Goal: Task Accomplishment & Management: Complete application form

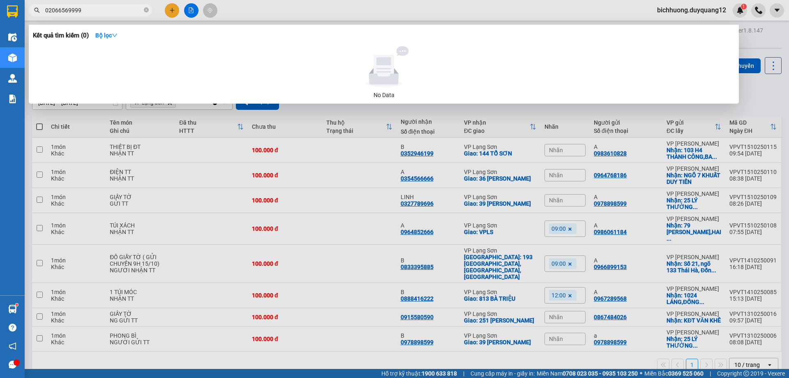
click at [92, 13] on input "02066569999" at bounding box center [93, 10] width 97 height 9
type input "0"
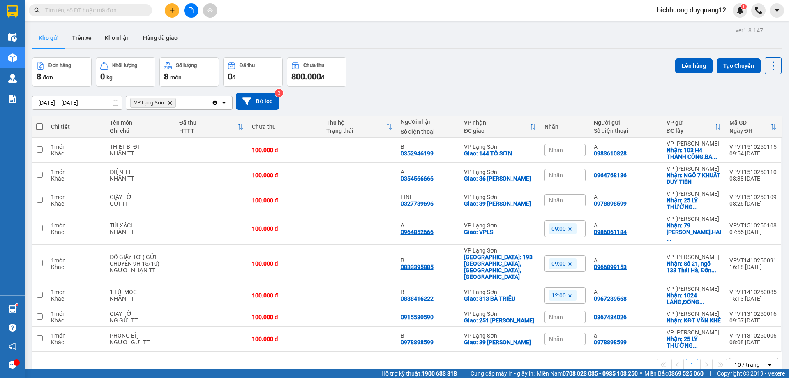
paste input "0964768186"
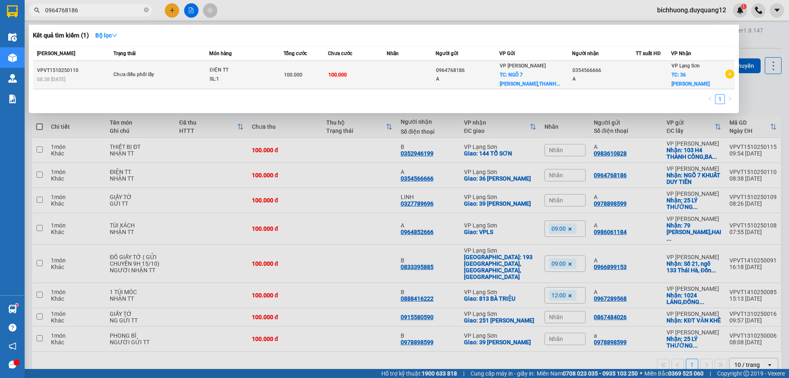
type input "0964768186"
click at [497, 77] on div "A" at bounding box center [467, 79] width 63 height 9
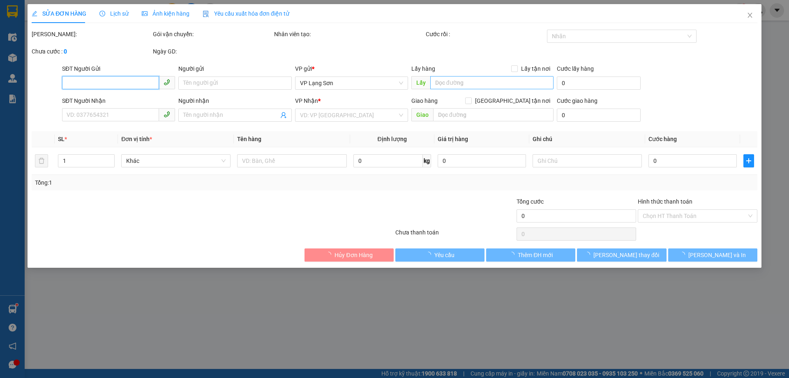
type input "0964768186"
type input "A"
checkbox input "true"
type input "NGÕ 7 [PERSON_NAME],[GEOGRAPHIC_DATA],[GEOGRAPHIC_DATA]"
type input "0354566666"
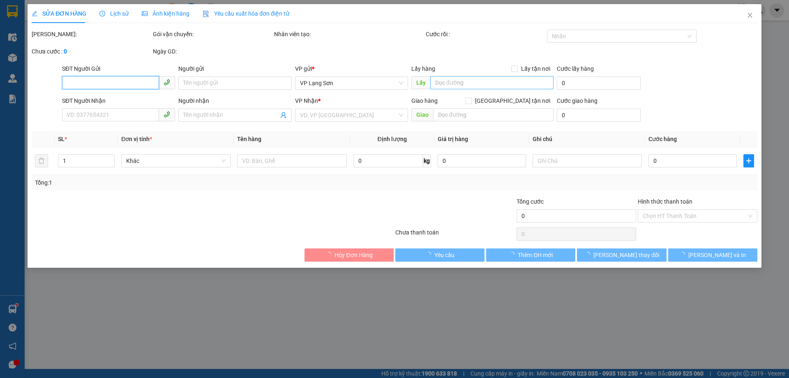
type input "A"
checkbox input "true"
type input "36 [PERSON_NAME]"
type input "100.000"
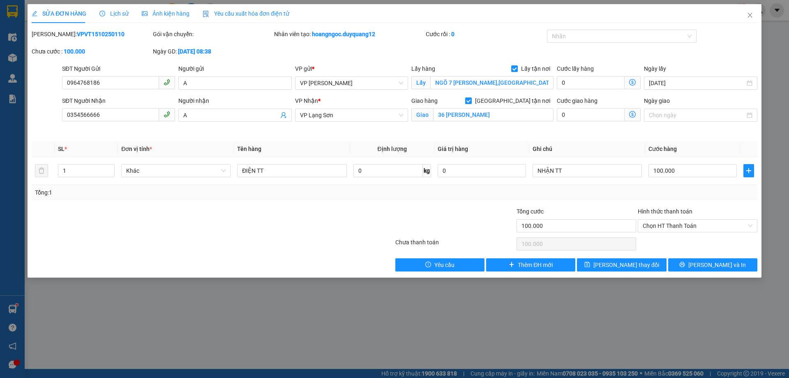
click at [772, 80] on div "SỬA ĐƠN HÀNG Lịch sử Ảnh kiện hàng Yêu cầu xuất hóa đơn điện tử Total Paid Fee …" at bounding box center [394, 189] width 789 height 378
click at [750, 17] on icon "close" at bounding box center [750, 15] width 7 height 7
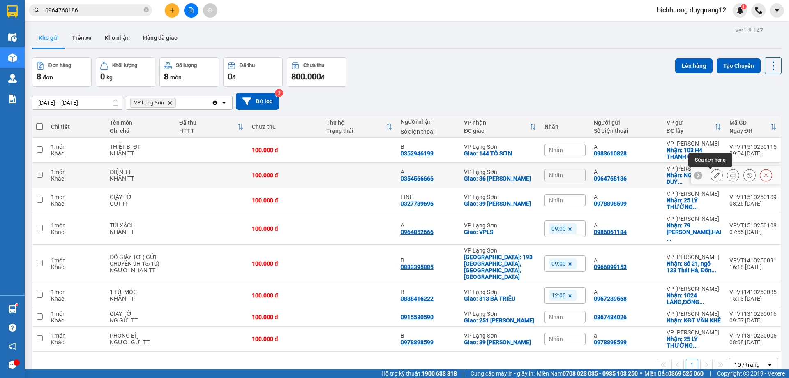
click at [711, 176] on button at bounding box center [717, 175] width 12 height 14
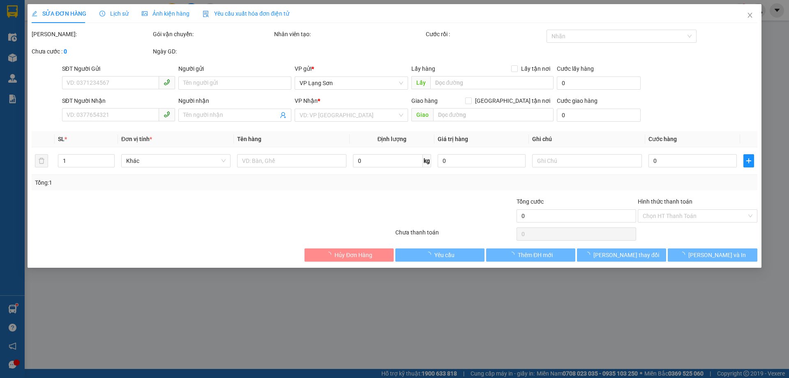
type input "0964768186"
type input "A"
checkbox input "true"
type input "NGÕ 7 [PERSON_NAME],[GEOGRAPHIC_DATA],[GEOGRAPHIC_DATA]"
type input "0354566666"
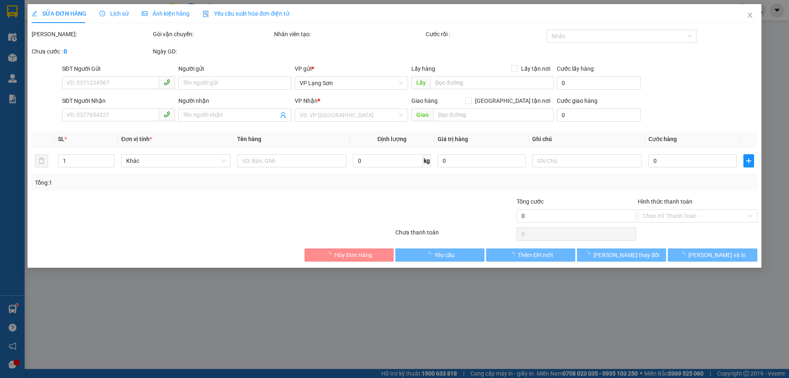
type input "A"
checkbox input "true"
type input "36 [PERSON_NAME]"
type input "100.000"
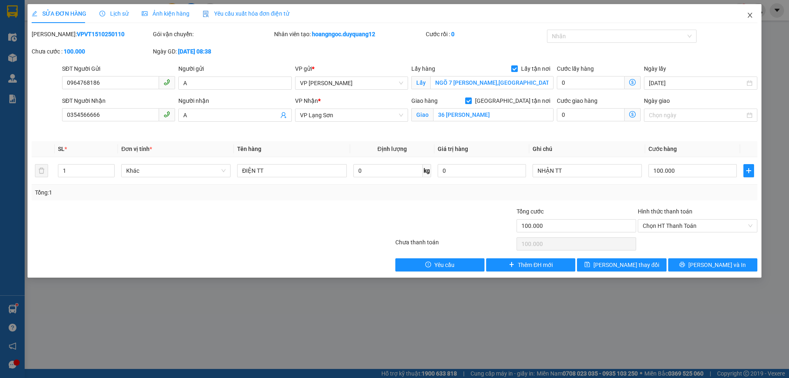
click at [752, 16] on icon "close" at bounding box center [750, 15] width 7 height 7
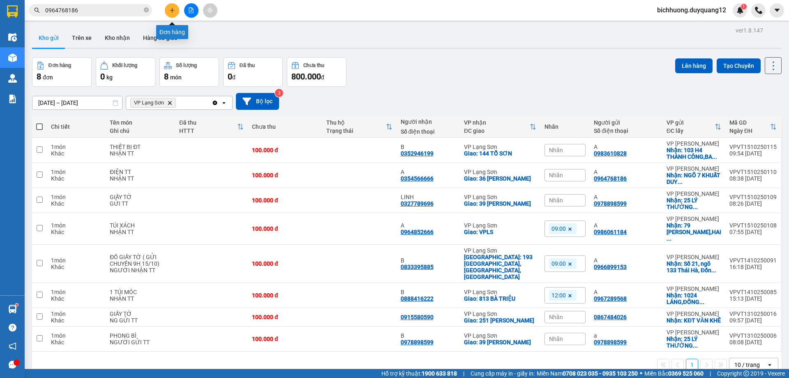
click at [173, 11] on icon "plus" at bounding box center [172, 10] width 6 height 6
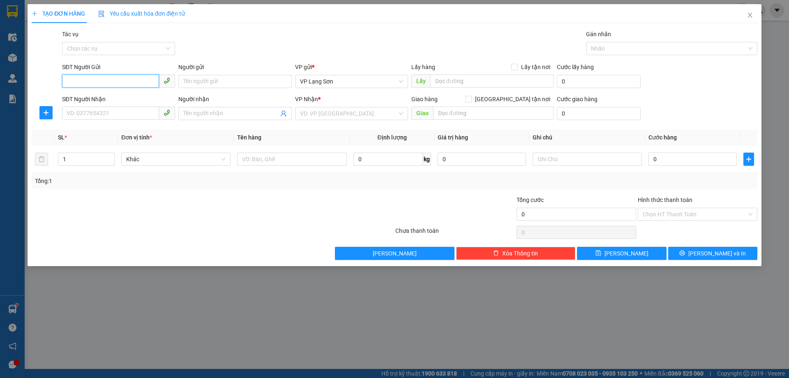
click at [112, 82] on input "SĐT Người Gửi" at bounding box center [110, 80] width 97 height 13
paste input "0962222990"
click at [70, 86] on input "0962222990" at bounding box center [110, 80] width 97 height 13
type input "0962222990"
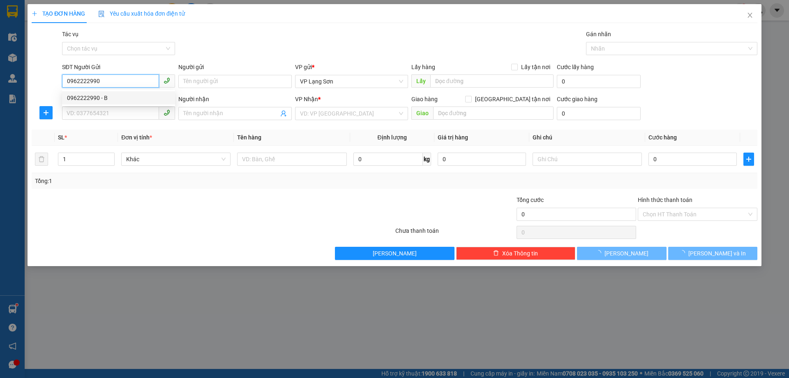
click at [76, 98] on div "0962222990 - B" at bounding box center [118, 97] width 103 height 9
type input "B"
checkbox input "true"
type input "7 [PERSON_NAME]"
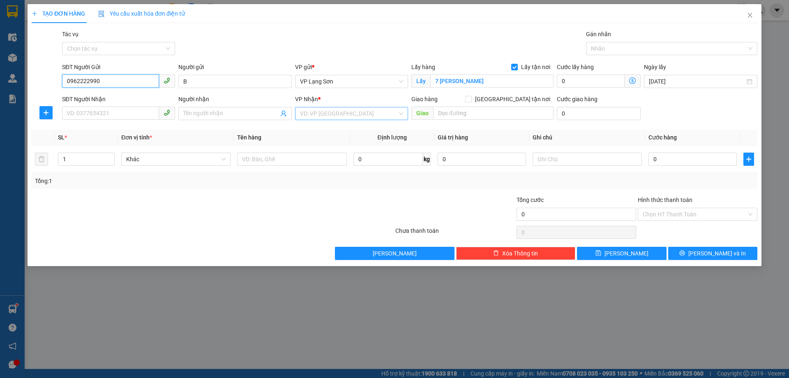
type input "0962222990"
click at [327, 114] on input "search" at bounding box center [348, 113] width 97 height 12
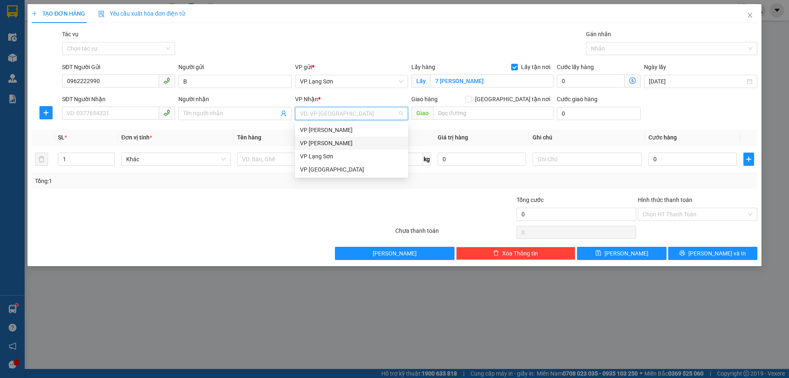
click at [311, 146] on div "VP [PERSON_NAME]" at bounding box center [351, 142] width 103 height 9
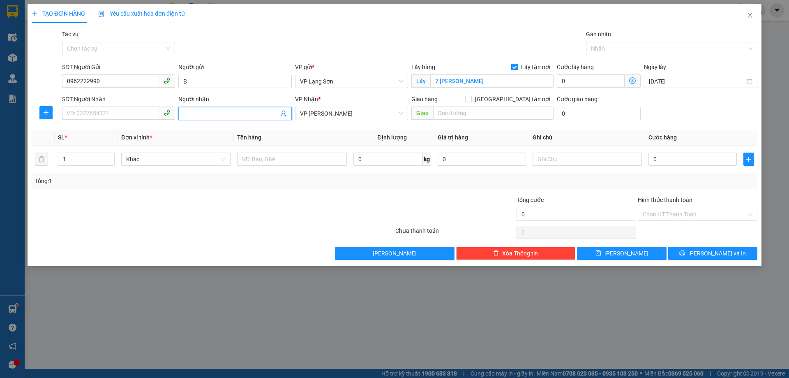
click at [194, 114] on input "Người nhận" at bounding box center [230, 113] width 95 height 9
type input "B"
click at [471, 101] on input "[GEOGRAPHIC_DATA] tận nơi" at bounding box center [468, 99] width 6 height 6
checkbox input "true"
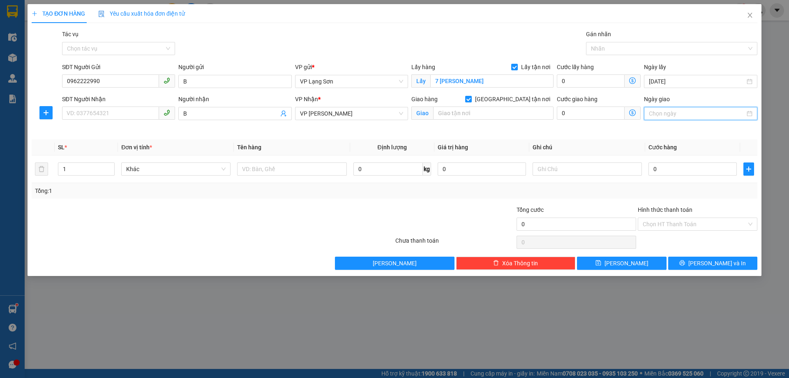
click at [675, 111] on input "Ngày giao" at bounding box center [697, 113] width 96 height 9
type input "[DATE]"
click at [703, 190] on div "15" at bounding box center [701, 186] width 10 height 10
click at [98, 115] on input "SĐT Người Nhận" at bounding box center [110, 112] width 97 height 13
type input "0966985999"
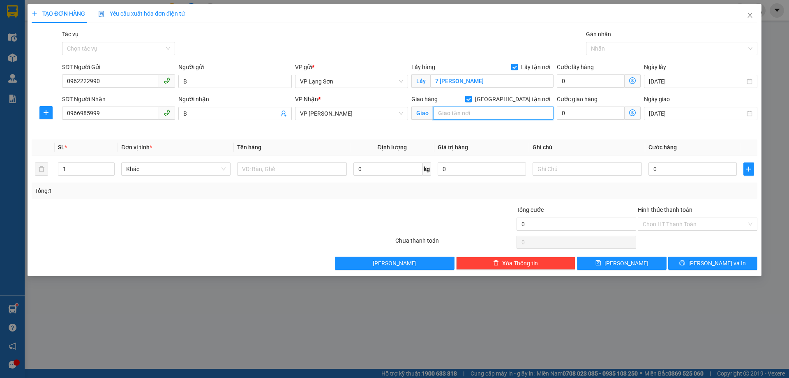
click at [482, 113] on input "text" at bounding box center [493, 112] width 120 height 13
type input "583 [PERSON_NAME]"
click at [543, 168] on input "text" at bounding box center [586, 168] width 109 height 13
click at [296, 175] on input "text" at bounding box center [291, 168] width 109 height 13
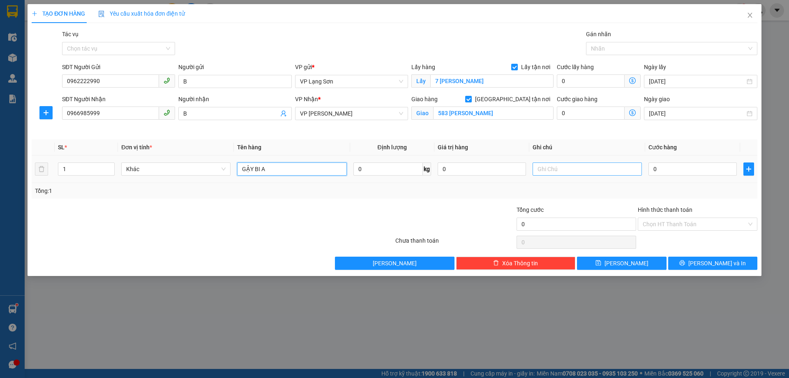
type input "GẬY BI A"
click at [576, 174] on input "text" at bounding box center [586, 168] width 109 height 13
type input "NGƯỜI NHẬN TT"
click at [681, 166] on input "0" at bounding box center [692, 168] width 88 height 13
type input "1"
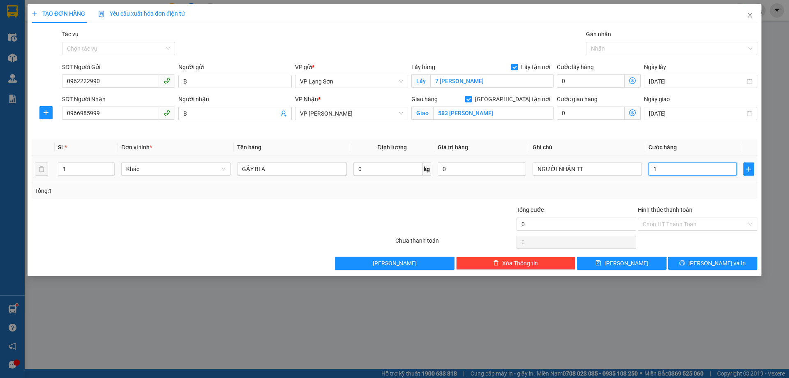
type input "1"
type input "10"
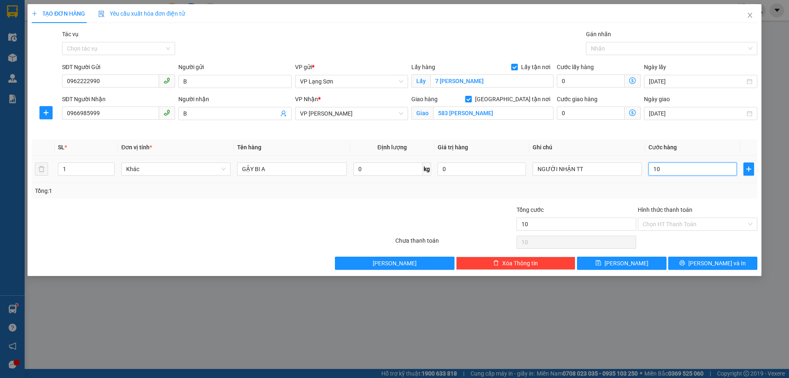
type input "100"
type input "1.000"
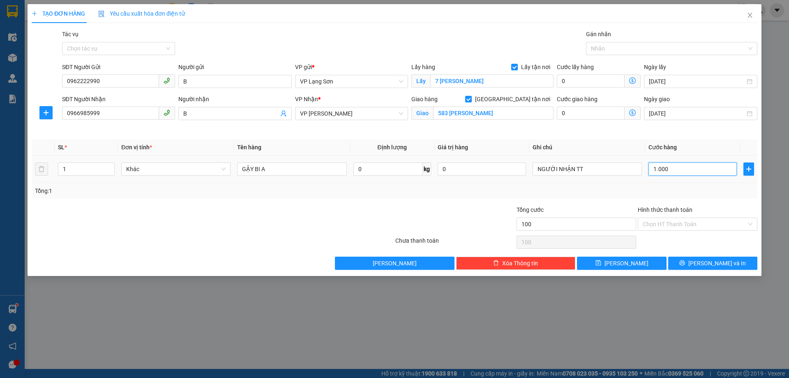
type input "1.000"
type input "10.000"
type input "100.000"
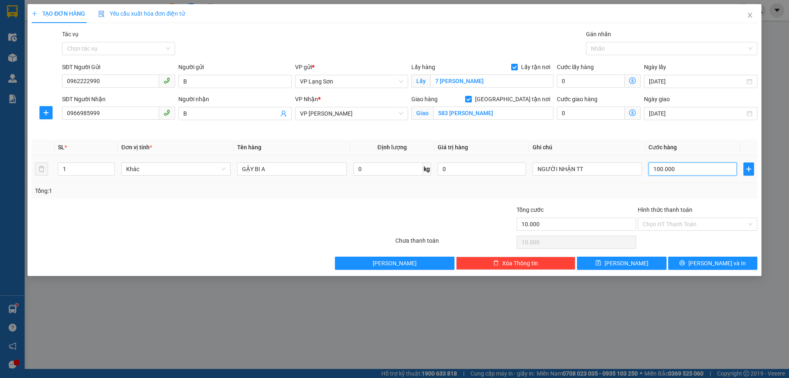
type input "100.000"
click at [624, 266] on span "[PERSON_NAME]" at bounding box center [626, 262] width 44 height 9
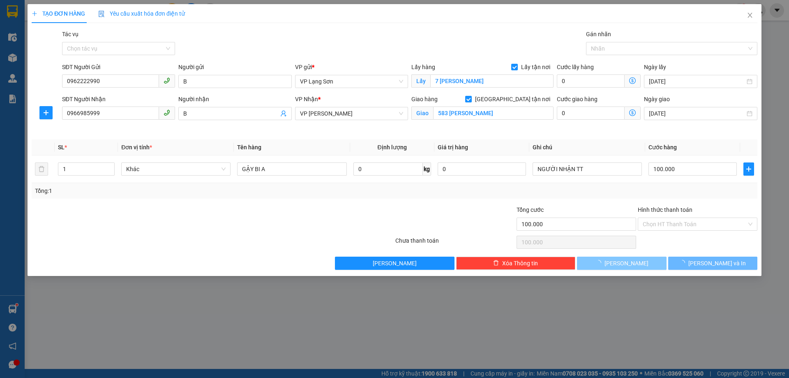
checkbox input "false"
type input "0"
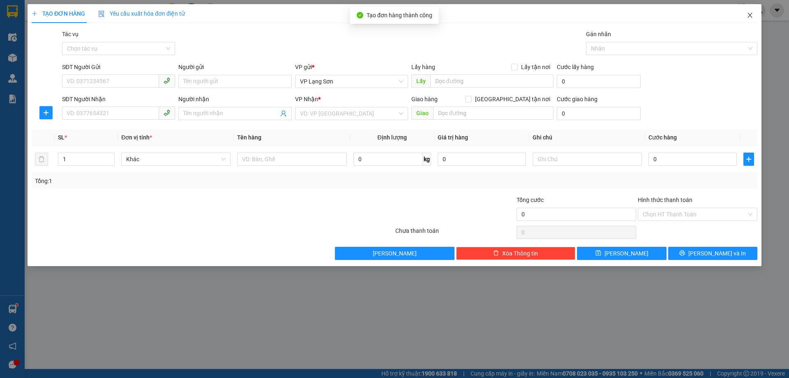
click at [751, 16] on icon "close" at bounding box center [750, 15] width 7 height 7
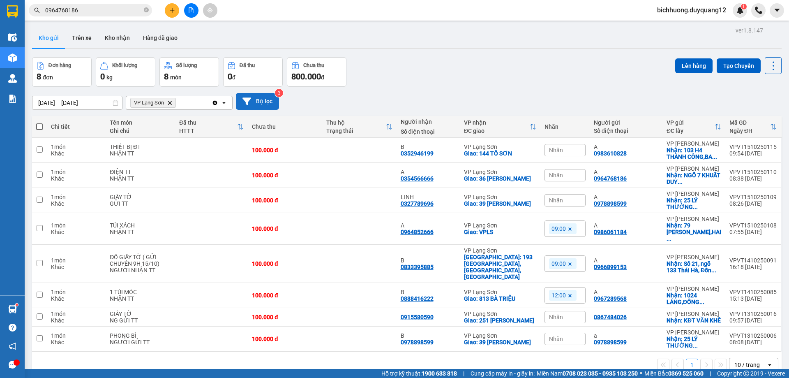
click at [267, 102] on button "Bộ lọc" at bounding box center [257, 101] width 43 height 17
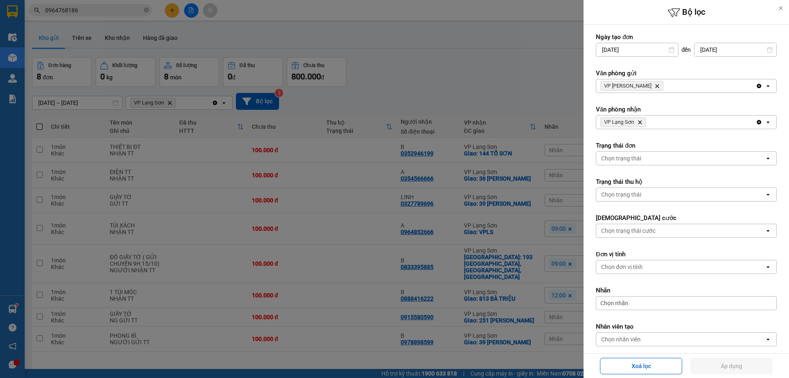
click at [654, 85] on icon "Delete" at bounding box center [656, 85] width 5 height 5
click at [643, 85] on div "Chọn văn phòng" at bounding box center [680, 85] width 168 height 13
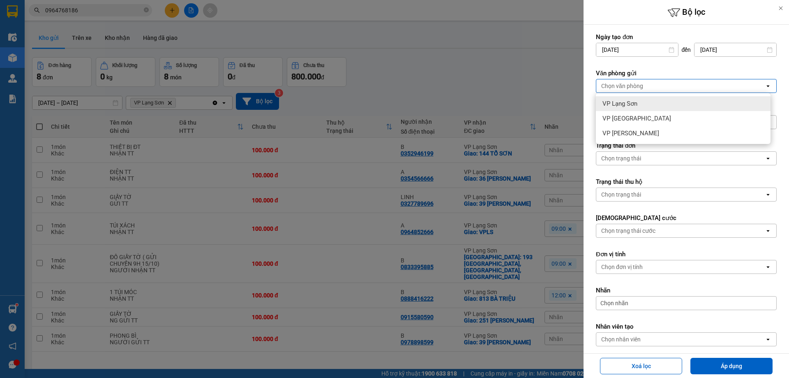
click at [630, 105] on span "VP Lạng Sơn" at bounding box center [619, 103] width 35 height 8
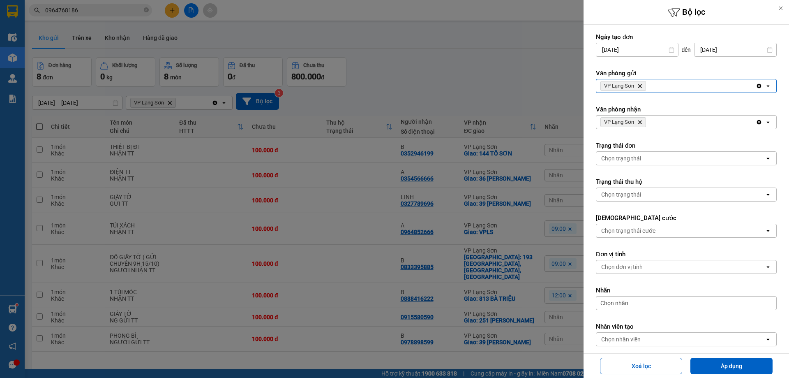
click at [641, 121] on icon "Delete" at bounding box center [639, 122] width 5 height 5
click at [644, 121] on div "Chọn văn phòng" at bounding box center [680, 121] width 168 height 13
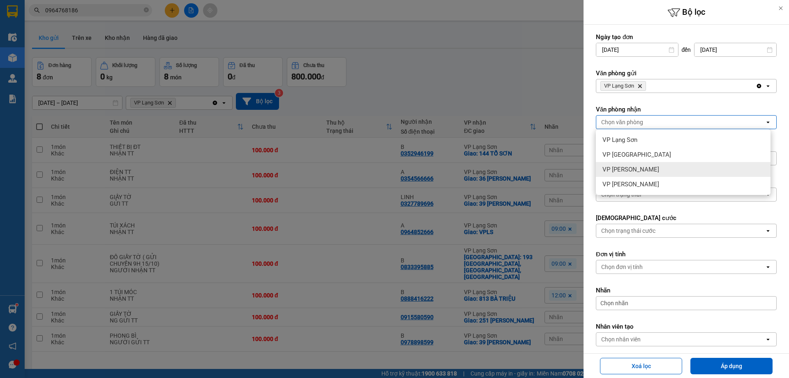
click at [625, 168] on span "VP [PERSON_NAME]" at bounding box center [630, 169] width 57 height 8
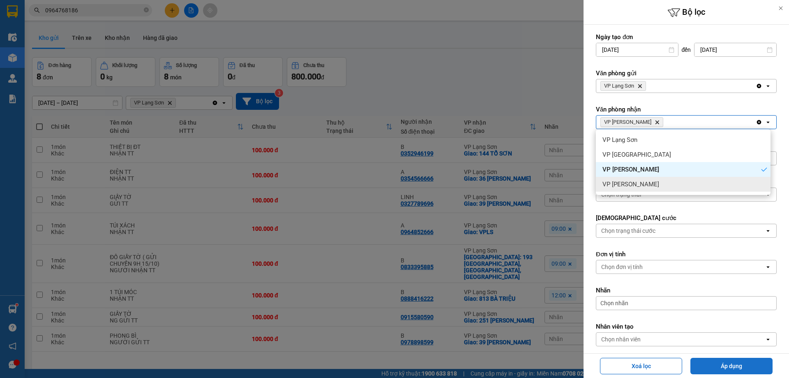
click at [737, 367] on button "Áp dụng" at bounding box center [731, 365] width 82 height 16
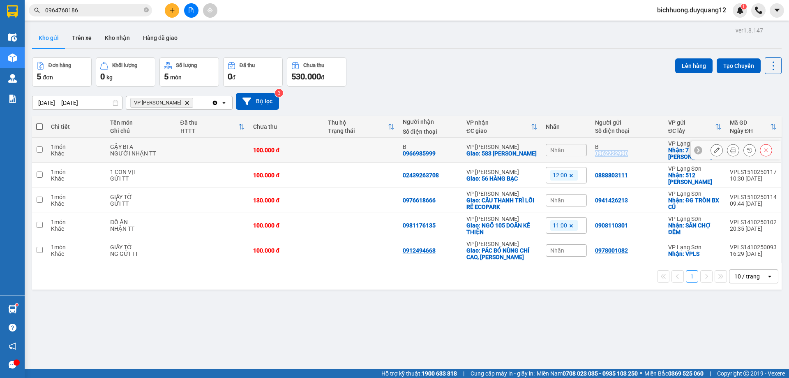
drag, startPoint x: 590, startPoint y: 153, endPoint x: 626, endPoint y: 157, distance: 35.9
click at [626, 157] on td "B 0962222990" at bounding box center [627, 150] width 73 height 25
checkbox input "true"
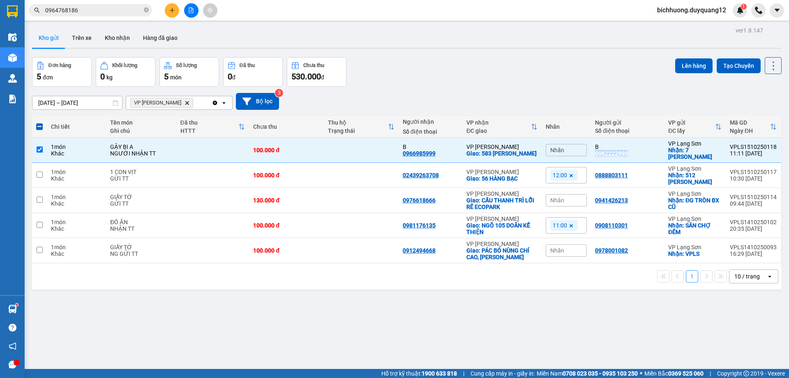
copy div "0962222990"
click at [175, 11] on icon "plus" at bounding box center [172, 10] width 6 height 6
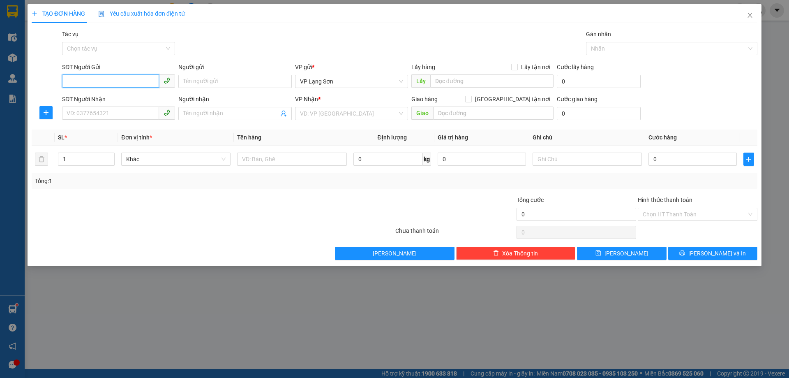
click at [75, 80] on input "SĐT Người Gửi" at bounding box center [110, 80] width 97 height 13
type input "0985722983"
click at [213, 82] on input "Người gửi" at bounding box center [234, 81] width 113 height 13
type input "A"
click at [516, 66] on input "Lấy tận nơi" at bounding box center [514, 67] width 6 height 6
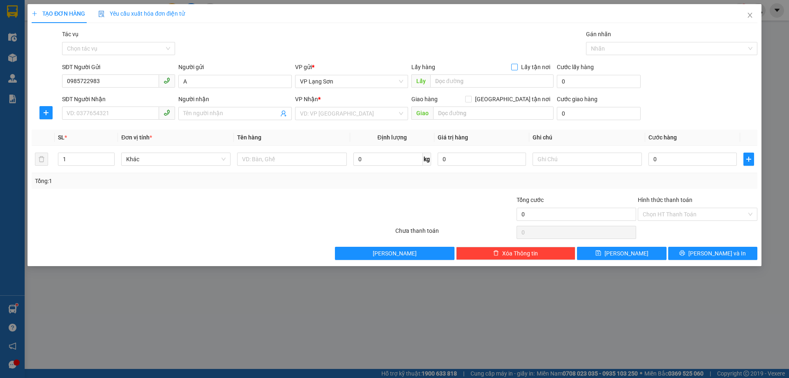
checkbox input "true"
click at [457, 81] on input "text" at bounding box center [491, 80] width 123 height 13
type input "VPLS"
click at [319, 113] on input "search" at bounding box center [348, 113] width 97 height 12
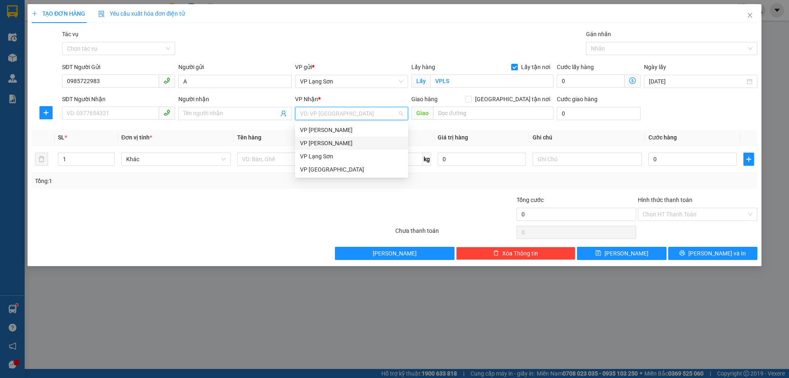
click at [328, 143] on div "VP [PERSON_NAME]" at bounding box center [351, 142] width 103 height 9
click at [209, 115] on input "Người nhận" at bounding box center [230, 113] width 95 height 9
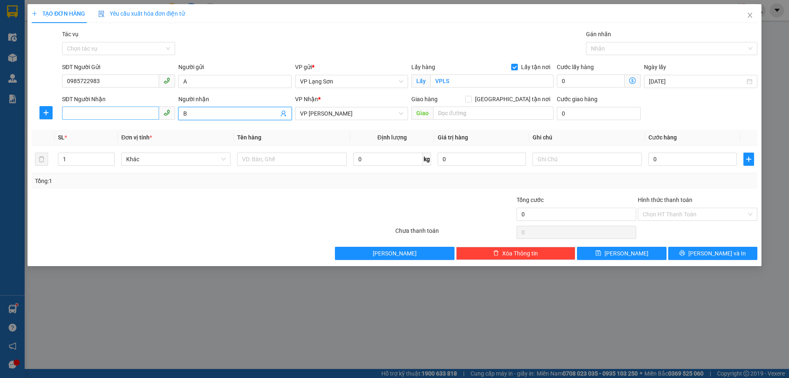
type input "B"
click at [115, 114] on input "SĐT Người Nhận" at bounding box center [110, 112] width 97 height 13
click at [96, 131] on div "0982882888" at bounding box center [118, 129] width 103 height 9
type input "0982882888"
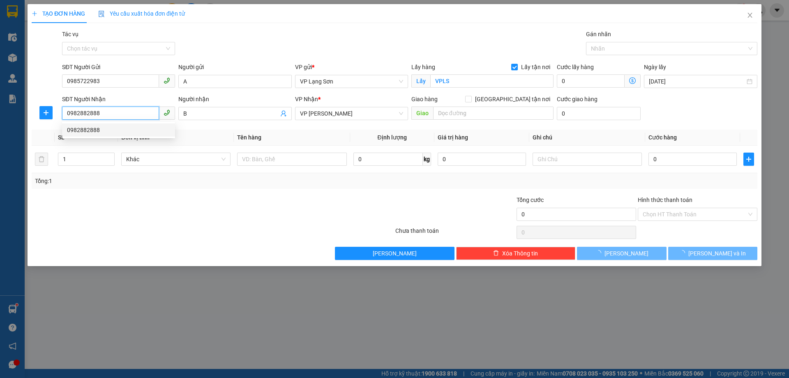
checkbox input "true"
type input "VPHN"
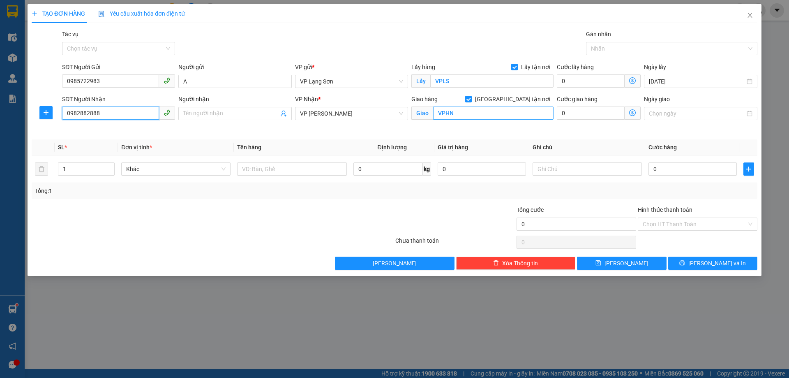
type input "0982882888"
type input "K"
type input "MƯỜNG THANH XA LA HĐ"
click at [674, 113] on input "Ngày giao" at bounding box center [697, 113] width 96 height 9
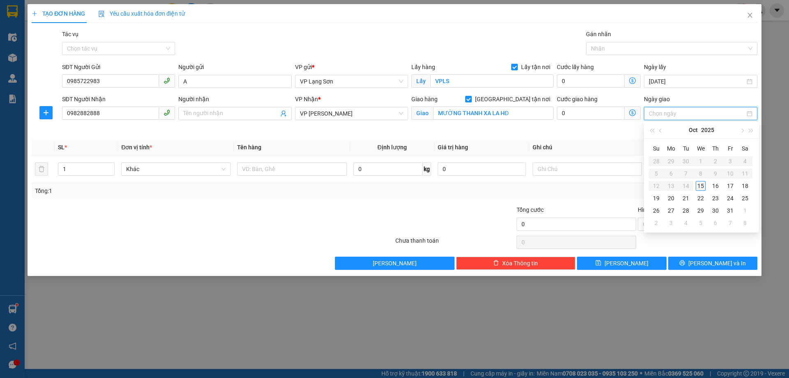
type input "[DATE]"
click at [698, 185] on div "15" at bounding box center [701, 186] width 10 height 10
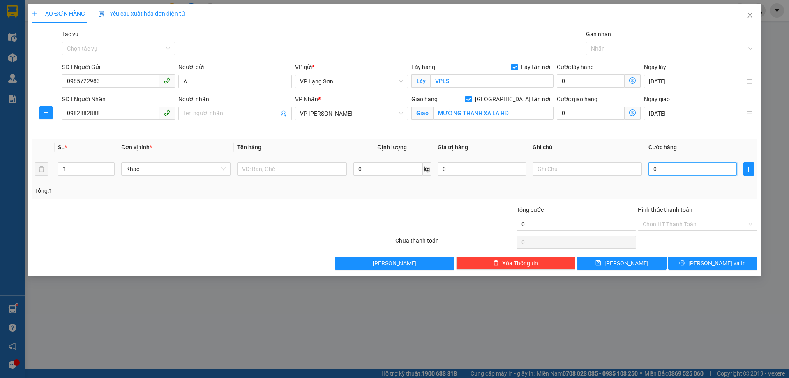
click at [665, 173] on input "0" at bounding box center [692, 168] width 88 height 13
type input "1"
type input "10"
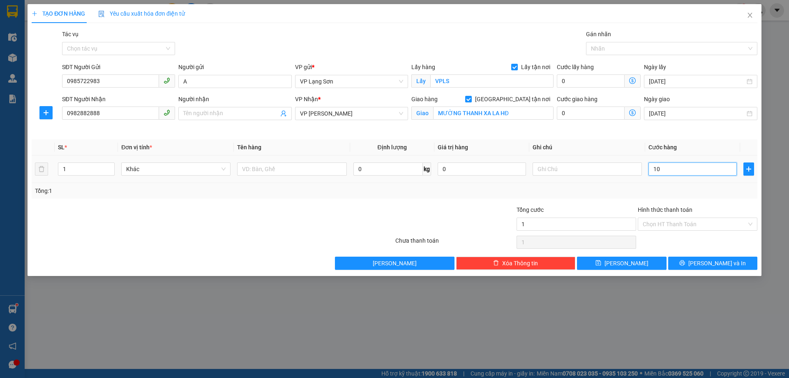
type input "10"
type input "100"
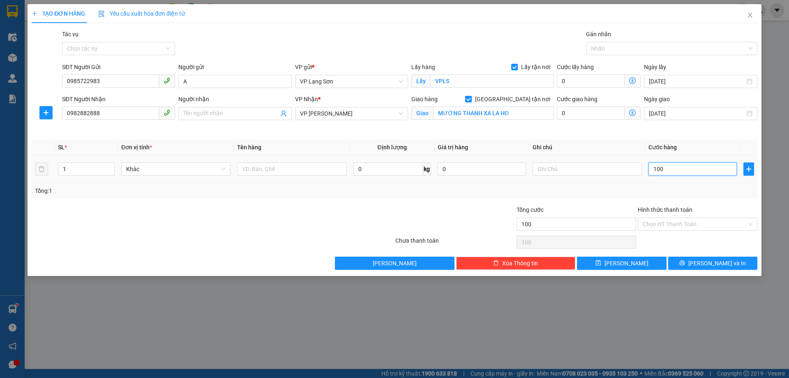
type input "1.000"
type input "10.000"
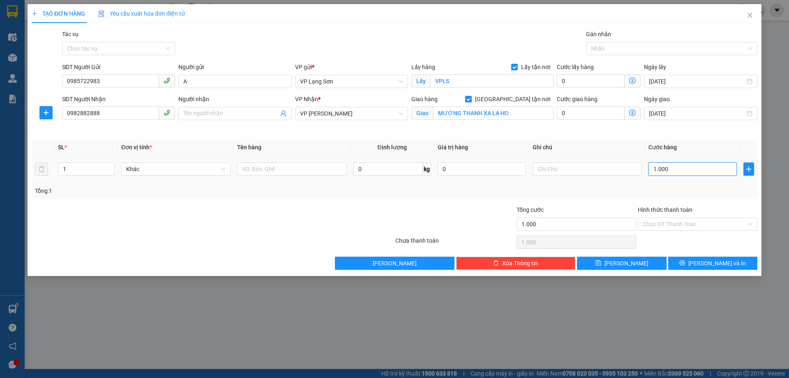
type input "10.000"
type input "100.000"
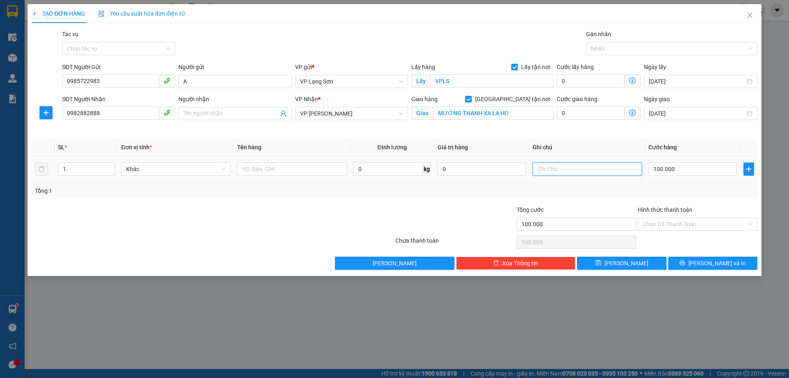
click at [543, 168] on input "text" at bounding box center [586, 168] width 109 height 13
type input "CK CTY 100K 11H 20/15/10"
click at [283, 172] on input "text" at bounding box center [291, 168] width 109 height 13
type input "1 TÚI ĐỒ NHỎ"
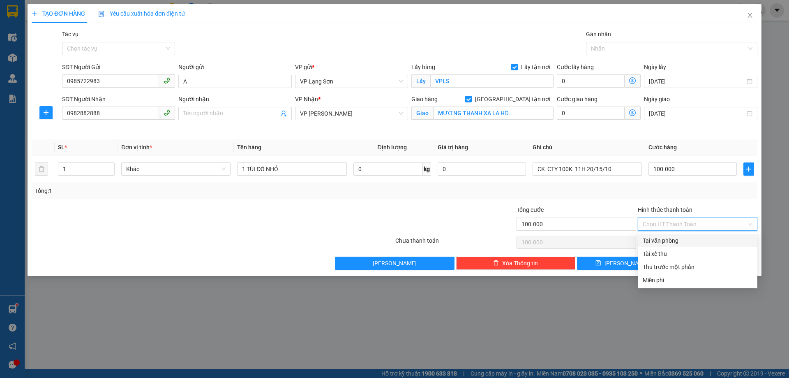
click at [698, 226] on input "Hình thức thanh toán" at bounding box center [695, 224] width 104 height 12
click at [668, 244] on div "Tại văn phòng" at bounding box center [698, 240] width 110 height 9
type input "0"
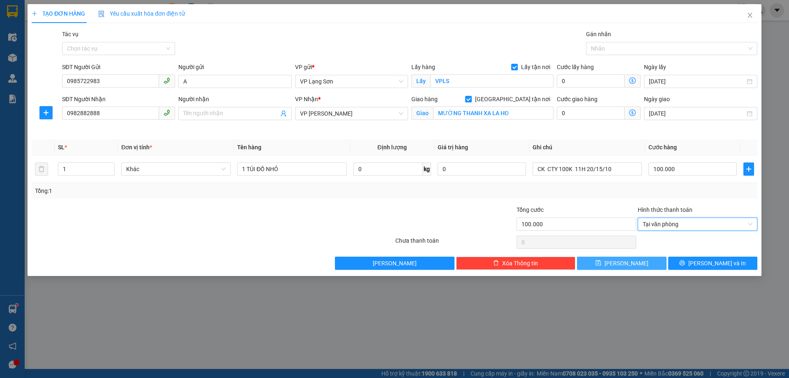
click at [627, 264] on span "[PERSON_NAME]" at bounding box center [626, 262] width 44 height 9
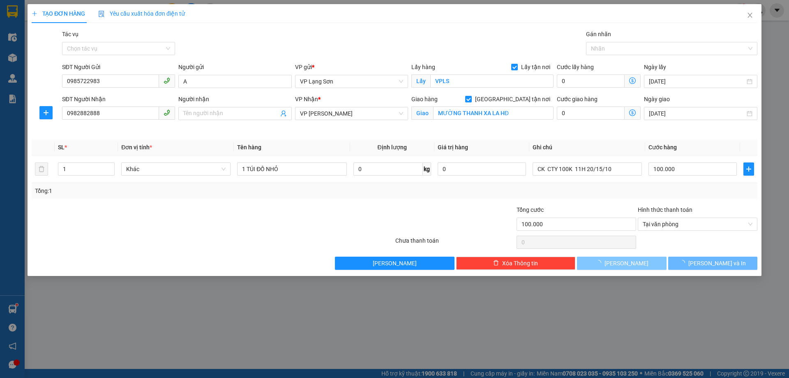
checkbox input "false"
type input "0"
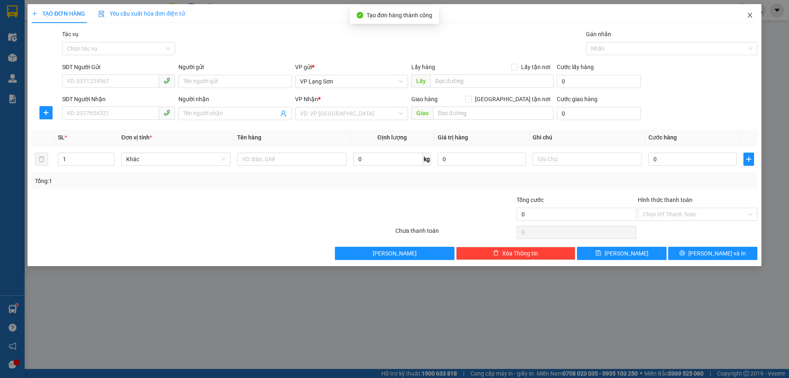
click at [749, 15] on icon "close" at bounding box center [749, 15] width 5 height 5
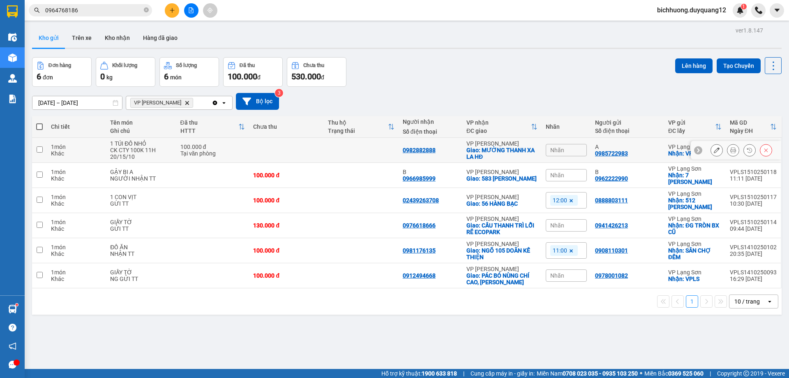
click at [41, 149] on input "checkbox" at bounding box center [40, 149] width 6 height 6
checkbox input "true"
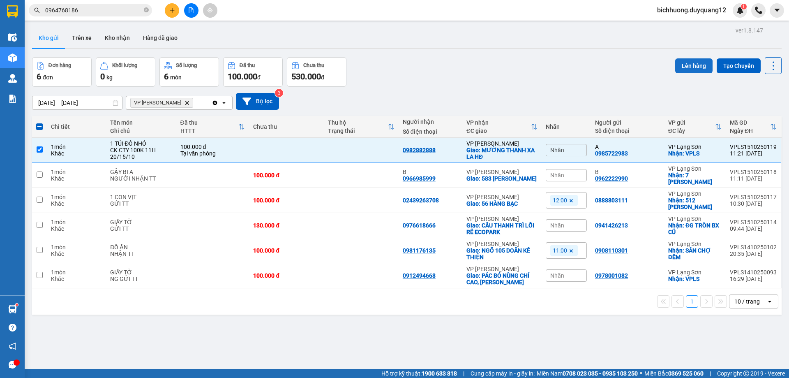
click at [688, 68] on button "Lên hàng" at bounding box center [693, 65] width 37 height 15
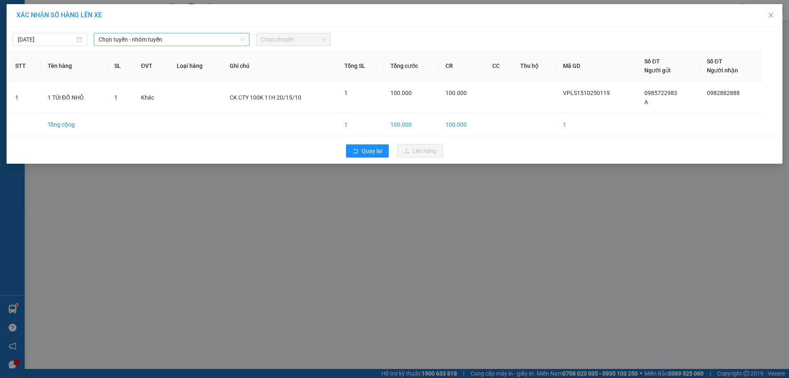
click at [243, 41] on icon "down" at bounding box center [242, 39] width 5 height 5
click at [241, 41] on icon "down" at bounding box center [242, 39] width 5 height 5
click at [237, 39] on span "Chọn tuyến - nhóm tuyến" at bounding box center [172, 39] width 146 height 12
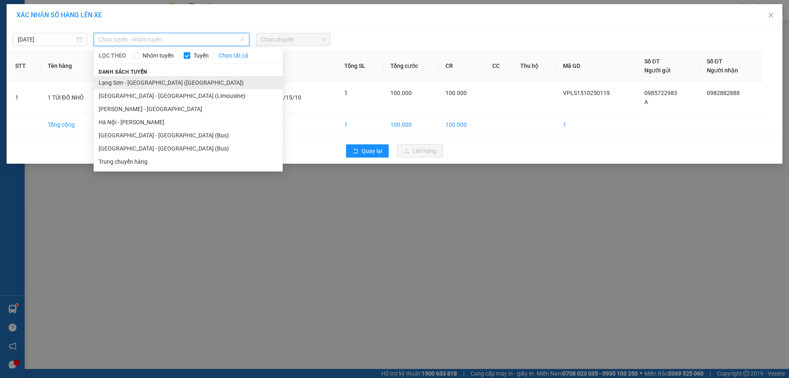
click at [168, 83] on li "Lạng Sơn - [GEOGRAPHIC_DATA] ([GEOGRAPHIC_DATA])" at bounding box center [188, 82] width 189 height 13
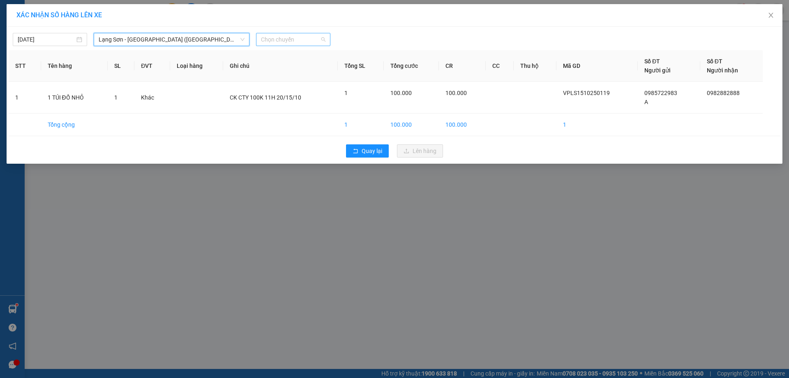
click at [323, 42] on span "Chọn chuyến" at bounding box center [293, 39] width 65 height 12
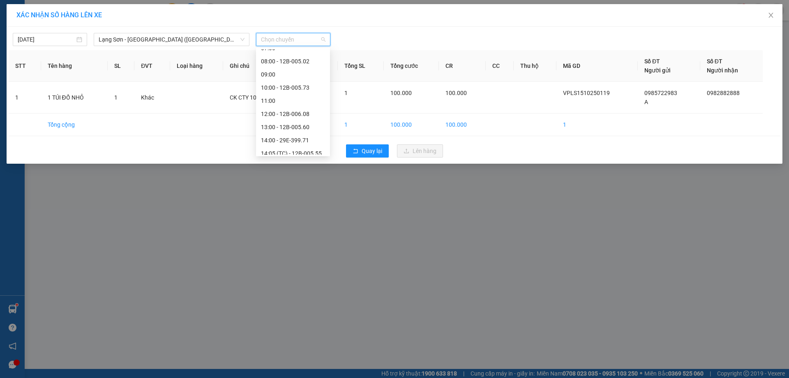
scroll to position [62, 0]
click at [293, 111] on div "12:00 - 12B-006.08" at bounding box center [293, 112] width 64 height 9
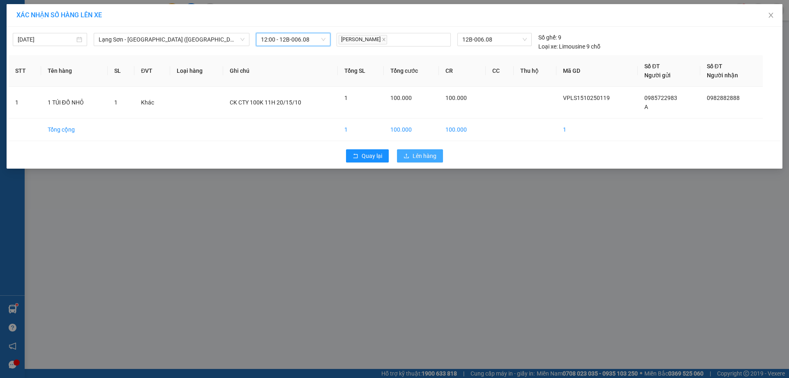
click at [426, 159] on span "Lên hàng" at bounding box center [425, 155] width 24 height 9
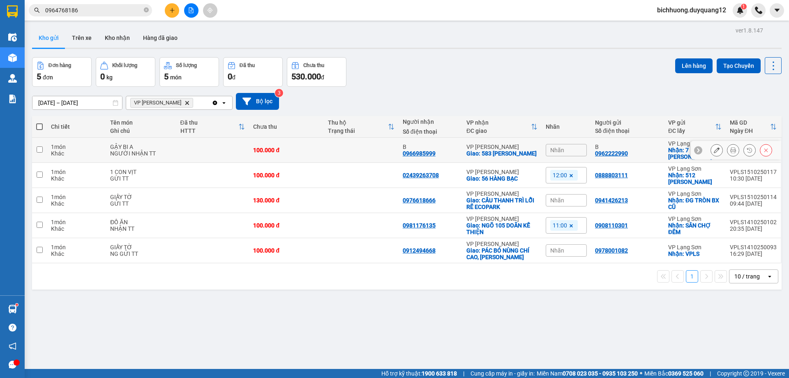
click at [37, 149] on input "checkbox" at bounding box center [40, 149] width 6 height 6
checkbox input "true"
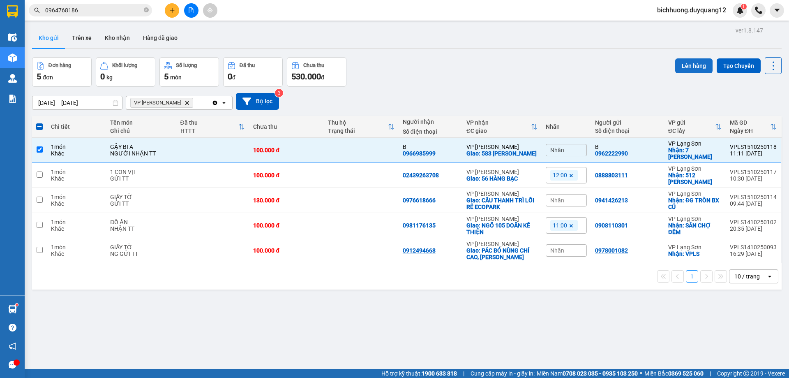
click at [684, 65] on button "Lên hàng" at bounding box center [693, 65] width 37 height 15
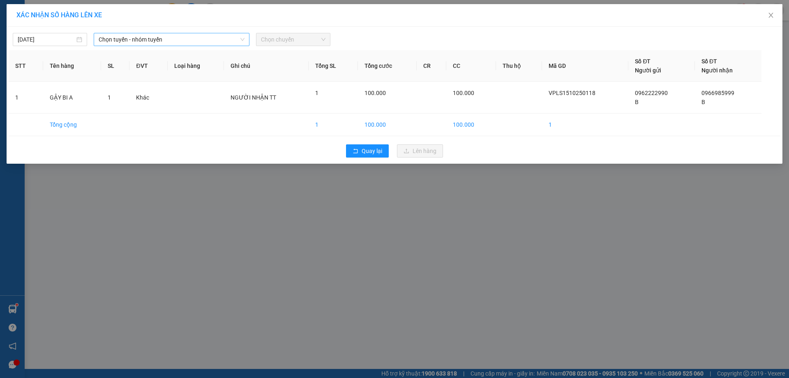
click at [244, 40] on icon "down" at bounding box center [242, 39] width 5 height 5
click at [212, 41] on span "Chọn tuyến - nhóm tuyến" at bounding box center [172, 39] width 146 height 12
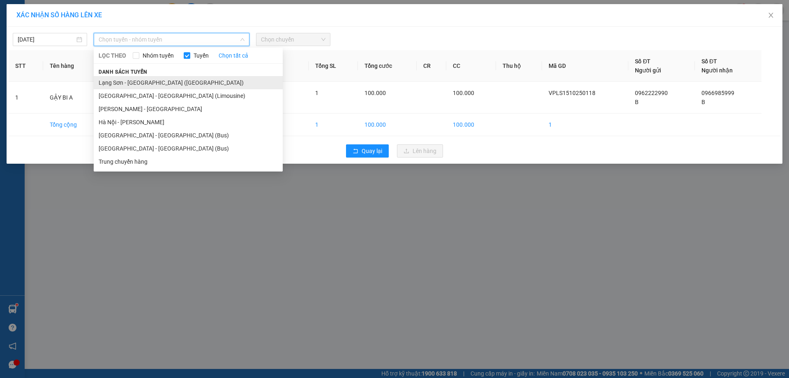
click at [152, 85] on li "Lạng Sơn - [GEOGRAPHIC_DATA] ([GEOGRAPHIC_DATA])" at bounding box center [188, 82] width 189 height 13
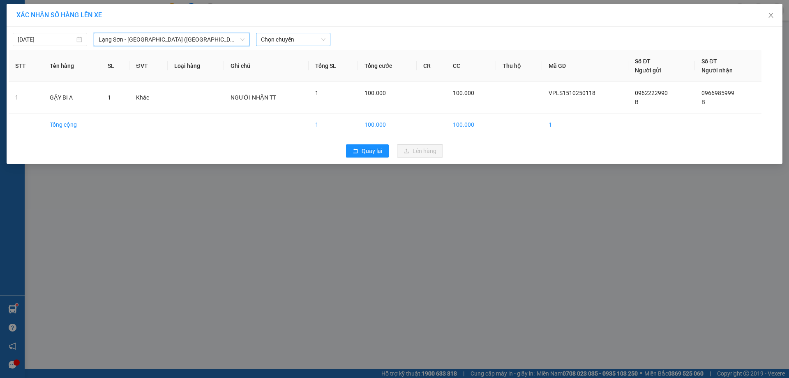
click at [324, 40] on span "Chọn chuyến" at bounding box center [293, 39] width 65 height 12
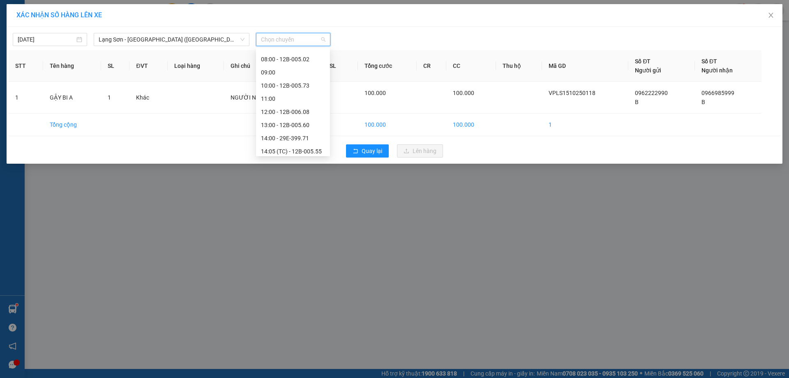
scroll to position [65, 0]
click at [278, 108] on div "12:00 - 12B-006.08" at bounding box center [293, 109] width 64 height 9
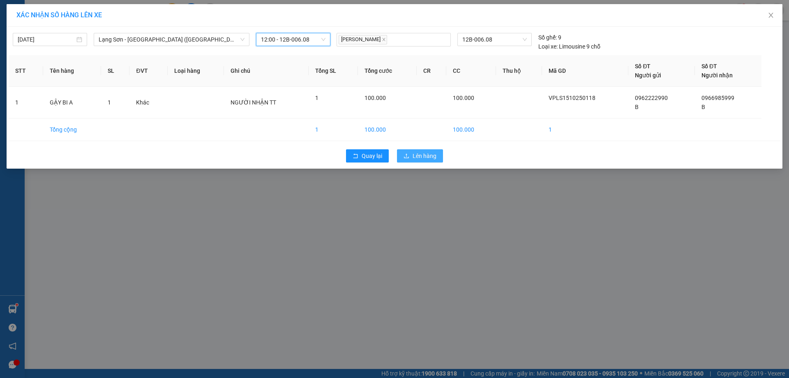
drag, startPoint x: 423, startPoint y: 152, endPoint x: 428, endPoint y: 152, distance: 4.9
click at [424, 152] on span "Lên hàng" at bounding box center [425, 155] width 24 height 9
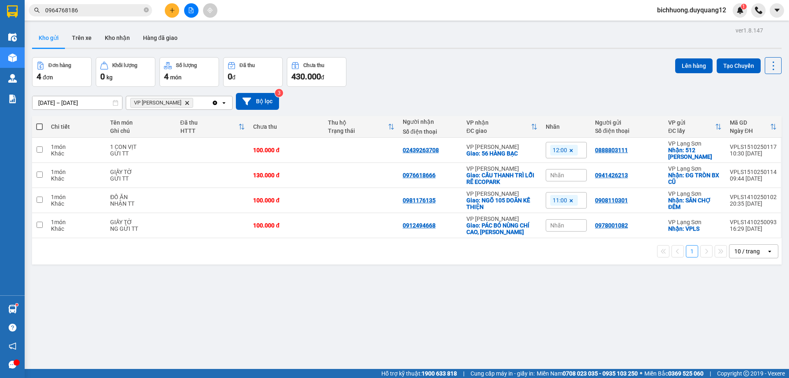
click at [173, 12] on icon "plus" at bounding box center [172, 10] width 6 height 6
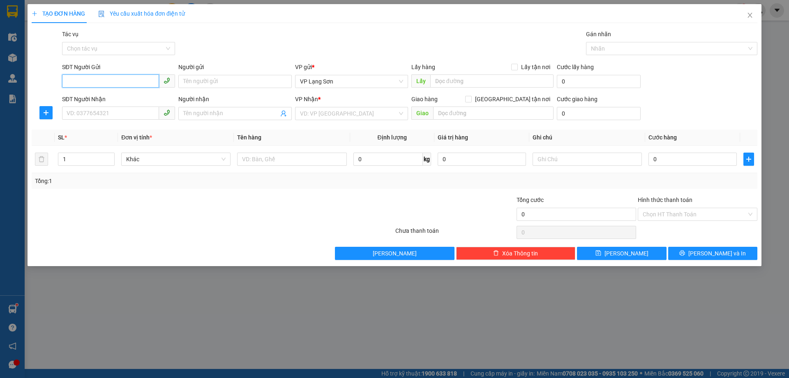
click at [134, 79] on input "SĐT Người Gửi" at bounding box center [110, 80] width 97 height 13
paste input "0383583082"
click at [70, 84] on input "0383583082" at bounding box center [110, 80] width 97 height 13
type input "0383583082"
click at [241, 85] on input "Người gửi" at bounding box center [234, 81] width 113 height 13
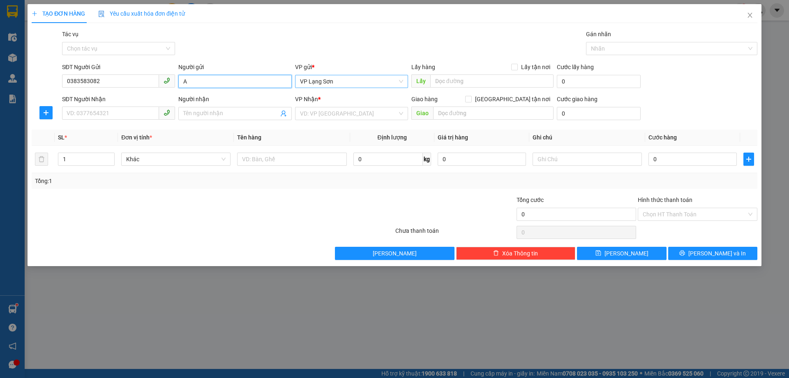
click at [339, 84] on span "VP Lạng Sơn" at bounding box center [351, 81] width 103 height 12
type input "A"
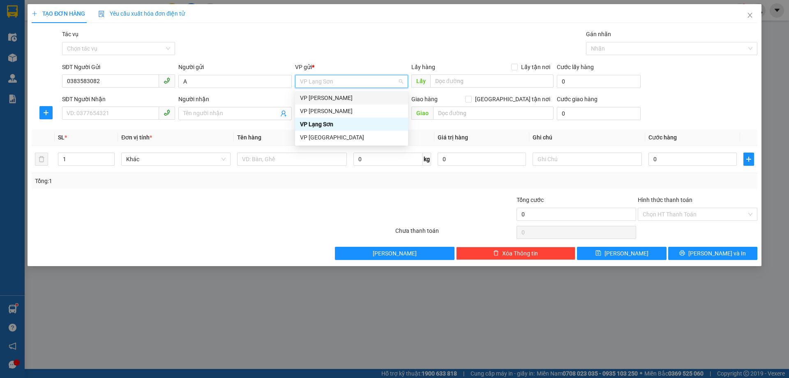
click at [318, 101] on div "VP [PERSON_NAME]" at bounding box center [351, 97] width 103 height 9
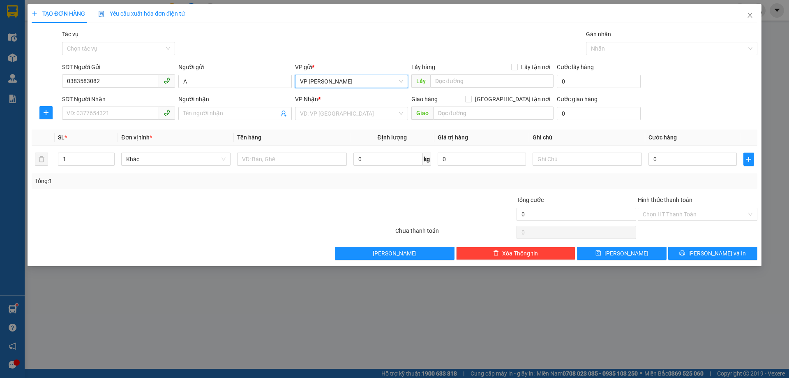
click at [351, 83] on span "VP [PERSON_NAME]" at bounding box center [351, 81] width 103 height 12
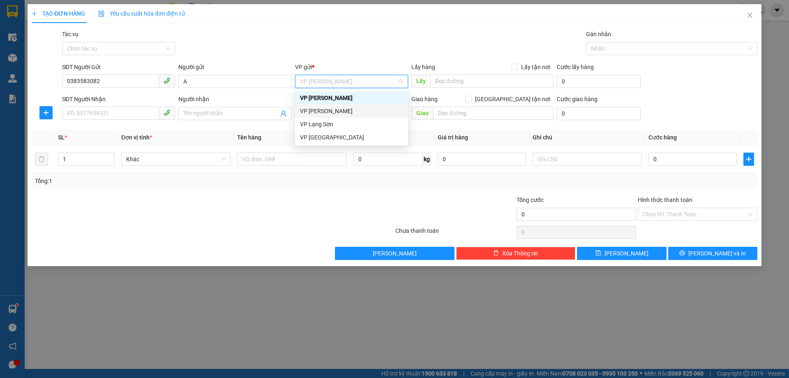
click at [327, 111] on div "VP [PERSON_NAME]" at bounding box center [351, 110] width 103 height 9
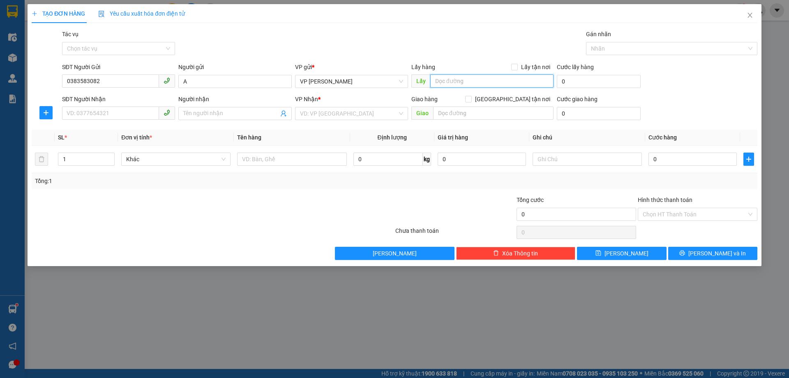
click at [455, 82] on input "text" at bounding box center [491, 80] width 123 height 13
type input "512 MINH KHAI"
click at [516, 67] on input "Lấy tận nơi" at bounding box center [514, 67] width 6 height 6
checkbox input "true"
click at [348, 110] on input "search" at bounding box center [348, 113] width 97 height 12
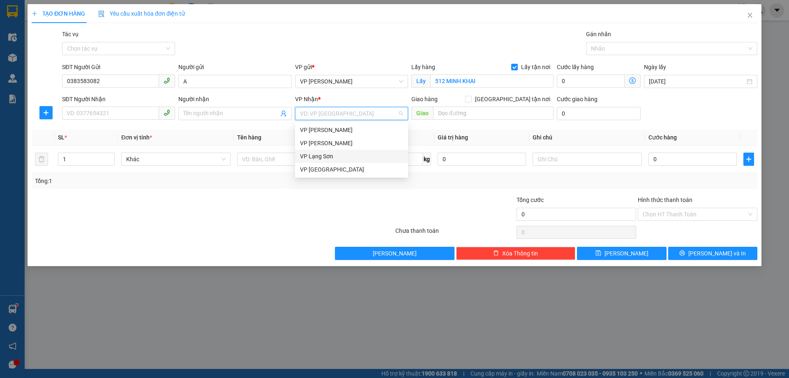
click at [300, 154] on div "VP Lạng Sơn" at bounding box center [351, 156] width 103 height 9
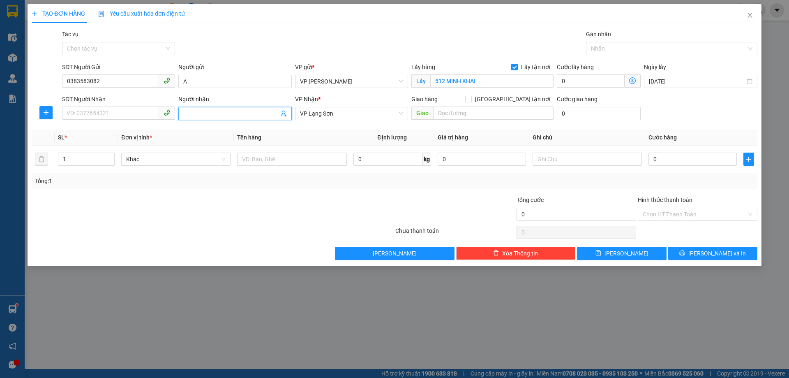
click at [216, 113] on input "Người nhận" at bounding box center [230, 113] width 95 height 9
type input "B"
click at [471, 100] on input "[GEOGRAPHIC_DATA] tận nơi" at bounding box center [468, 99] width 6 height 6
checkbox input "true"
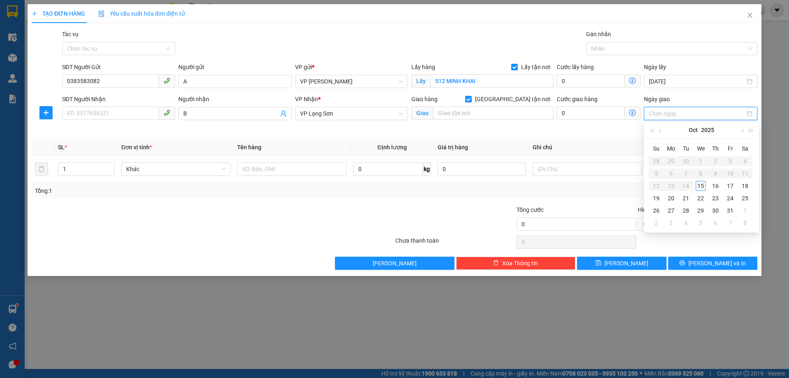
click at [676, 111] on input "Ngày giao" at bounding box center [697, 113] width 96 height 9
type input "[DATE]"
click at [702, 185] on div "15" at bounding box center [701, 186] width 10 height 10
click at [748, 17] on icon "close" at bounding box center [750, 15] width 7 height 7
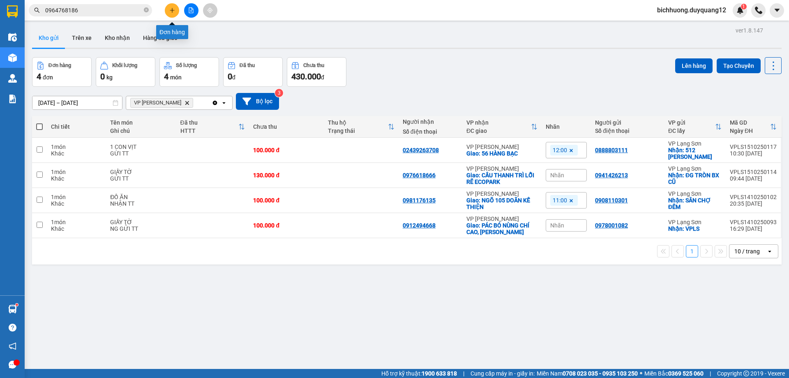
click at [172, 11] on icon "plus" at bounding box center [172, 10] width 6 height 6
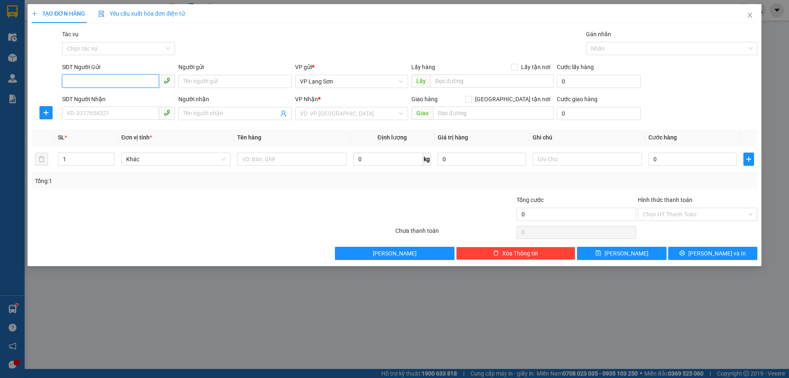
click at [106, 82] on input "SĐT Người Gửi" at bounding box center [110, 80] width 97 height 13
paste input "0966336333"
type input "0966336333"
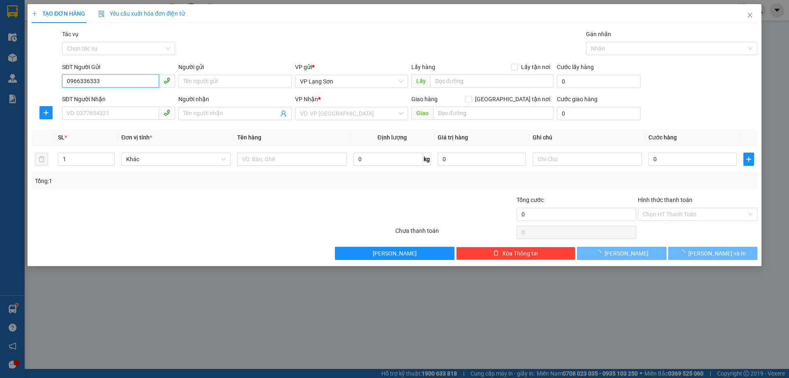
click at [69, 86] on input "0966336333" at bounding box center [110, 80] width 97 height 13
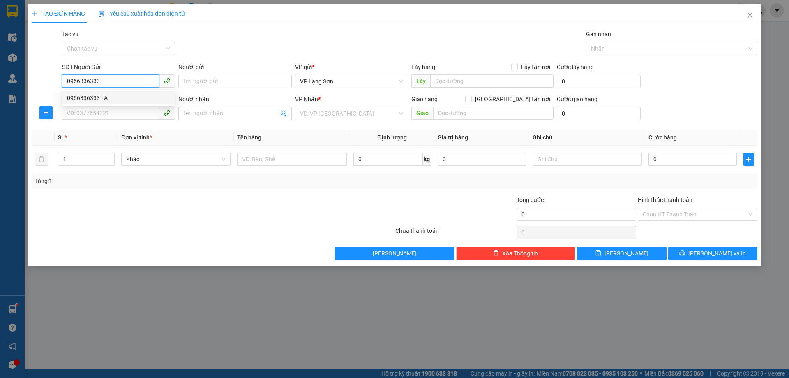
click at [76, 99] on div "0966336333 - A" at bounding box center [118, 97] width 103 height 9
type input "A"
checkbox input "true"
type input "VPLS"
type input "0966336333"
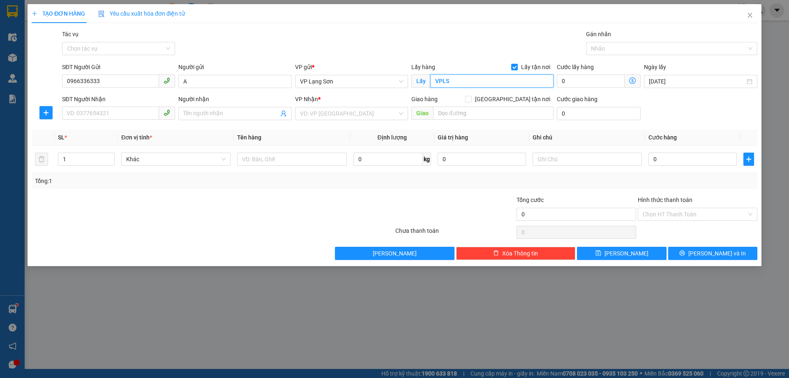
click at [448, 80] on input "VPLS" at bounding box center [491, 80] width 123 height 13
type input "T11 TI [GEOGRAPHIC_DATA]"
click at [343, 114] on input "search" at bounding box center [348, 113] width 97 height 12
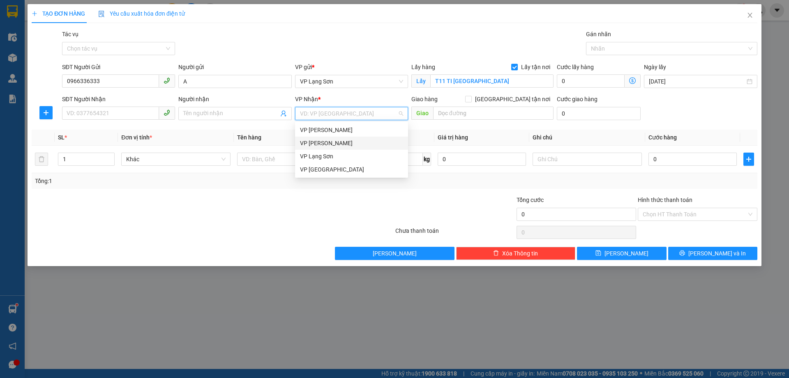
click at [316, 145] on div "VP [PERSON_NAME]" at bounding box center [351, 142] width 103 height 9
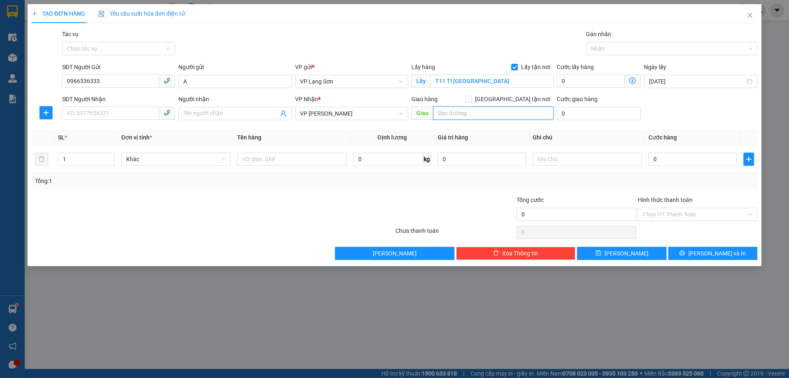
drag, startPoint x: 480, startPoint y: 113, endPoint x: 419, endPoint y: 109, distance: 60.5
click at [478, 113] on input "text" at bounding box center [493, 112] width 120 height 13
type input "70 LÝ [PERSON_NAME]"
click at [471, 100] on input "[GEOGRAPHIC_DATA] tận nơi" at bounding box center [468, 99] width 6 height 6
checkbox input "true"
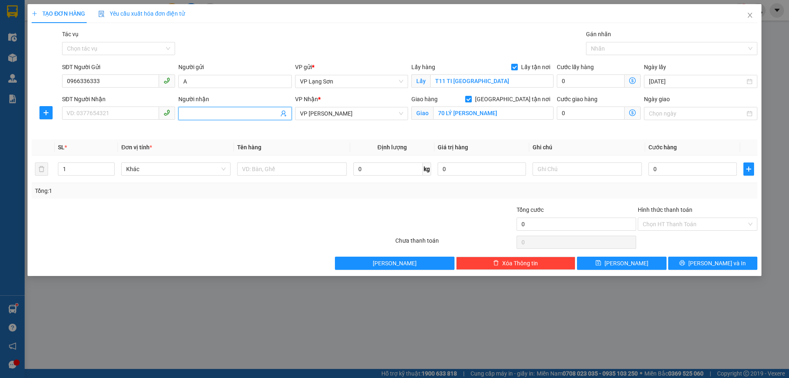
click at [235, 113] on input "Người nhận" at bounding box center [230, 113] width 95 height 9
type input "B"
click at [682, 113] on input "Ngày giao" at bounding box center [697, 113] width 96 height 9
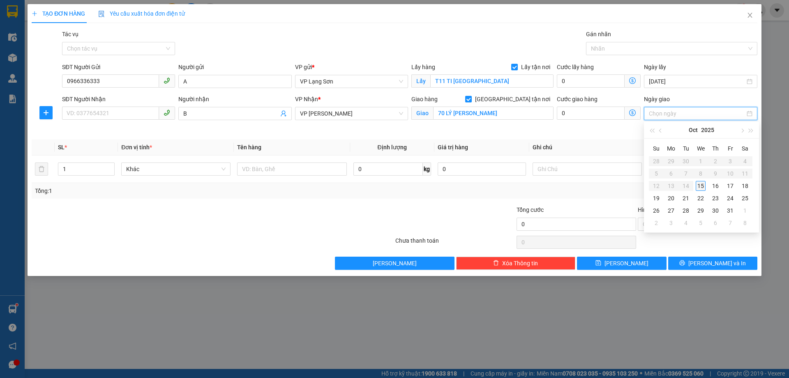
type input "[DATE]"
click at [701, 185] on div "15" at bounding box center [701, 186] width 10 height 10
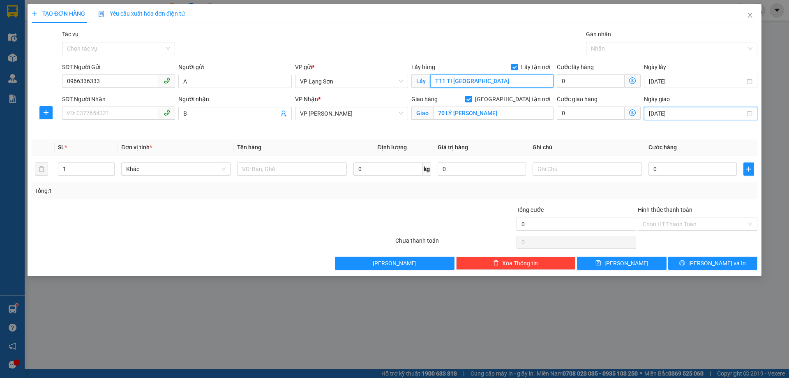
click at [452, 85] on input "T11 TI [GEOGRAPHIC_DATA]" at bounding box center [491, 80] width 123 height 13
type input "T11 TIME CITY"
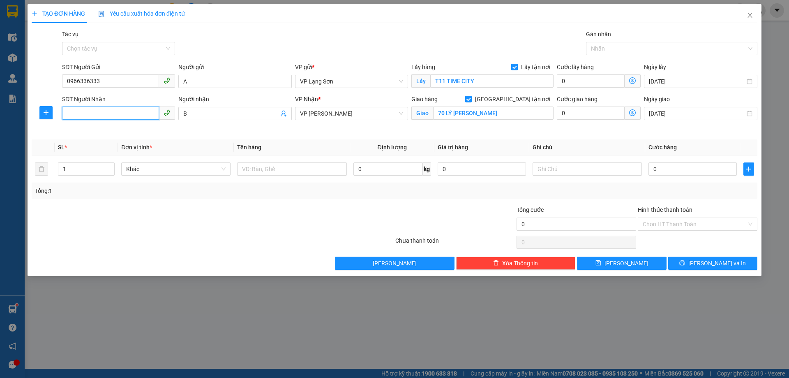
click at [101, 113] on input "SĐT Người Nhận" at bounding box center [110, 112] width 97 height 13
click at [113, 83] on input "0966336333" at bounding box center [110, 80] width 97 height 13
drag, startPoint x: 100, startPoint y: 82, endPoint x: 61, endPoint y: 81, distance: 38.6
click at [61, 81] on div "SĐT Người Gửi 0966336333" at bounding box center [118, 76] width 116 height 29
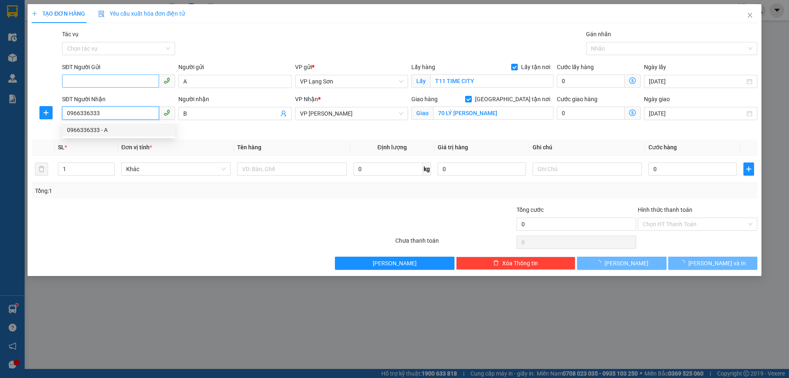
type input "0966336333"
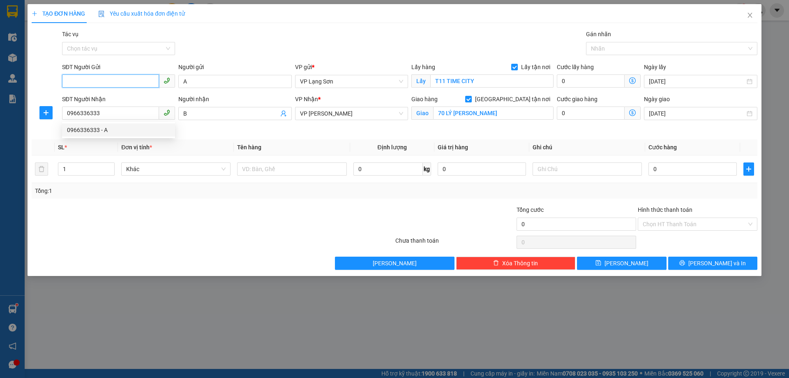
click at [113, 81] on input "SĐT Người Gửi" at bounding box center [110, 80] width 97 height 13
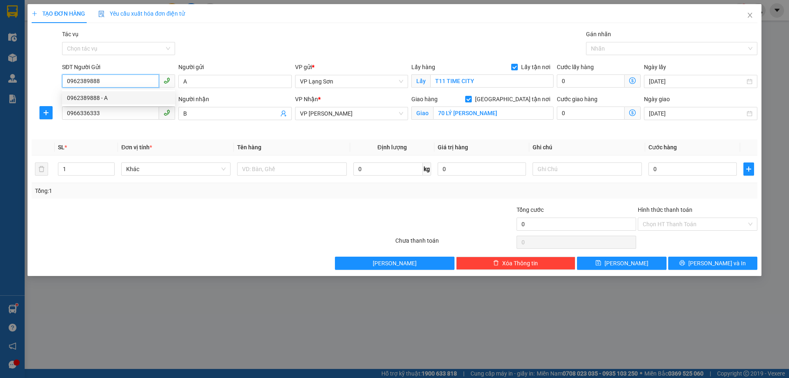
type input "0962389888"
click at [313, 218] on div at bounding box center [333, 219] width 121 height 29
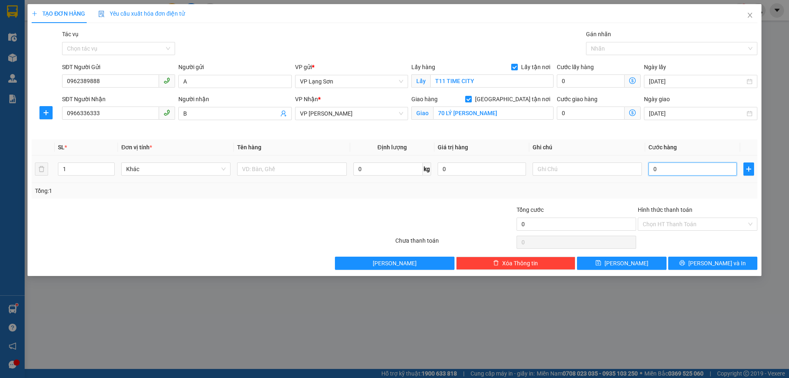
click at [661, 173] on input "0" at bounding box center [692, 168] width 88 height 13
type input "1"
type input "10"
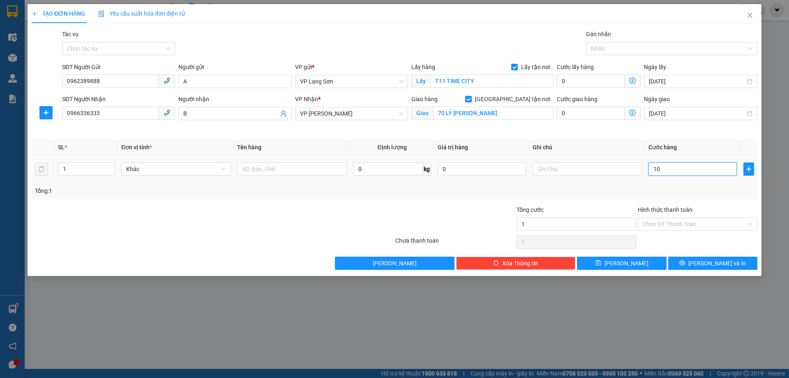
type input "10"
type input "100"
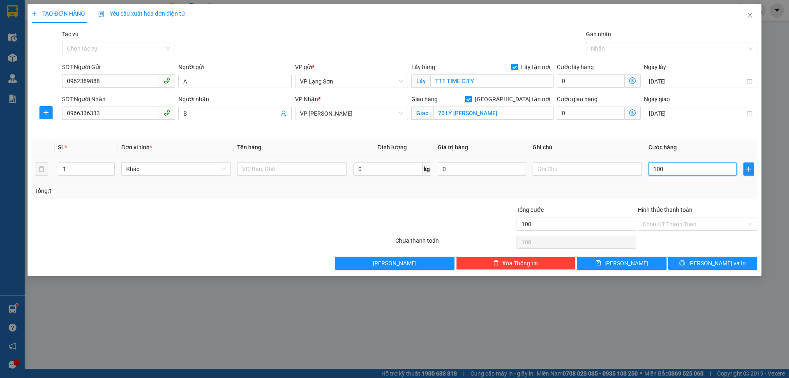
type input "1.000"
type input "10.000"
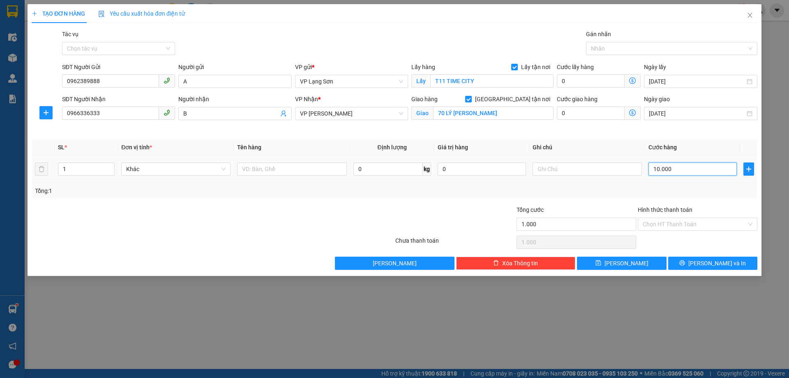
type input "10.000"
type input "100.000"
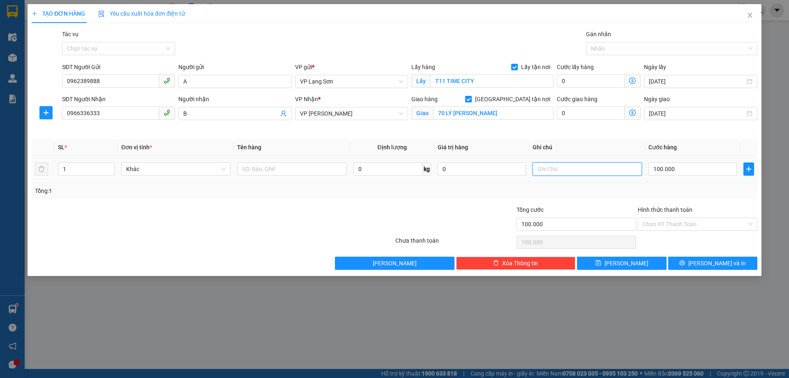
click at [551, 165] on input "text" at bounding box center [586, 168] width 109 height 13
type input "NGƯỜI NHẬN TT"
click at [263, 163] on input "text" at bounding box center [291, 168] width 109 height 13
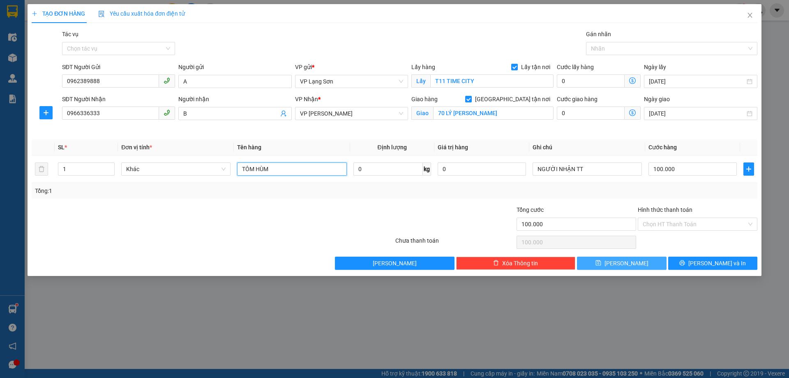
type input "TÔM HÙM"
click at [623, 266] on span "[PERSON_NAME]" at bounding box center [626, 262] width 44 height 9
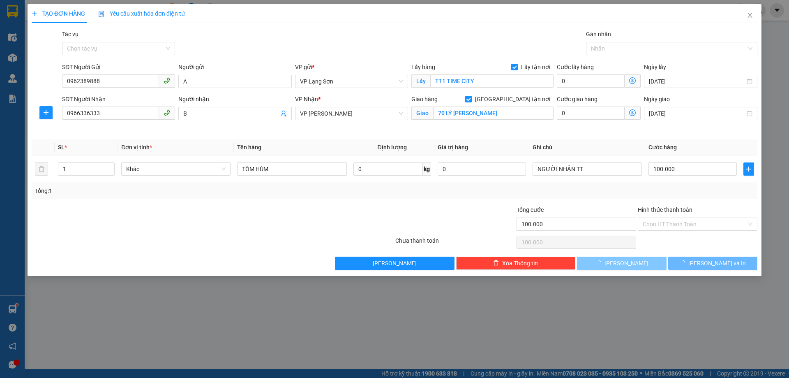
checkbox input "false"
type input "0"
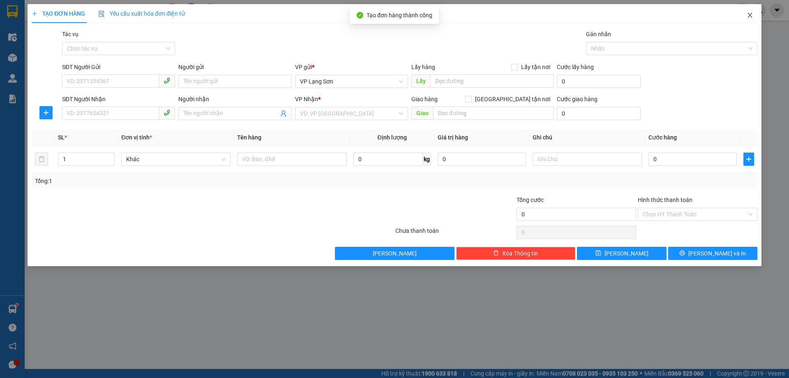
click at [750, 16] on icon "close" at bounding box center [749, 15] width 5 height 5
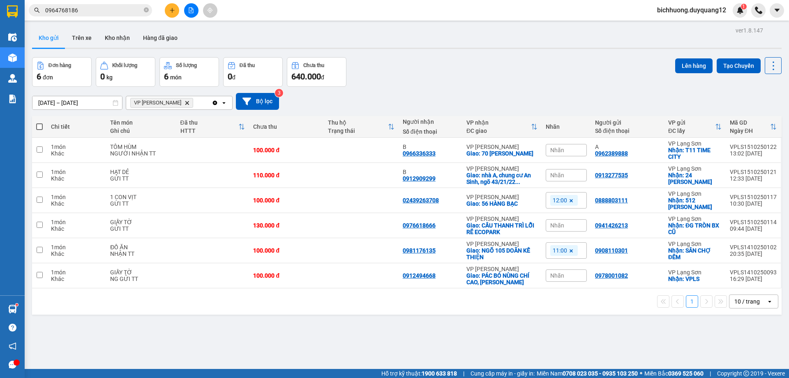
click at [117, 9] on input "0964768186" at bounding box center [93, 10] width 97 height 9
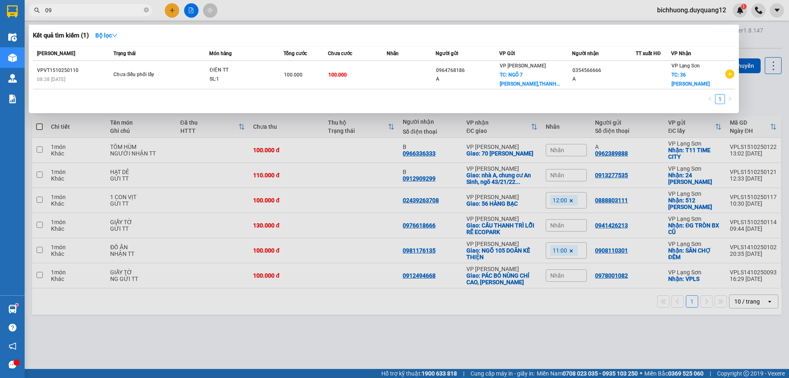
type input "0"
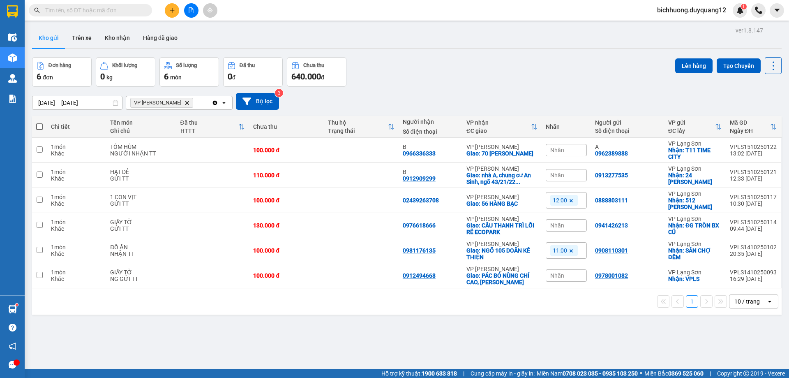
paste input "0986668788"
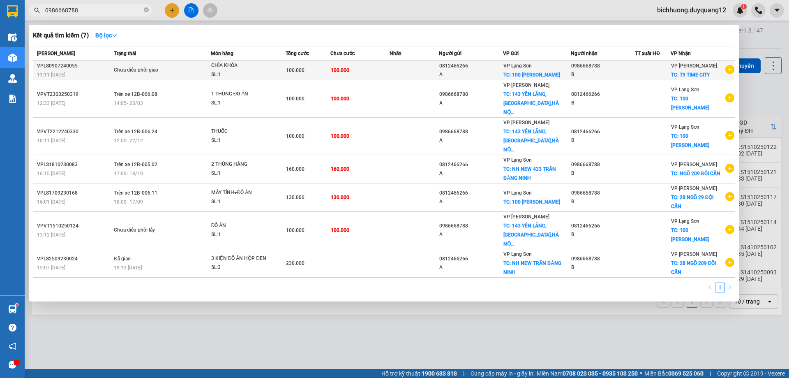
type input "0986668788"
click at [511, 78] on span "TC: 100 [PERSON_NAME]" at bounding box center [531, 75] width 57 height 6
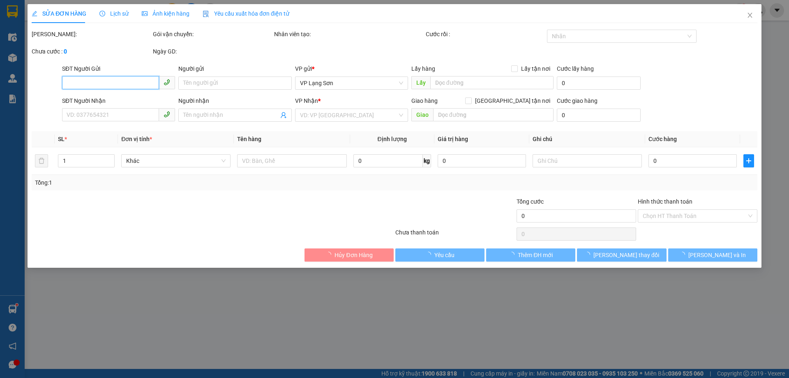
type input "0812466266"
type input "A"
checkbox input "true"
type input "100 [PERSON_NAME]"
type input "0986668788"
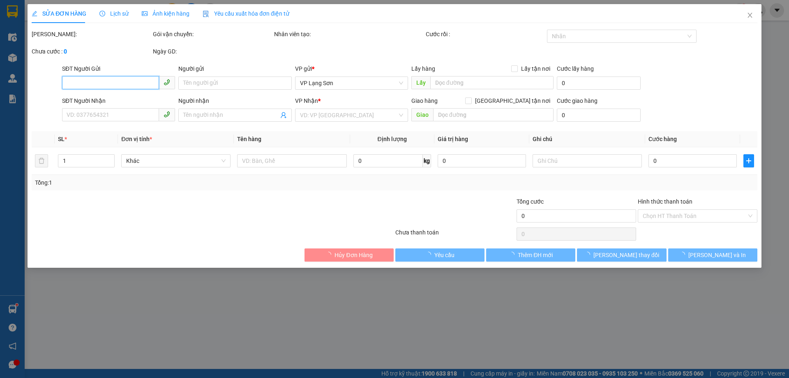
type input "B"
checkbox input "true"
type input "T9 TIME CITY"
type input "100.000"
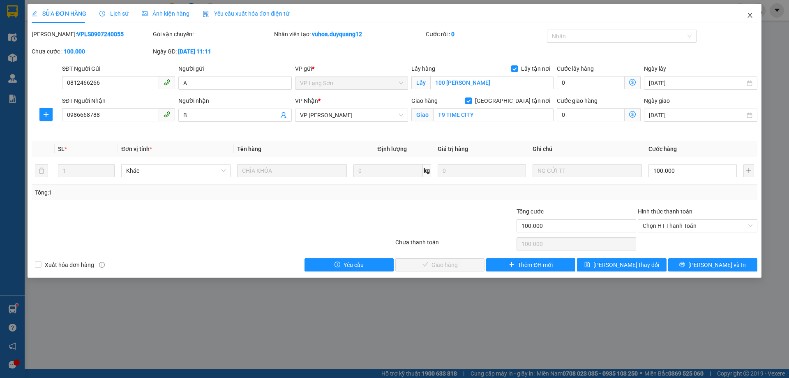
click at [751, 16] on icon "close" at bounding box center [750, 15] width 7 height 7
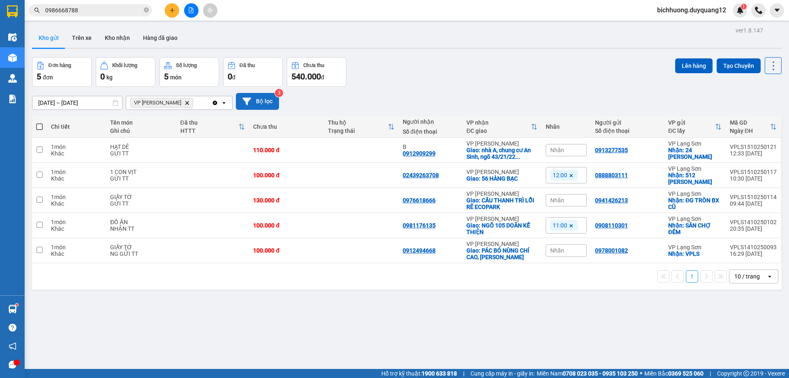
click at [269, 98] on button "Bộ lọc" at bounding box center [257, 101] width 43 height 17
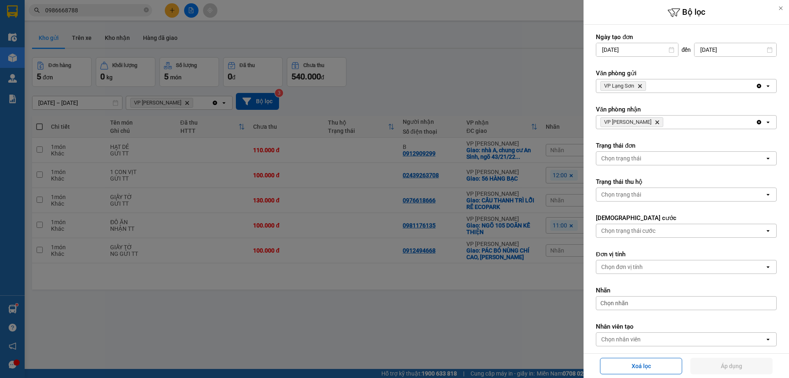
click at [638, 86] on icon "Delete" at bounding box center [639, 85] width 5 height 5
click at [641, 85] on div "Chọn văn phòng" at bounding box center [622, 86] width 42 height 8
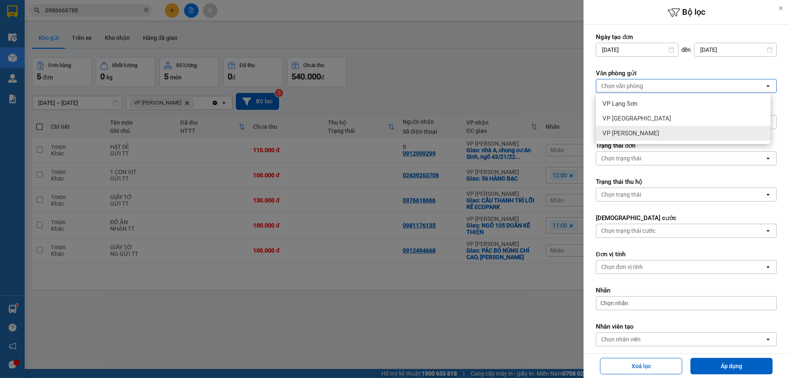
drag, startPoint x: 621, startPoint y: 134, endPoint x: 636, endPoint y: 130, distance: 15.4
click at [621, 134] on span "VP [PERSON_NAME]" at bounding box center [630, 133] width 57 height 8
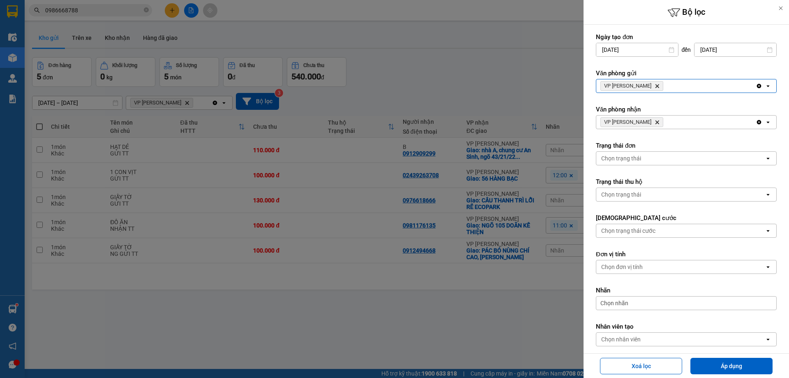
click at [655, 122] on icon "VP Minh Khai, close by backspace" at bounding box center [657, 122] width 4 height 4
click at [642, 122] on div "Chọn văn phòng" at bounding box center [622, 122] width 42 height 8
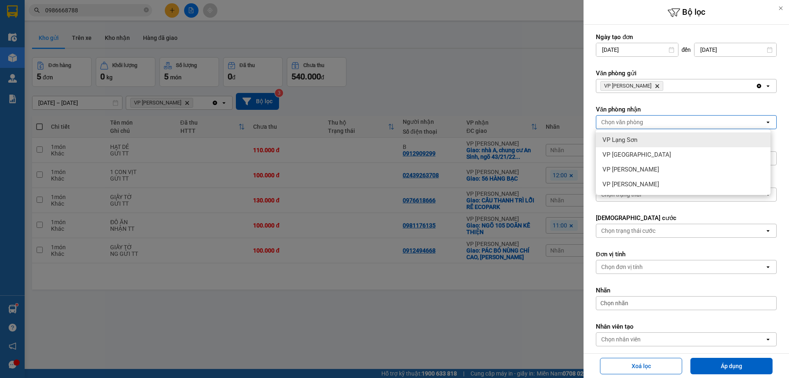
click at [629, 139] on span "VP Lạng Sơn" at bounding box center [619, 140] width 35 height 8
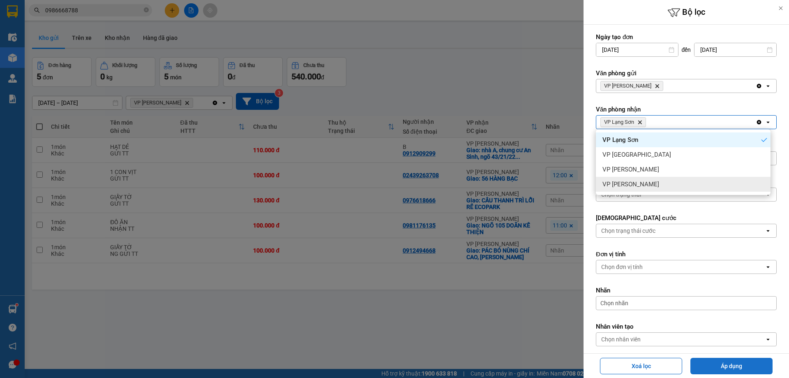
click at [737, 363] on button "Áp dụng" at bounding box center [731, 365] width 82 height 16
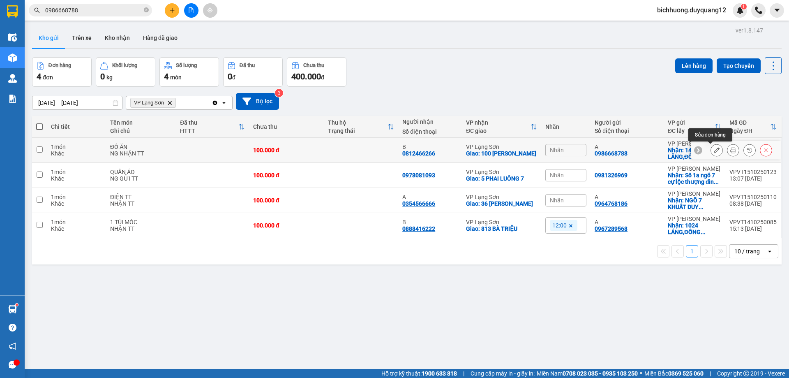
click at [714, 152] on icon at bounding box center [717, 150] width 6 height 6
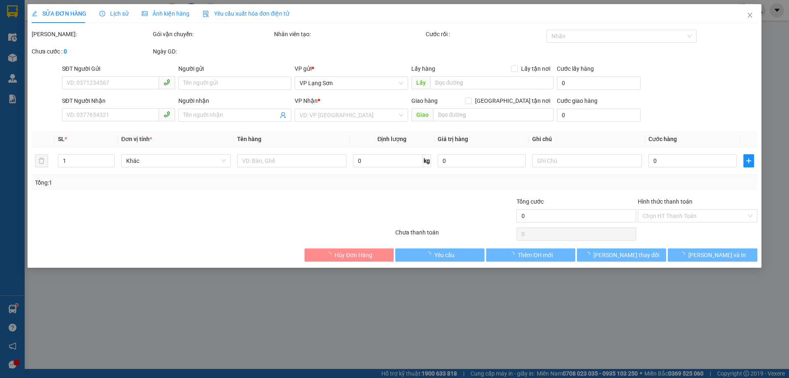
type input "0986668788"
type input "A"
checkbox input "true"
type input "143 YÊN LÃNG,[GEOGRAPHIC_DATA],[GEOGRAPHIC_DATA]"
type input "0812466266"
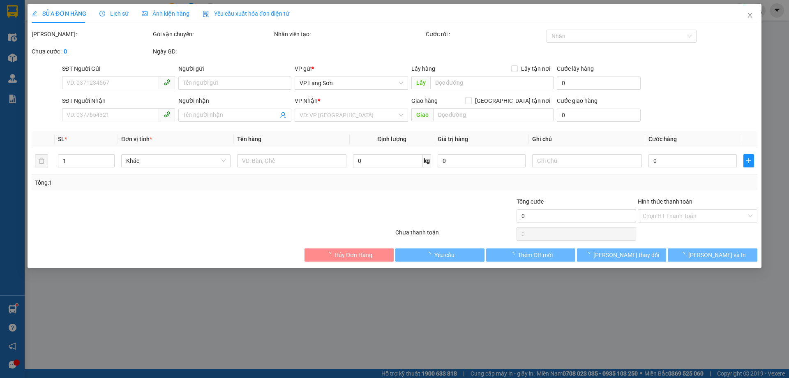
type input "B"
checkbox input "true"
type input "100 [PERSON_NAME]"
type input "100.000"
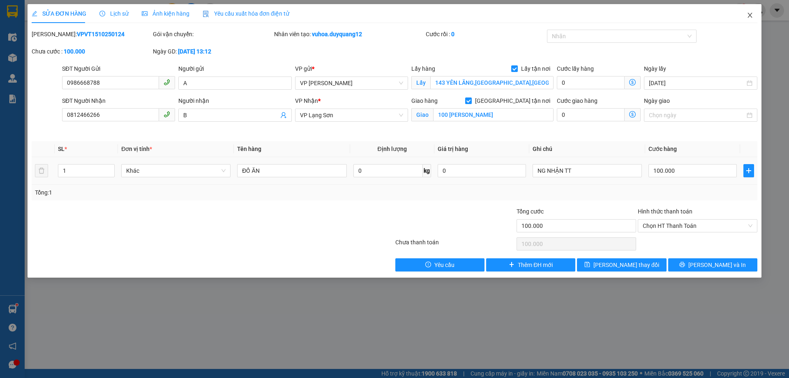
click at [749, 15] on icon "close" at bounding box center [749, 15] width 5 height 5
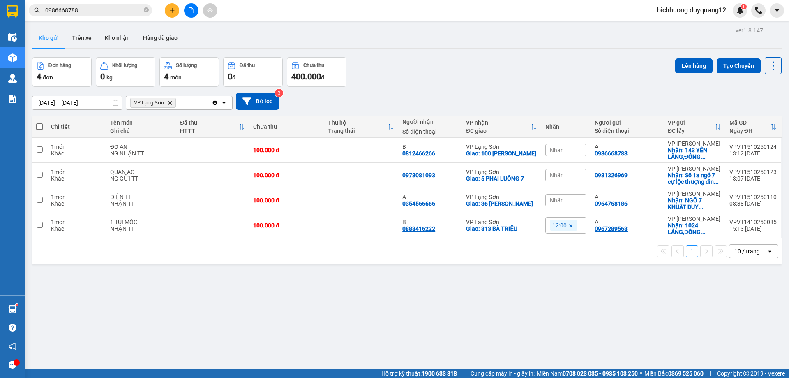
drag, startPoint x: 145, startPoint y: 11, endPoint x: 117, endPoint y: 12, distance: 28.4
click at [141, 10] on span "0986668788" at bounding box center [90, 10] width 123 height 12
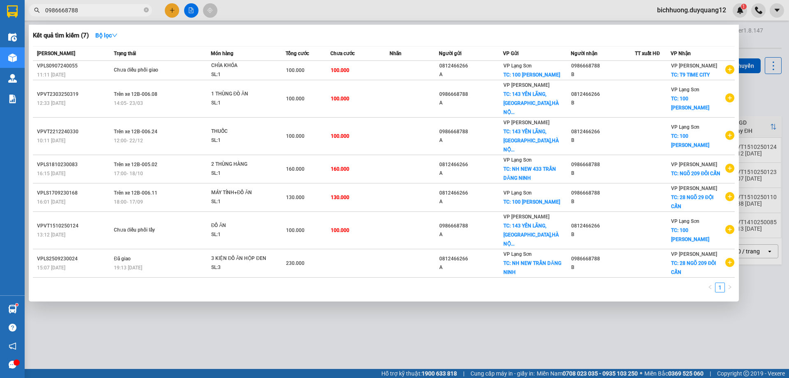
click at [117, 12] on input "0986668788" at bounding box center [93, 10] width 97 height 9
type input "0"
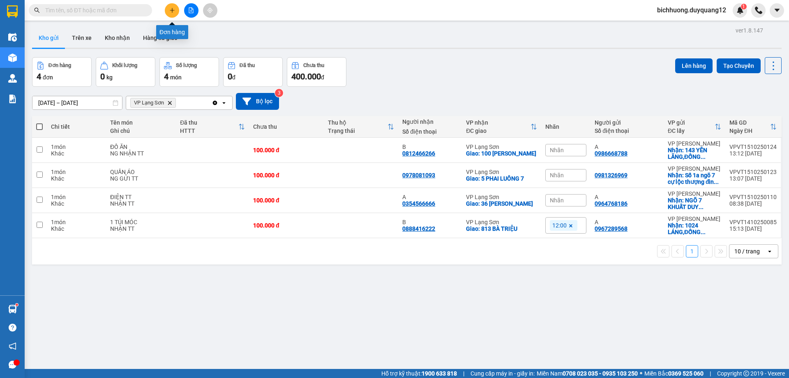
click at [171, 10] on icon "plus" at bounding box center [172, 10] width 6 height 6
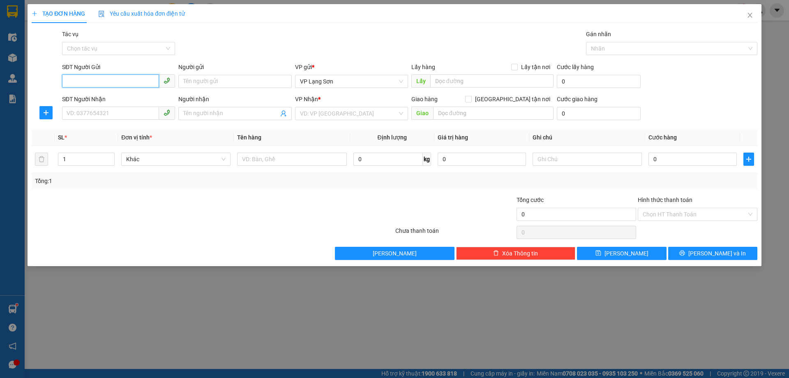
click at [97, 82] on input "SĐT Người Gửi" at bounding box center [110, 80] width 97 height 13
drag, startPoint x: 99, startPoint y: 99, endPoint x: 189, endPoint y: 120, distance: 92.4
click at [100, 99] on div "0348709334 - A" at bounding box center [118, 97] width 103 height 9
type input "0348709334"
type input "A"
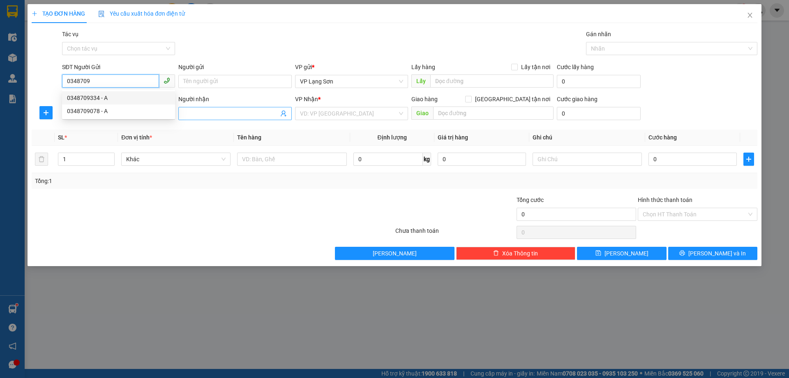
checkbox input "true"
type input "1 [PERSON_NAME]"
type input "0348709334"
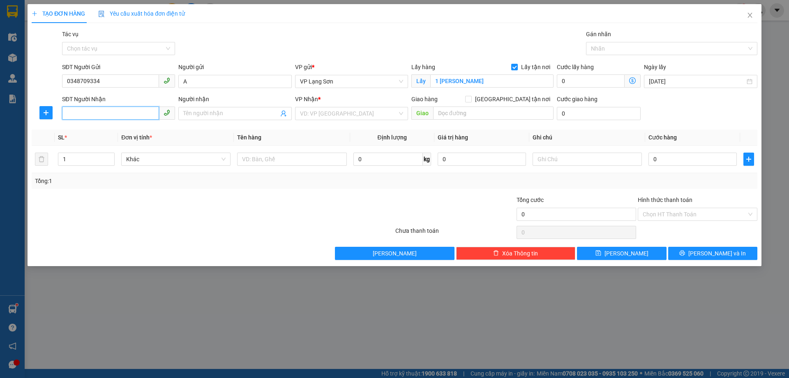
click at [113, 114] on input "SĐT Người Nhận" at bounding box center [110, 112] width 97 height 13
click at [111, 135] on div "0971993615 - CÔ HOA" at bounding box center [118, 129] width 113 height 13
type input "0971993615"
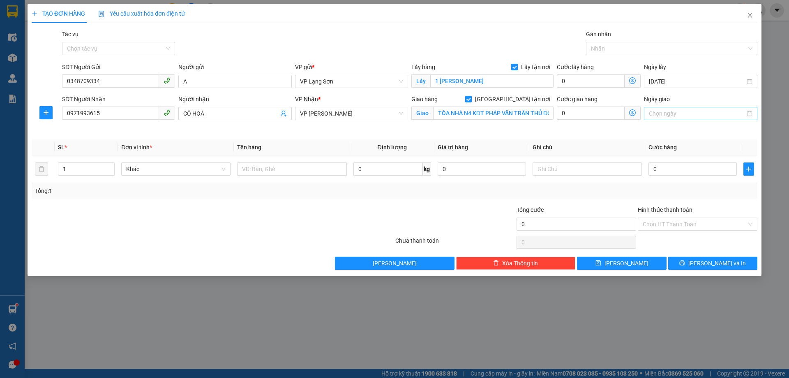
click at [669, 112] on input "Ngày giao" at bounding box center [697, 113] width 96 height 9
click at [702, 187] on div "15" at bounding box center [701, 186] width 10 height 10
click at [501, 84] on input "1 [PERSON_NAME]" at bounding box center [491, 80] width 123 height 13
click at [705, 169] on input "0" at bounding box center [692, 168] width 88 height 13
click at [580, 169] on input "text" at bounding box center [586, 168] width 109 height 13
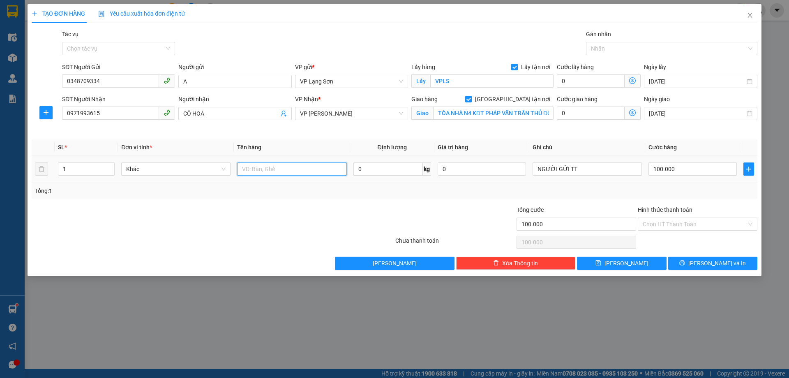
click at [283, 165] on input "text" at bounding box center [291, 168] width 109 height 13
click at [630, 264] on span "[PERSON_NAME]" at bounding box center [626, 262] width 44 height 9
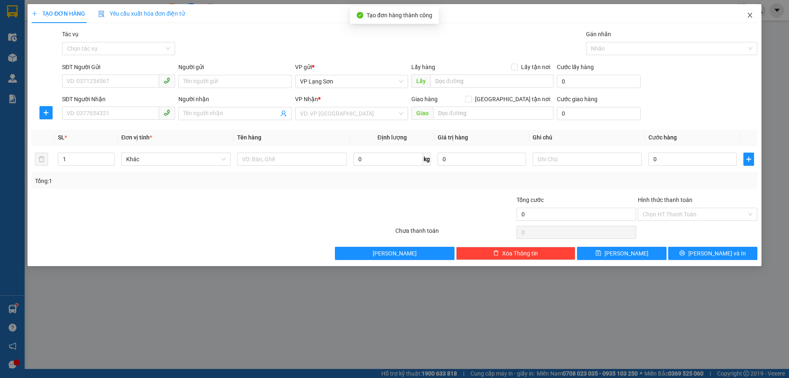
click at [750, 14] on icon "close" at bounding box center [750, 15] width 7 height 7
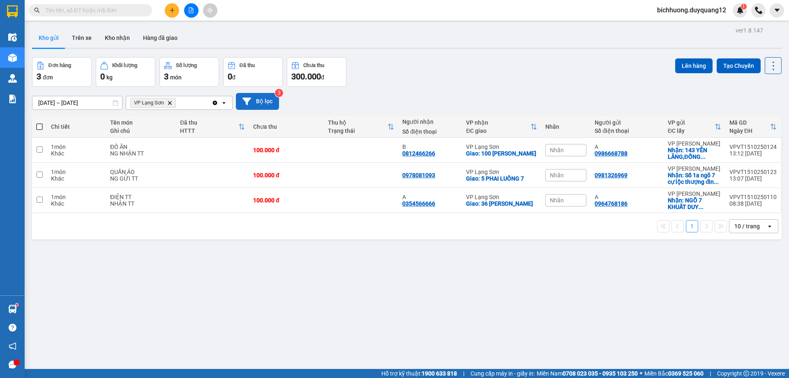
click at [261, 99] on button "Bộ lọc" at bounding box center [257, 101] width 43 height 17
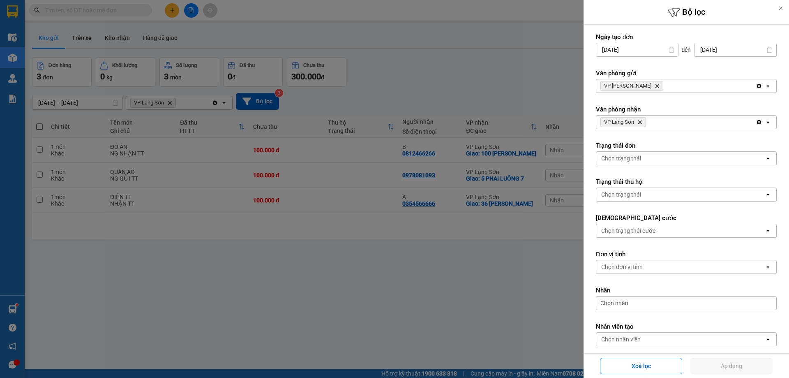
click at [655, 85] on icon "VP Minh Khai, close by backspace" at bounding box center [657, 86] width 4 height 4
click at [645, 85] on div "Chọn văn phòng" at bounding box center [680, 85] width 168 height 13
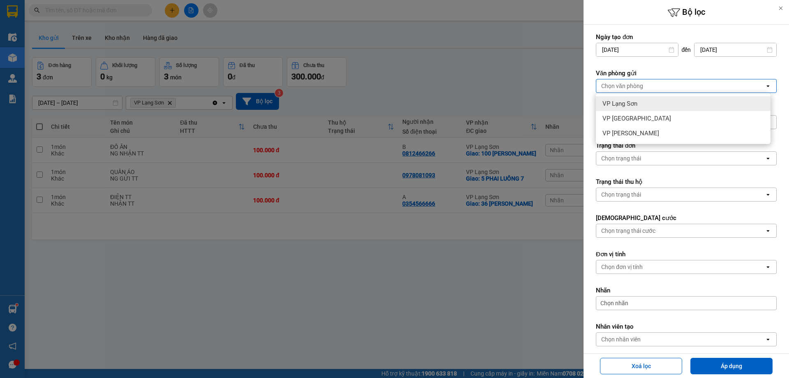
click at [630, 106] on span "VP Lạng Sơn" at bounding box center [619, 103] width 35 height 8
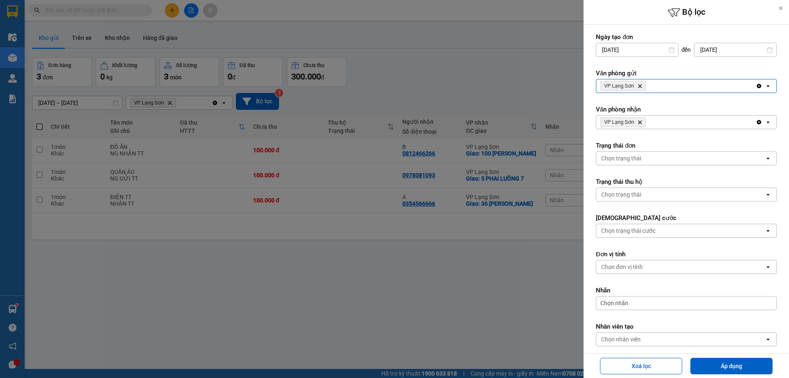
click at [641, 122] on icon "VP Lạng Sơn, close by backspace" at bounding box center [640, 122] width 4 height 4
click at [643, 123] on div "Chọn văn phòng" at bounding box center [680, 121] width 168 height 13
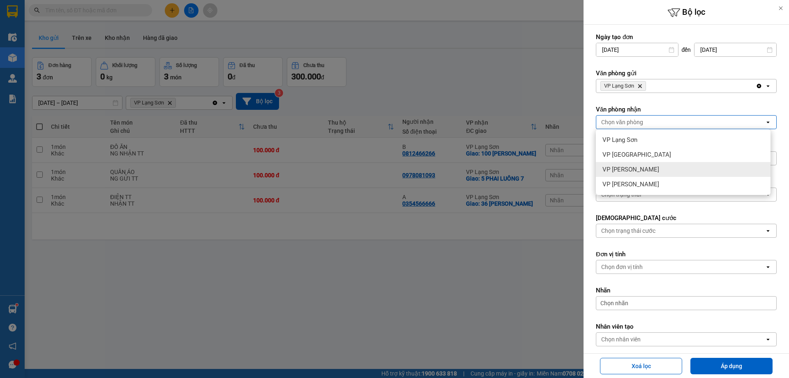
click at [637, 170] on span "VP [PERSON_NAME]" at bounding box center [630, 169] width 57 height 8
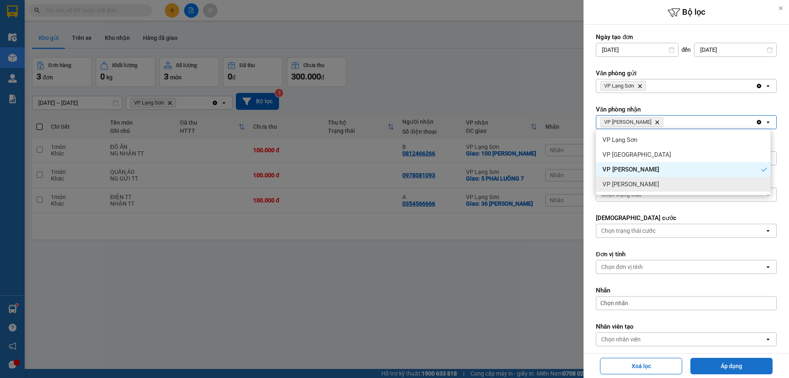
click at [738, 367] on button "Áp dụng" at bounding box center [731, 365] width 82 height 16
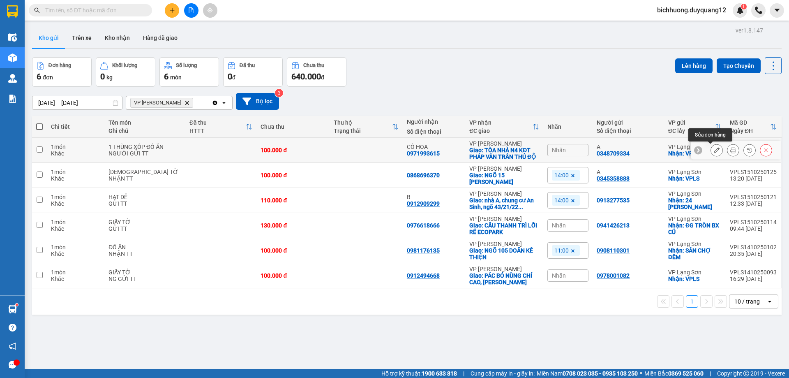
click at [711, 151] on button at bounding box center [717, 150] width 12 height 14
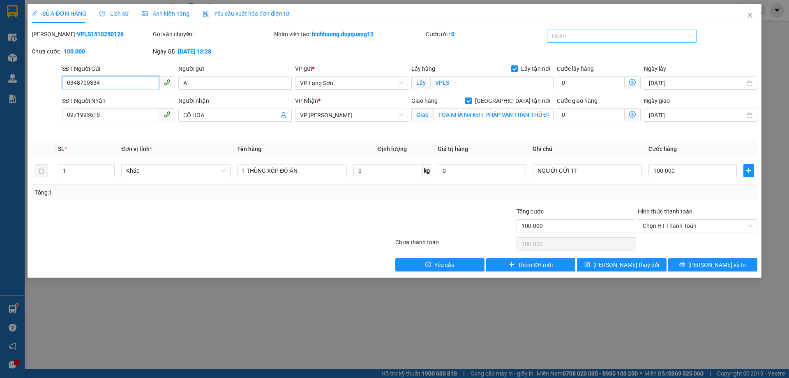
click at [587, 40] on div at bounding box center [618, 36] width 138 height 10
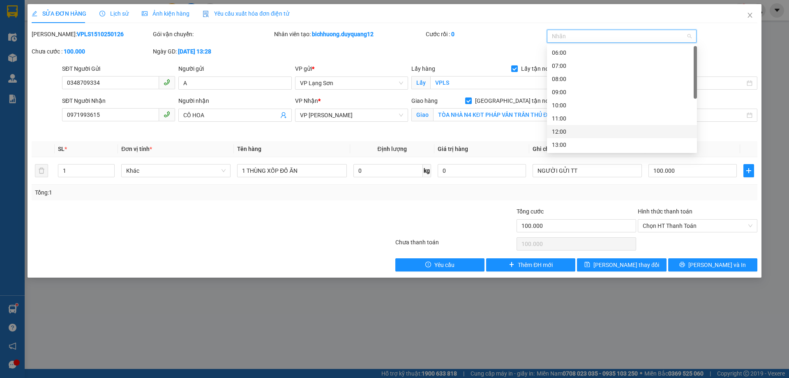
scroll to position [92, 0]
click at [568, 64] on div "14:00" at bounding box center [622, 65] width 140 height 9
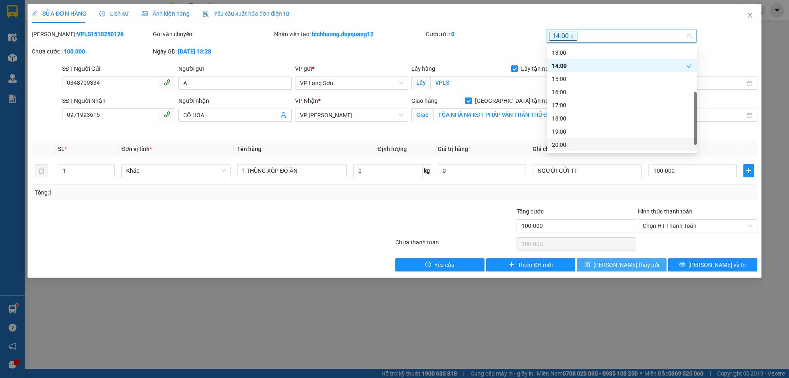
click at [634, 260] on span "[PERSON_NAME] thay đổi" at bounding box center [626, 264] width 66 height 9
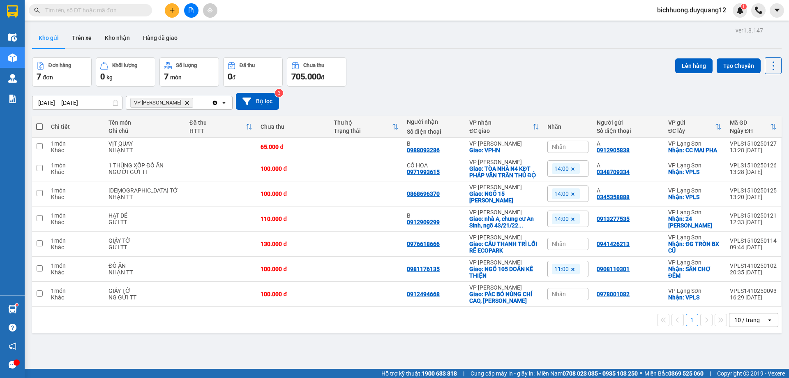
click at [88, 7] on input "text" at bounding box center [93, 10] width 97 height 9
paste input "0846817093"
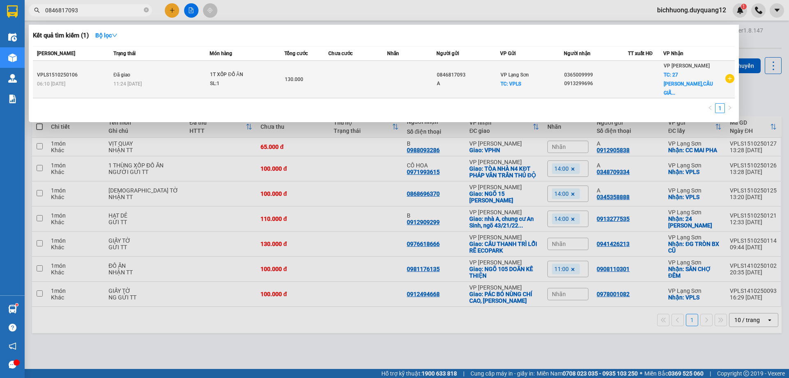
click at [538, 70] on div "VP Lạng Sơn TC: VPLS" at bounding box center [531, 79] width 63 height 18
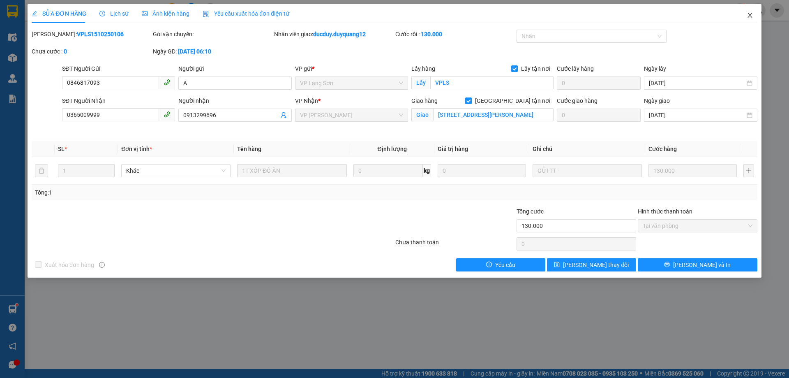
click at [750, 16] on icon "close" at bounding box center [749, 15] width 5 height 5
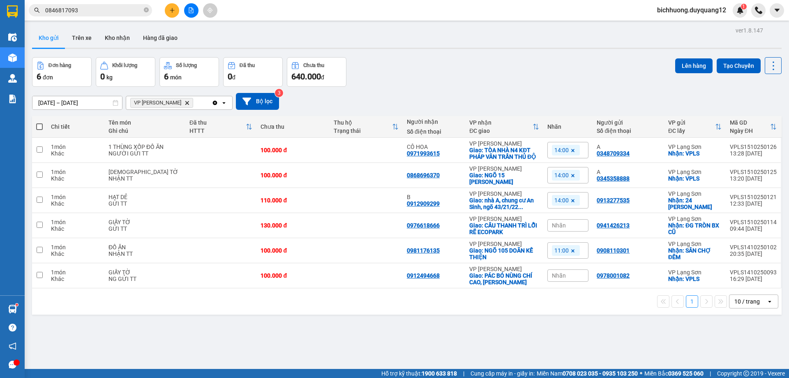
click at [94, 11] on input "0846817093" at bounding box center [93, 10] width 97 height 9
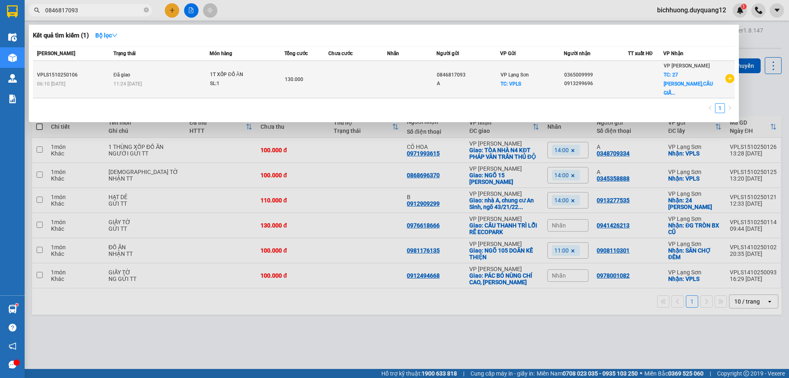
click at [663, 80] on td at bounding box center [645, 79] width 35 height 37
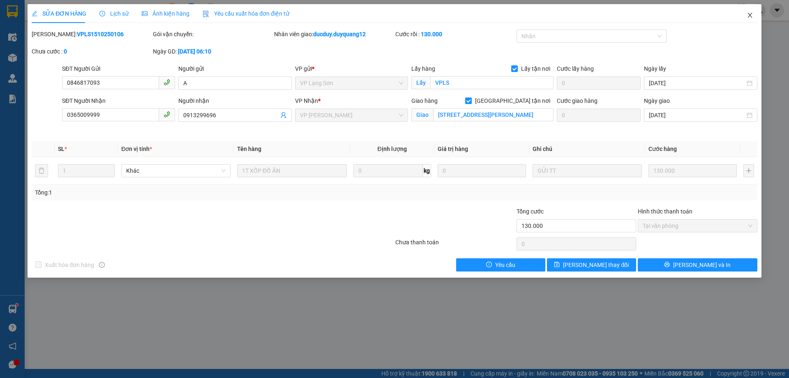
click at [749, 17] on icon "close" at bounding box center [750, 15] width 7 height 7
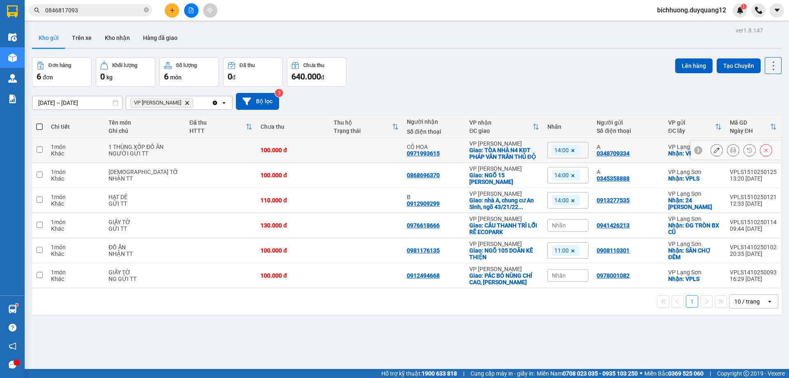
click at [37, 152] on td at bounding box center [39, 150] width 15 height 25
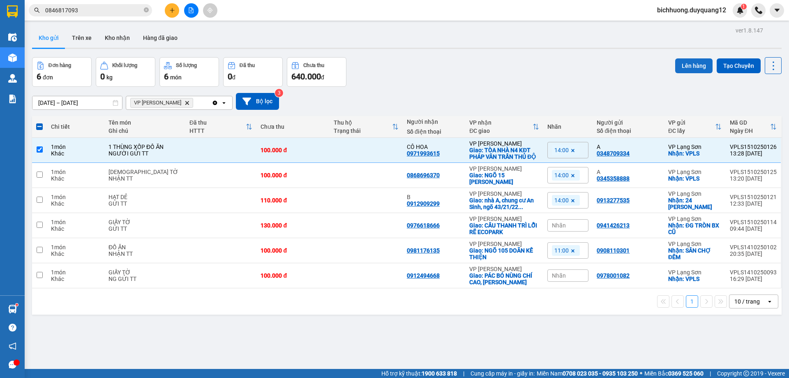
click at [686, 65] on button "Lên hàng" at bounding box center [693, 65] width 37 height 15
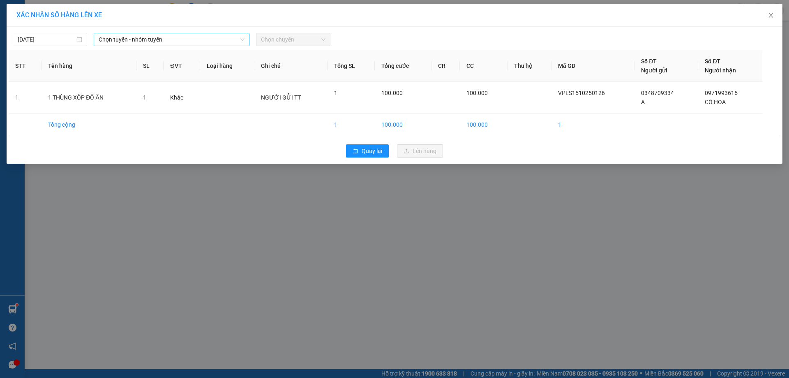
click at [238, 41] on span "Chọn tuyến - nhóm tuyến" at bounding box center [172, 39] width 146 height 12
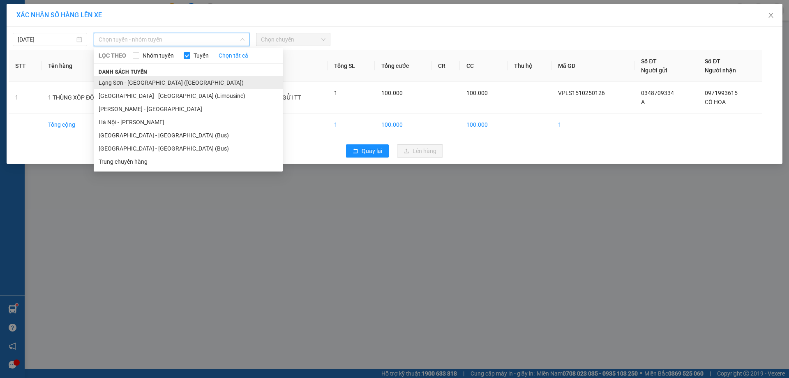
click at [152, 83] on li "Lạng Sơn - [GEOGRAPHIC_DATA] ([GEOGRAPHIC_DATA])" at bounding box center [188, 82] width 189 height 13
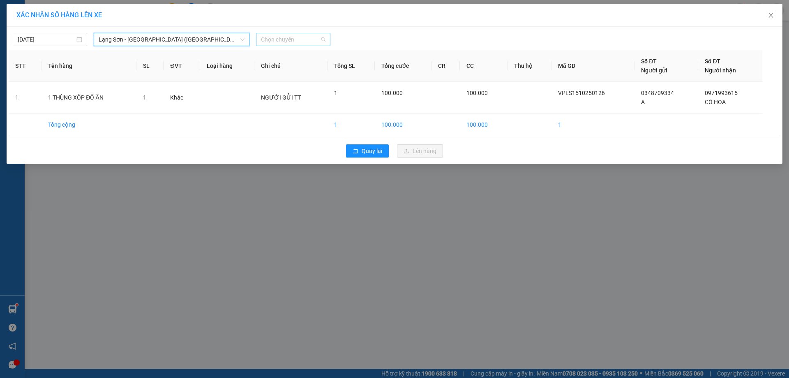
click at [322, 39] on span "Chọn chuyến" at bounding box center [293, 39] width 65 height 12
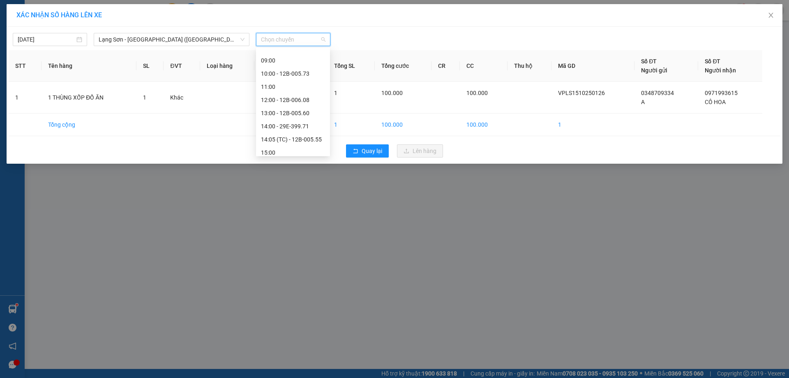
scroll to position [85, 0]
click at [284, 115] on div "14:00 - 29E-399.71" at bounding box center [293, 115] width 64 height 9
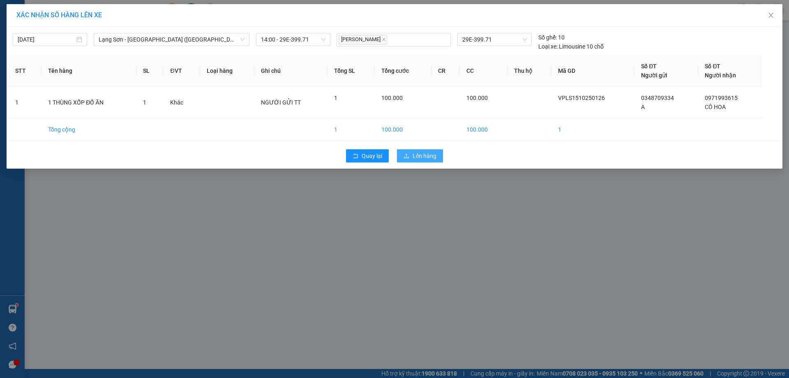
drag, startPoint x: 426, startPoint y: 155, endPoint x: 436, endPoint y: 155, distance: 9.5
click at [427, 155] on span "Lên hàng" at bounding box center [425, 155] width 24 height 9
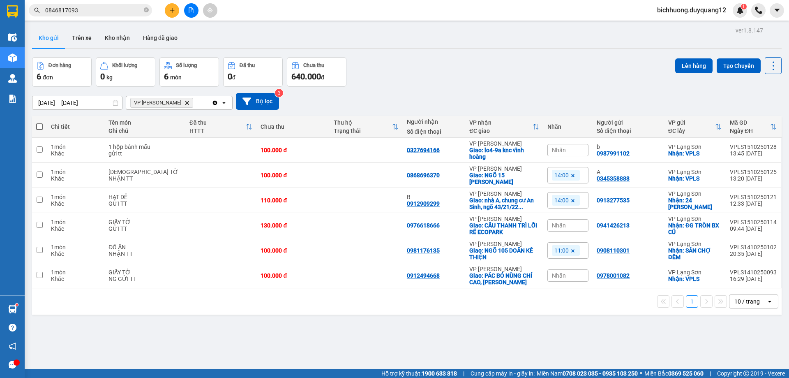
drag, startPoint x: 53, startPoint y: 36, endPoint x: 62, endPoint y: 23, distance: 16.2
click at [53, 36] on button "Kho gửi" at bounding box center [48, 38] width 33 height 20
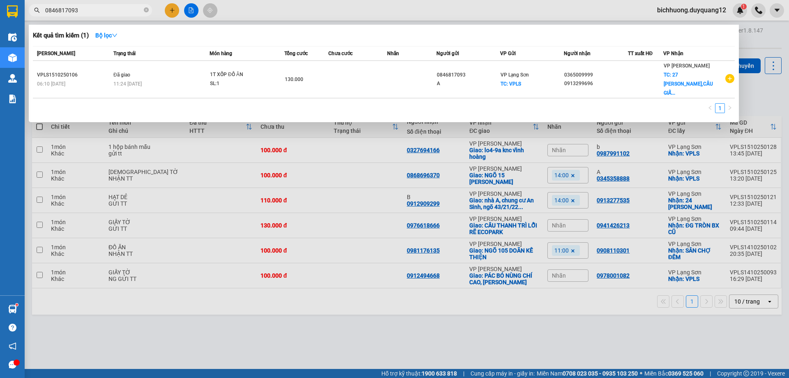
drag, startPoint x: 85, startPoint y: 8, endPoint x: 29, endPoint y: 14, distance: 55.8
click at [29, 14] on div "0846817093" at bounding box center [80, 10] width 160 height 12
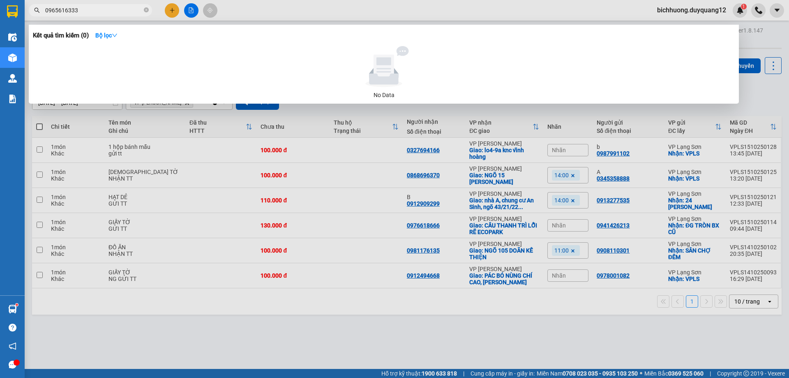
drag, startPoint x: 759, startPoint y: 42, endPoint x: 749, endPoint y: 39, distance: 10.7
click at [758, 42] on div at bounding box center [394, 189] width 789 height 378
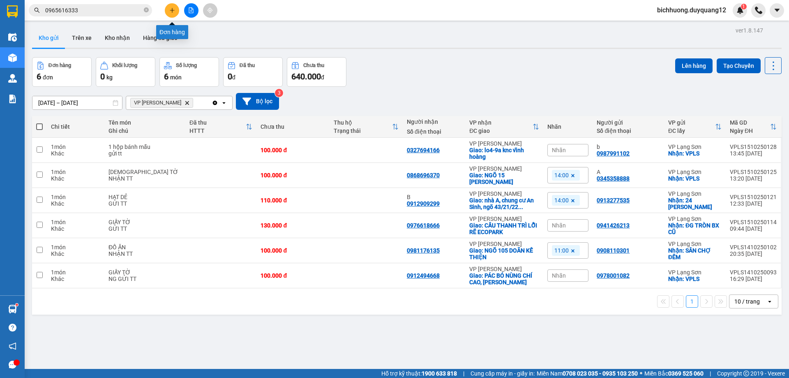
click at [168, 9] on button at bounding box center [172, 10] width 14 height 14
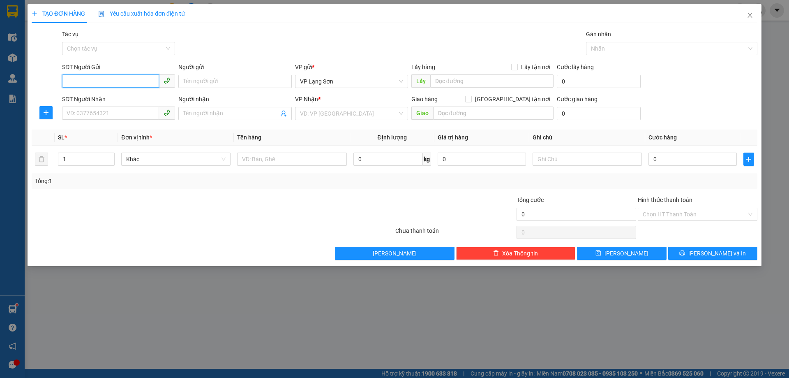
click at [99, 85] on input "SĐT Người Gửi" at bounding box center [110, 80] width 97 height 13
click at [96, 98] on div "0386062668 - a" at bounding box center [118, 97] width 103 height 9
click at [101, 117] on input "SĐT Người Nhận" at bounding box center [110, 112] width 97 height 13
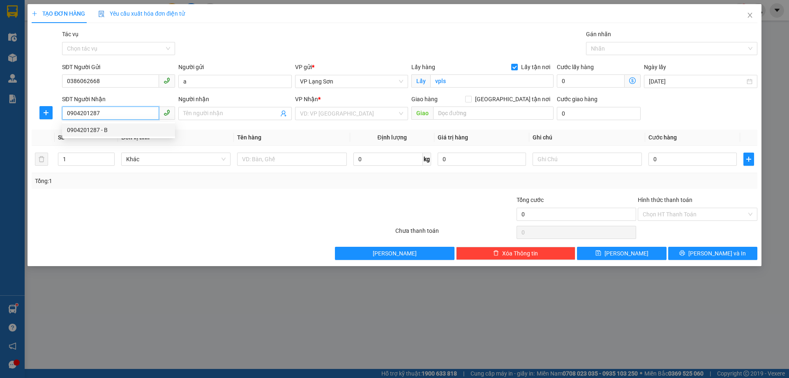
click at [88, 129] on div "0904201287 - B" at bounding box center [118, 129] width 103 height 9
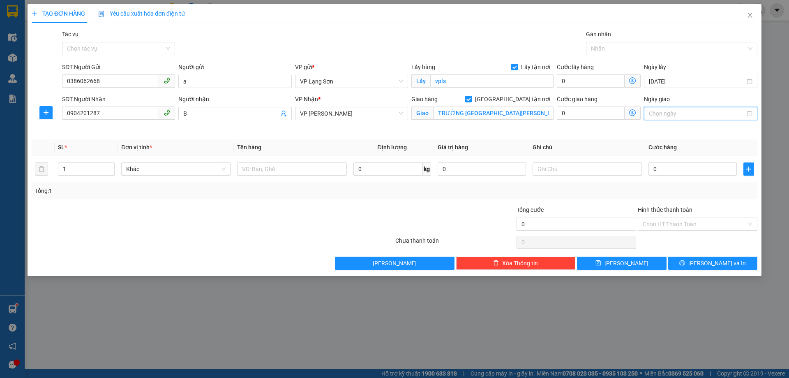
click at [691, 113] on input "Ngày giao" at bounding box center [697, 113] width 96 height 9
click at [705, 184] on div "15" at bounding box center [701, 186] width 10 height 10
click at [684, 173] on input "0" at bounding box center [692, 168] width 88 height 13
click at [576, 173] on input "text" at bounding box center [586, 168] width 109 height 13
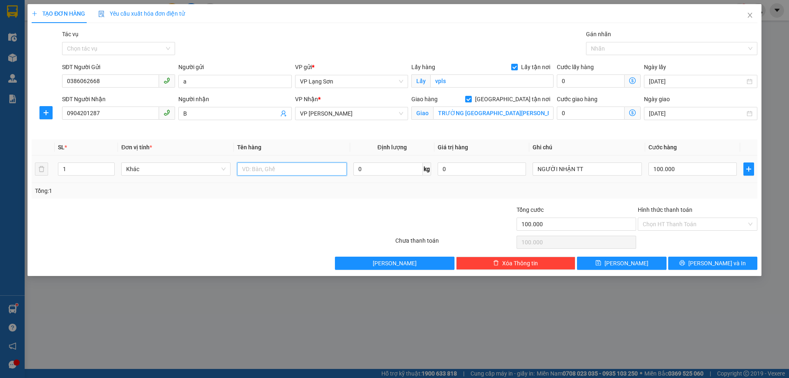
click at [275, 172] on input "text" at bounding box center [291, 168] width 109 height 13
click at [623, 264] on span "[PERSON_NAME]" at bounding box center [626, 262] width 44 height 9
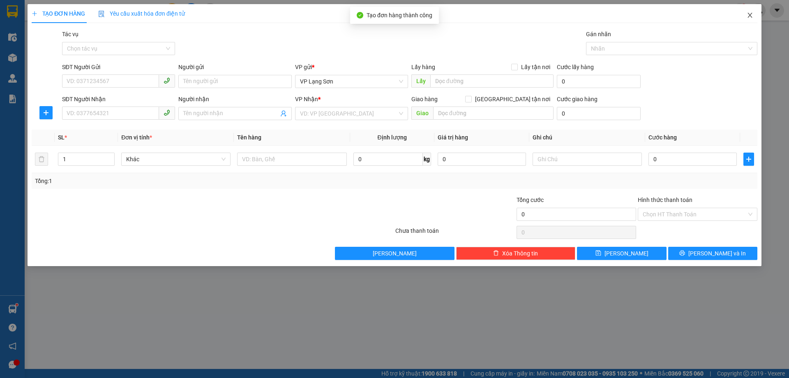
click at [750, 16] on icon "close" at bounding box center [750, 15] width 7 height 7
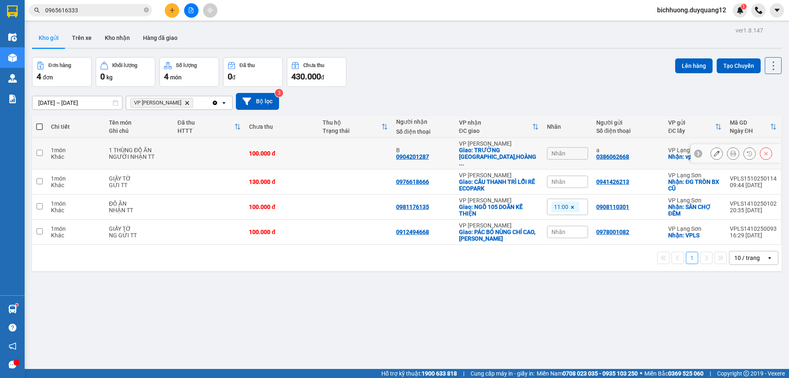
click at [567, 151] on div "Nhãn" at bounding box center [567, 153] width 41 height 12
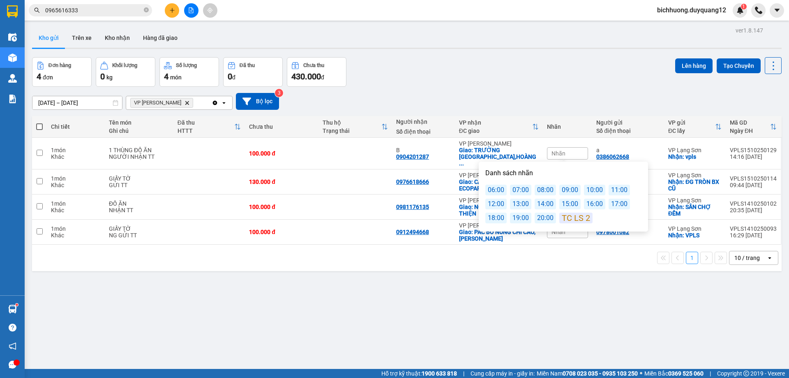
click at [571, 206] on div "15:00" at bounding box center [569, 203] width 21 height 11
click at [610, 60] on div "Đơn hàng 4 đơn Khối lượng 0 kg Số lượng 4 món Đã thu 0 đ Chưa thu 430.000 đ Lên…" at bounding box center [406, 72] width 749 height 30
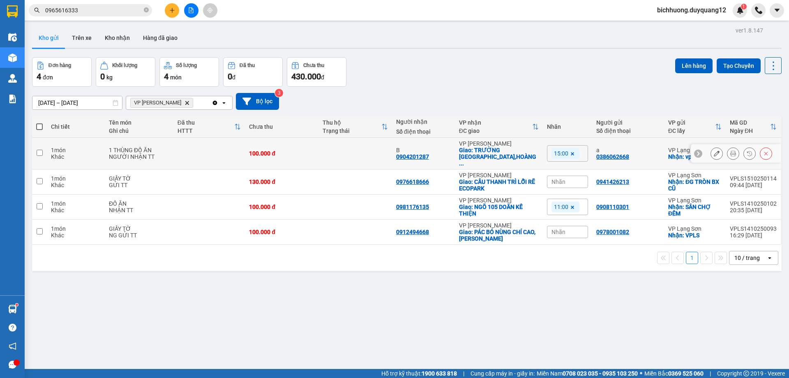
drag, startPoint x: 39, startPoint y: 150, endPoint x: 362, endPoint y: 118, distance: 324.1
click at [44, 150] on td at bounding box center [39, 154] width 15 height 32
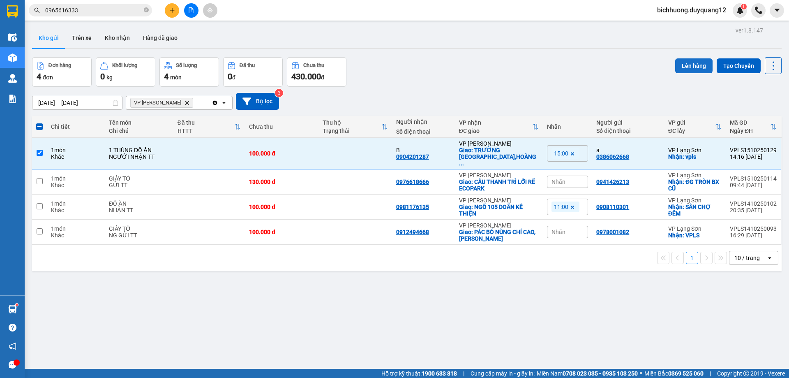
click at [677, 66] on button "Lên hàng" at bounding box center [693, 65] width 37 height 15
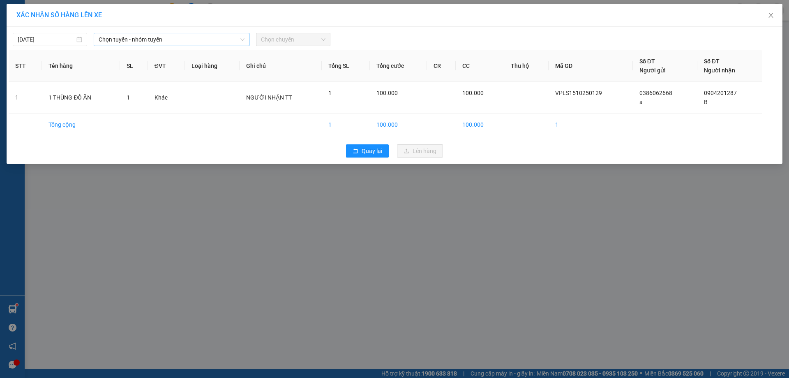
click at [241, 41] on icon "down" at bounding box center [242, 39] width 5 height 5
click at [233, 40] on span "Chọn tuyến - nhóm tuyến" at bounding box center [172, 39] width 146 height 12
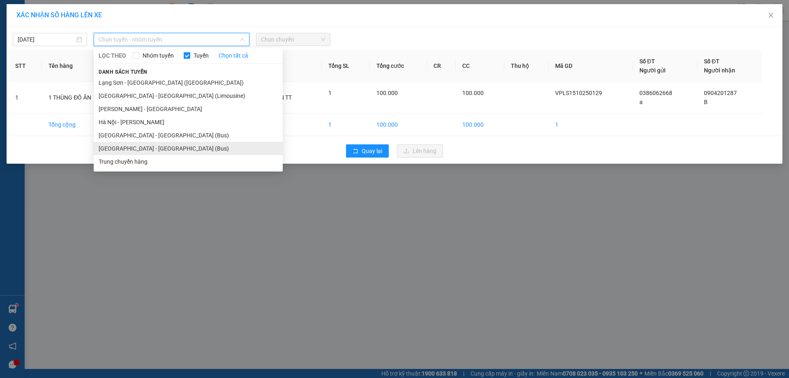
drag, startPoint x: 137, startPoint y: 153, endPoint x: 235, endPoint y: 99, distance: 111.6
click at [139, 152] on li "[GEOGRAPHIC_DATA] - [GEOGRAPHIC_DATA] (Bus)" at bounding box center [188, 148] width 189 height 13
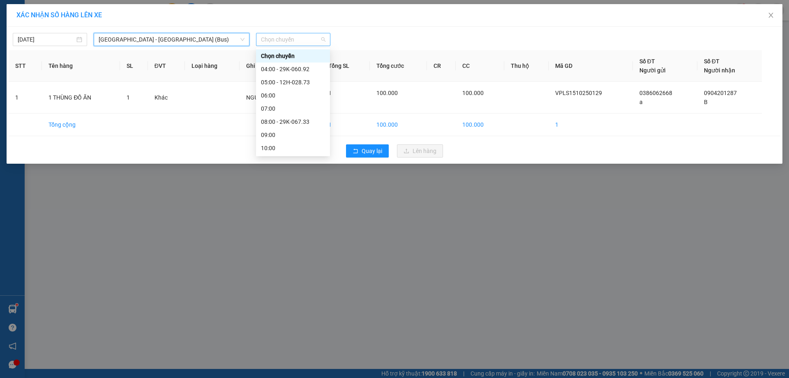
click at [325, 40] on span "Chọn chuyến" at bounding box center [293, 39] width 65 height 12
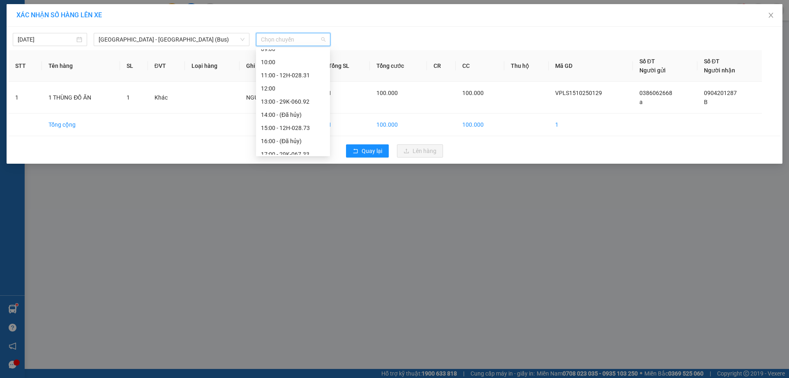
scroll to position [91, 0]
click at [284, 123] on div "15:00 - 12H-028.73" at bounding box center [293, 122] width 64 height 9
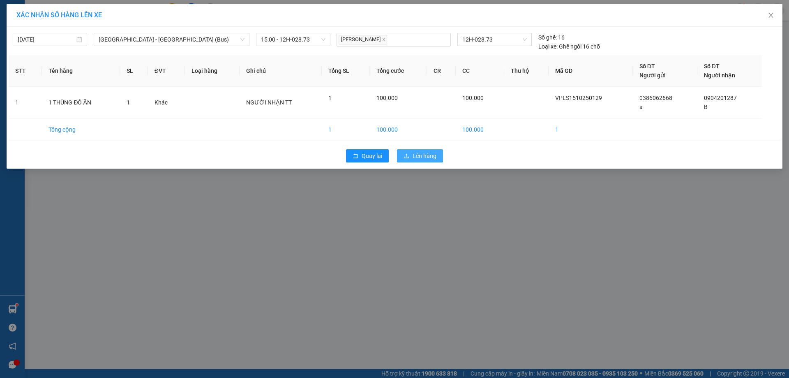
click at [417, 155] on span "Lên hàng" at bounding box center [425, 155] width 24 height 9
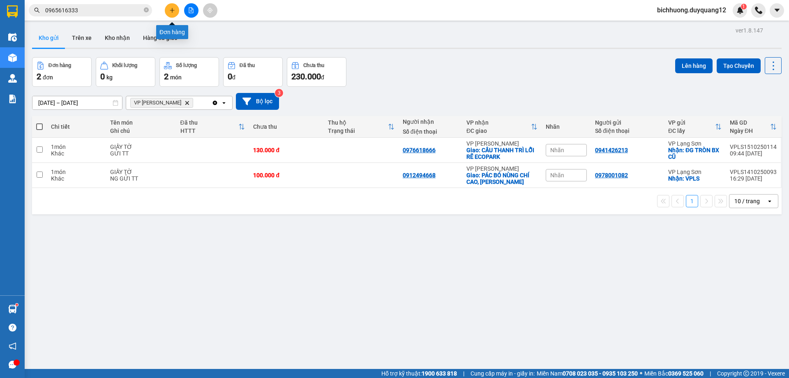
click at [174, 14] on button at bounding box center [172, 10] width 14 height 14
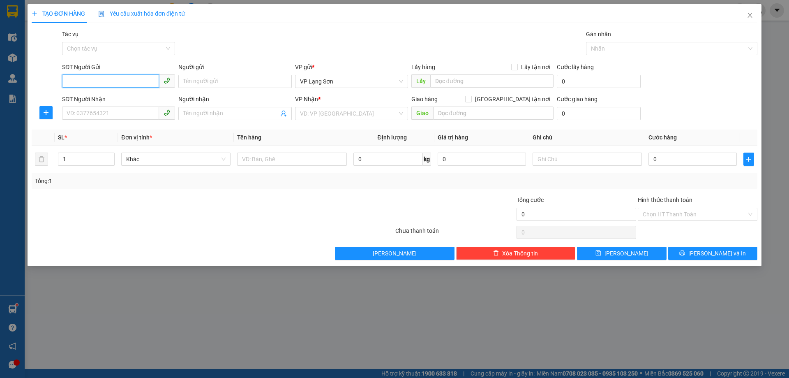
click at [115, 83] on input "SĐT Người Gửi" at bounding box center [110, 80] width 97 height 13
click at [217, 80] on input "Người gửi" at bounding box center [234, 81] width 113 height 13
click at [438, 83] on input "text" at bounding box center [491, 80] width 123 height 13
click at [516, 64] on input "Lấy tận nơi" at bounding box center [514, 67] width 6 height 6
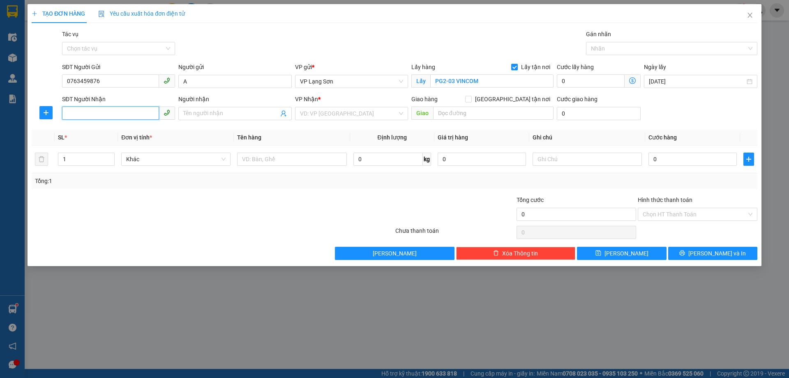
click at [120, 112] on input "SĐT Người Nhận" at bounding box center [110, 112] width 97 height 13
click at [127, 101] on div "SĐT Người Nhận" at bounding box center [118, 98] width 113 height 9
click at [127, 106] on input "SĐT Người Nhận" at bounding box center [110, 112] width 97 height 13
click at [122, 109] on input "SĐT Người Nhận" at bounding box center [110, 112] width 97 height 13
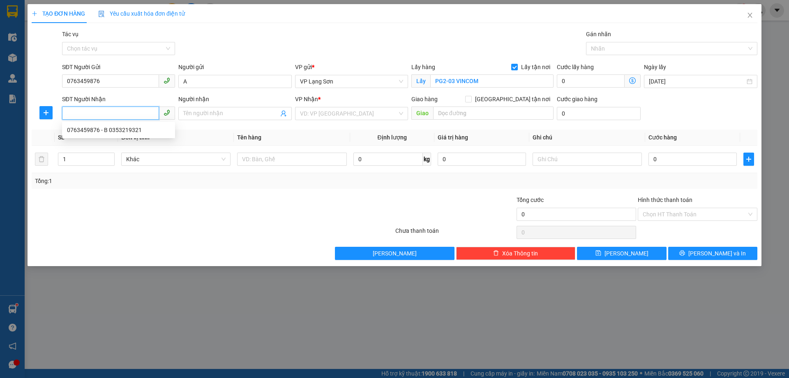
click at [122, 109] on input "SĐT Người Nhận" at bounding box center [110, 112] width 97 height 13
click at [327, 113] on input "search" at bounding box center [348, 113] width 97 height 12
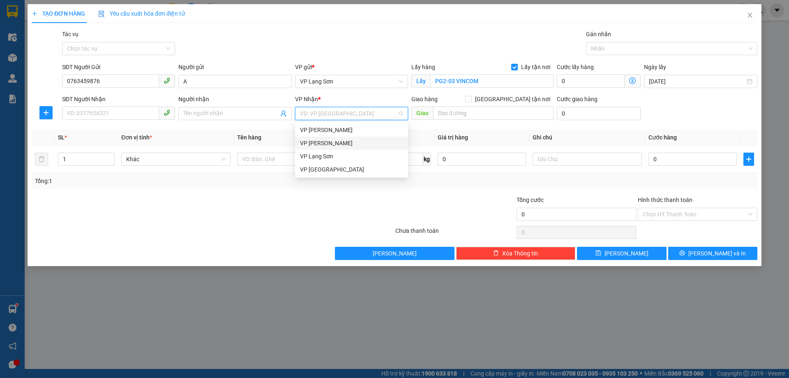
click at [339, 145] on div "VP [PERSON_NAME]" at bounding box center [351, 142] width 103 height 9
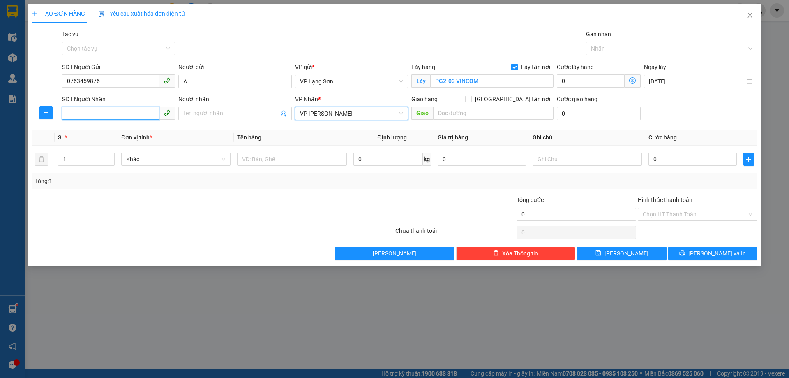
click at [124, 114] on input "SĐT Người Nhận" at bounding box center [110, 112] width 97 height 13
click at [196, 115] on input "Người nhận" at bounding box center [230, 113] width 95 height 9
click at [134, 115] on input "SĐT Người Nhận" at bounding box center [110, 112] width 97 height 13
drag, startPoint x: 88, startPoint y: 113, endPoint x: 80, endPoint y: 113, distance: 8.2
click at [80, 113] on input "0974767295" at bounding box center [110, 112] width 97 height 13
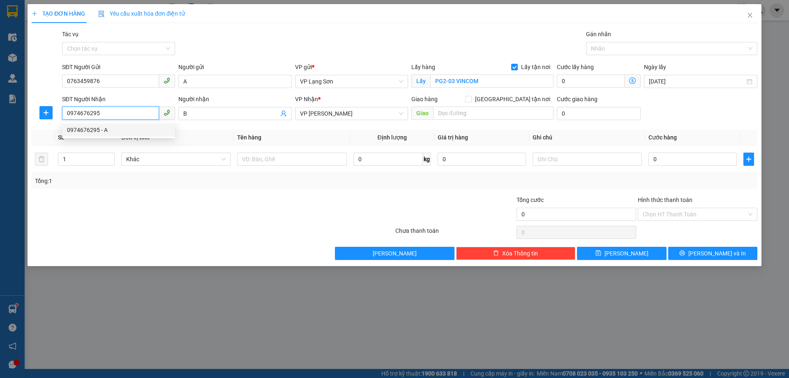
click at [143, 124] on div "0974676295 - A" at bounding box center [118, 129] width 113 height 13
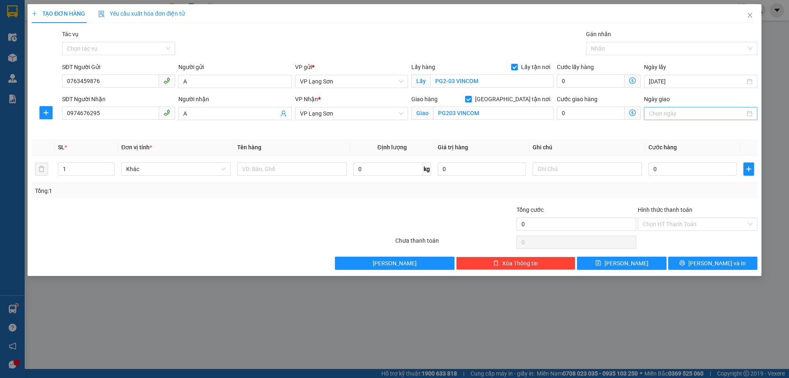
click at [692, 111] on input "Ngày giao" at bounding box center [697, 113] width 96 height 9
click at [700, 184] on div "15" at bounding box center [701, 186] width 10 height 10
click at [311, 168] on input "text" at bounding box center [291, 168] width 109 height 13
click at [309, 169] on input "text" at bounding box center [291, 168] width 109 height 13
click at [663, 167] on input "0" at bounding box center [692, 168] width 88 height 13
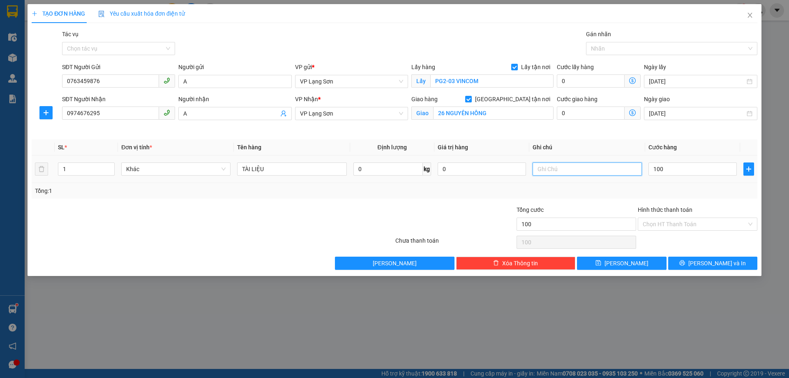
click at [555, 173] on input "text" at bounding box center [586, 168] width 109 height 13
click at [99, 80] on input "0763459876" at bounding box center [110, 80] width 97 height 13
click at [623, 262] on span "[PERSON_NAME]" at bounding box center [626, 262] width 44 height 9
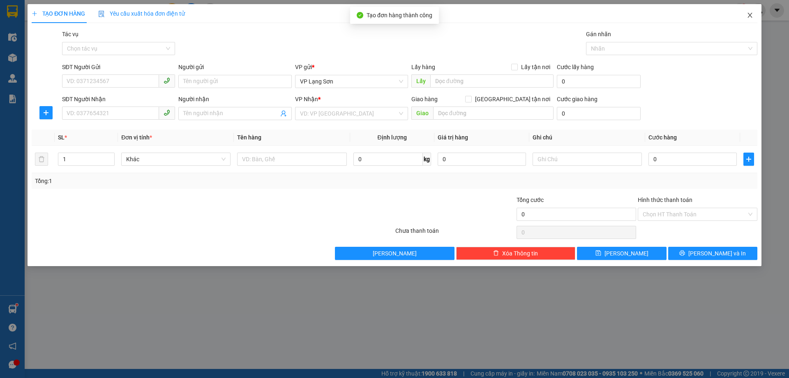
click at [751, 11] on span "Close" at bounding box center [749, 15] width 23 height 23
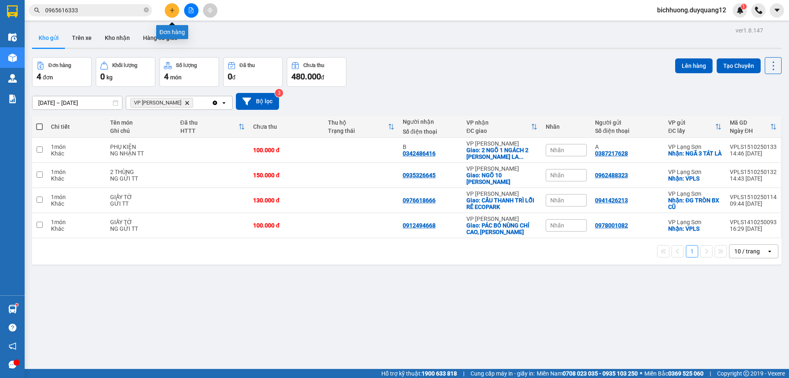
click at [170, 8] on icon "plus" at bounding box center [172, 10] width 6 height 6
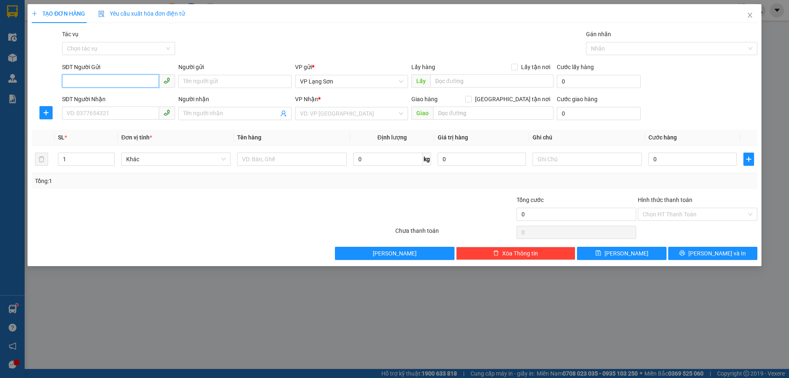
click at [128, 78] on input "SĐT Người Gửi" at bounding box center [110, 80] width 97 height 13
click at [748, 16] on icon "close" at bounding box center [750, 15] width 7 height 7
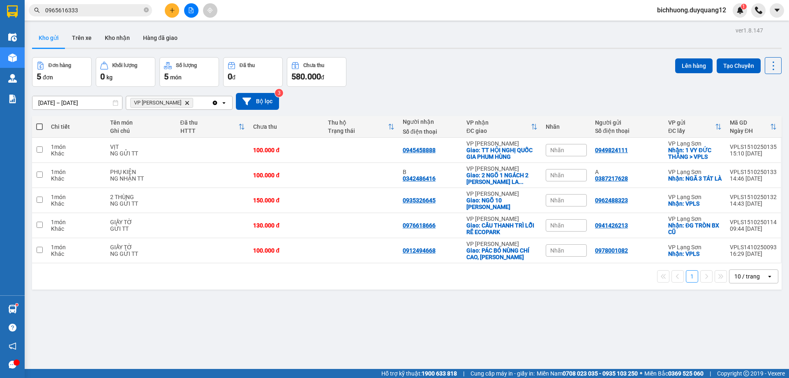
click at [176, 11] on button at bounding box center [172, 10] width 14 height 14
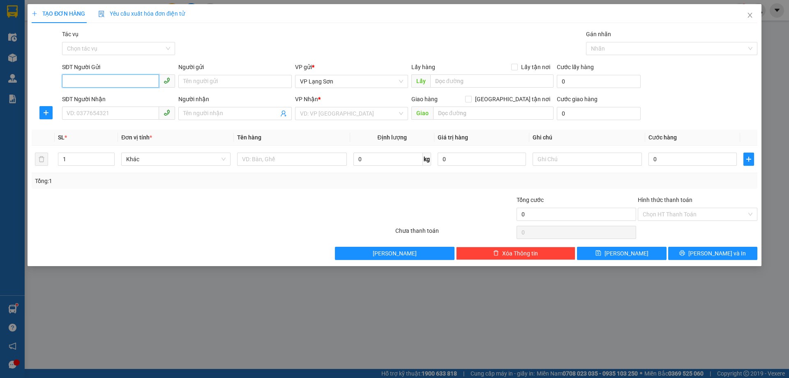
click at [121, 81] on input "SĐT Người Gửi" at bounding box center [110, 80] width 97 height 13
click at [516, 67] on input "Lấy tận nơi" at bounding box center [514, 67] width 6 height 6
click at [468, 81] on input "text" at bounding box center [491, 80] width 123 height 13
click at [106, 81] on input "SĐT Người Gửi" at bounding box center [110, 80] width 97 height 13
click at [370, 57] on div "Tác vụ Chọn tác vụ Gán nhãn Nhãn" at bounding box center [409, 44] width 698 height 29
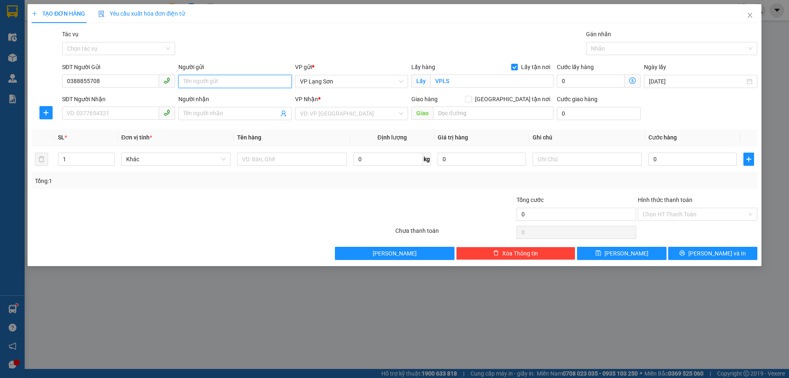
click at [230, 79] on input "Người gửi" at bounding box center [234, 81] width 113 height 13
click at [118, 113] on input "SĐT Người Nhận" at bounding box center [110, 112] width 97 height 13
click at [518, 97] on span "[GEOGRAPHIC_DATA] tận nơi" at bounding box center [513, 98] width 82 height 9
click at [471, 97] on input "[GEOGRAPHIC_DATA] tận nơi" at bounding box center [468, 99] width 6 height 6
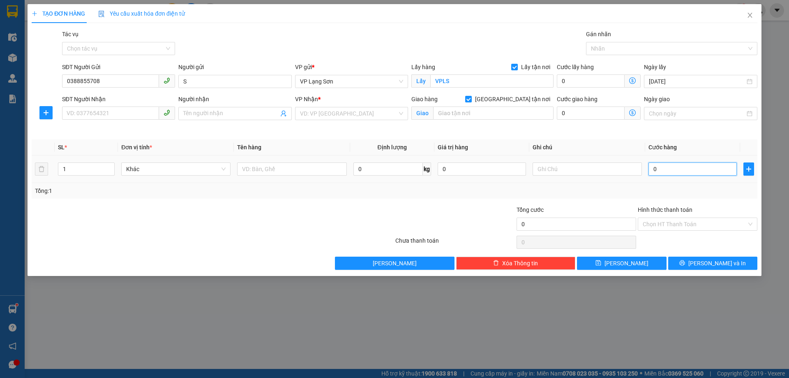
click at [668, 169] on input "0" at bounding box center [692, 168] width 88 height 13
click at [673, 175] on input "0" at bounding box center [692, 168] width 88 height 13
click at [673, 110] on input "Ngày giao" at bounding box center [697, 113] width 96 height 9
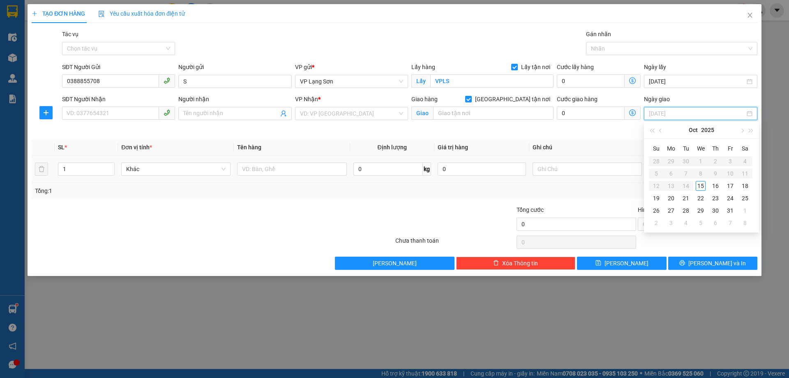
click at [700, 184] on div "15" at bounding box center [701, 186] width 10 height 10
click at [335, 111] on input "search" at bounding box center [348, 113] width 97 height 12
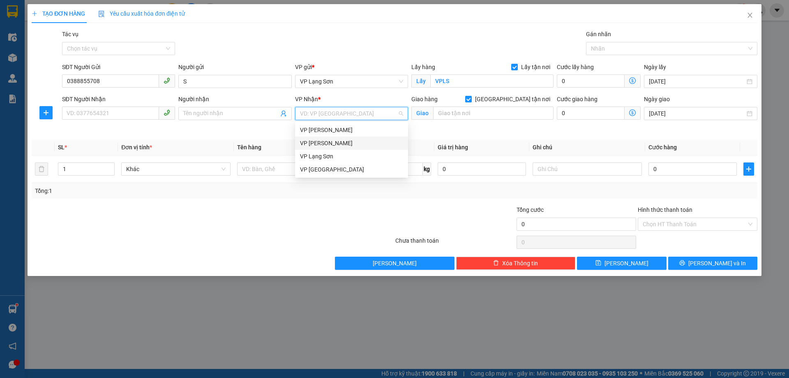
click at [327, 144] on div "VP [PERSON_NAME]" at bounding box center [351, 142] width 103 height 9
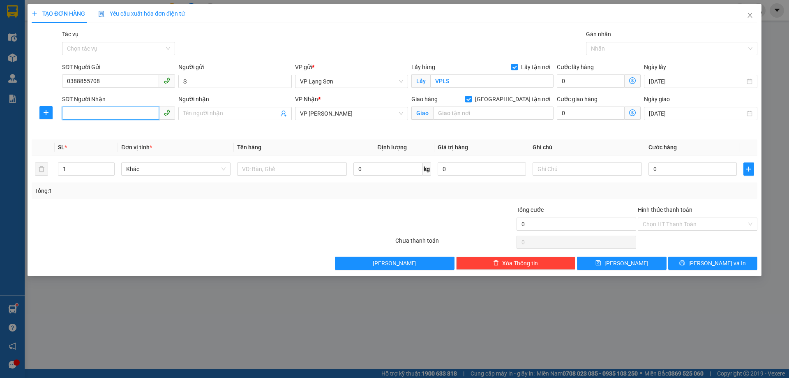
click at [100, 113] on input "SĐT Người Nhận" at bounding box center [110, 112] width 97 height 13
click at [233, 113] on input "Người nhận" at bounding box center [230, 113] width 95 height 9
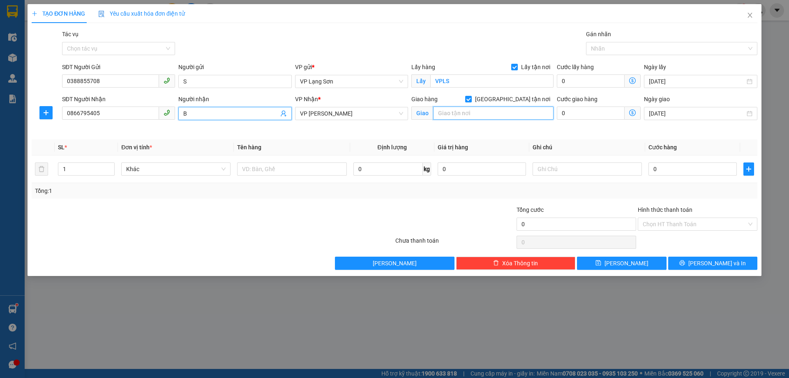
click at [449, 110] on input "text" at bounding box center [493, 112] width 120 height 13
drag, startPoint x: 475, startPoint y: 111, endPoint x: 364, endPoint y: 106, distance: 111.0
click at [362, 107] on div "SĐT Người Nhận 0866795405 Người nhận B VP Nhận * VP Minh Khai Giao hàng [GEOGRA…" at bounding box center [409, 113] width 698 height 39
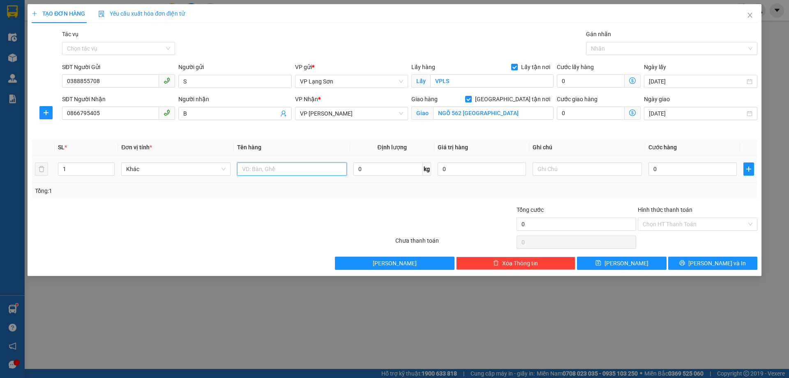
click at [287, 167] on input "text" at bounding box center [291, 168] width 109 height 13
click at [665, 164] on input "0" at bounding box center [692, 168] width 88 height 13
click at [613, 189] on div "Tổng: 1" at bounding box center [394, 190] width 719 height 9
click at [572, 163] on input "text" at bounding box center [586, 168] width 109 height 13
click at [627, 189] on div "Tổng: 1" at bounding box center [394, 190] width 719 height 9
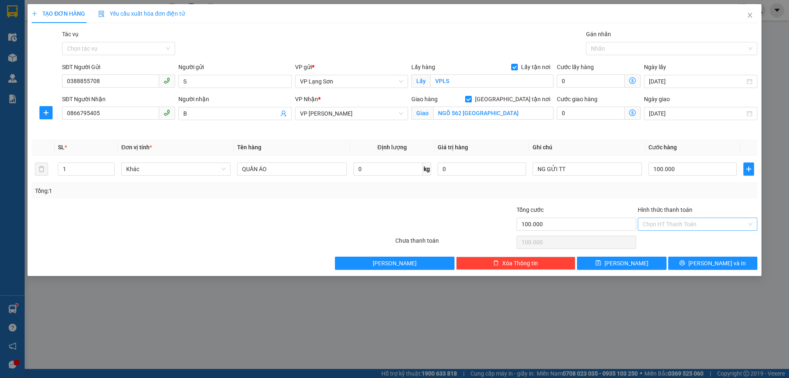
click at [668, 228] on input "Hình thức thanh toán" at bounding box center [695, 224] width 104 height 12
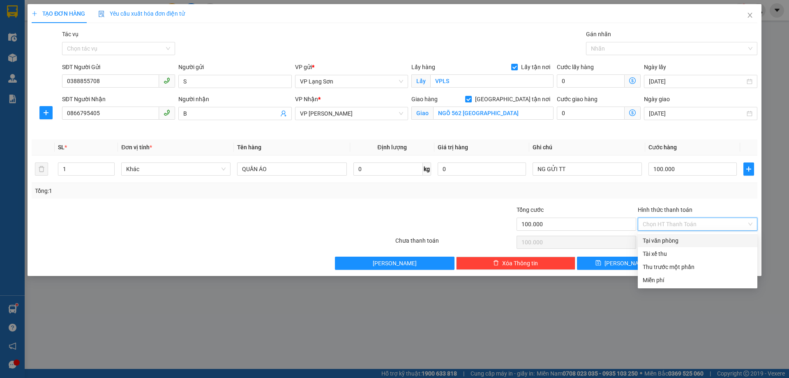
click at [569, 199] on div "Transit Pickup Surcharge Ids Transit Deliver Surcharge Ids Transit Deliver Surc…" at bounding box center [395, 150] width 726 height 240
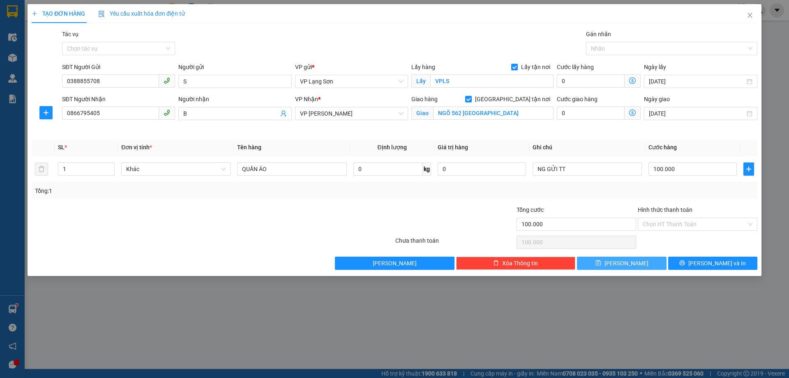
click at [607, 265] on button "[PERSON_NAME]" at bounding box center [621, 262] width 89 height 13
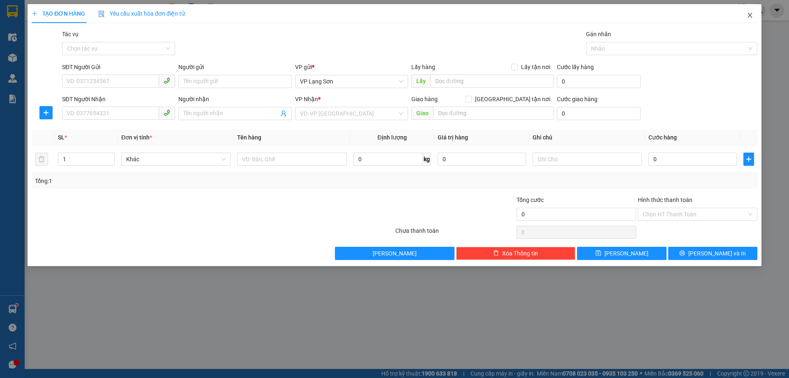
click at [746, 14] on span "Close" at bounding box center [749, 15] width 23 height 23
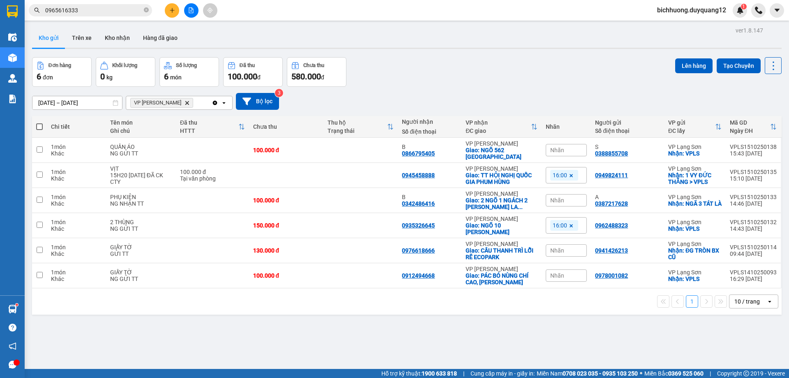
click at [204, 102] on div "VP [PERSON_NAME]" at bounding box center [168, 102] width 85 height 13
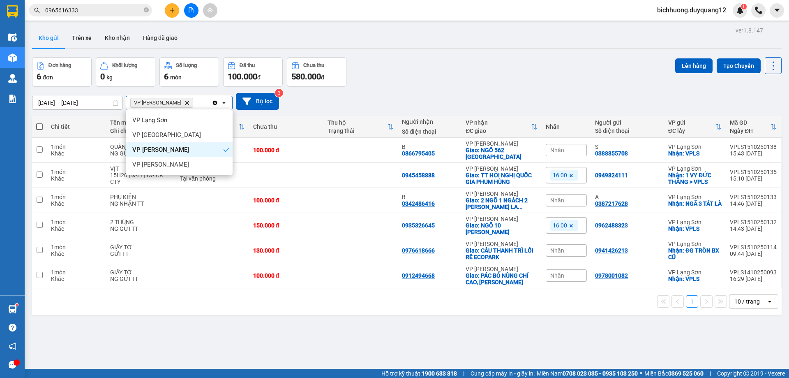
click at [482, 99] on div "[DATE] – [DATE] Press the down arrow key to interact with the calendar and sele…" at bounding box center [406, 101] width 749 height 17
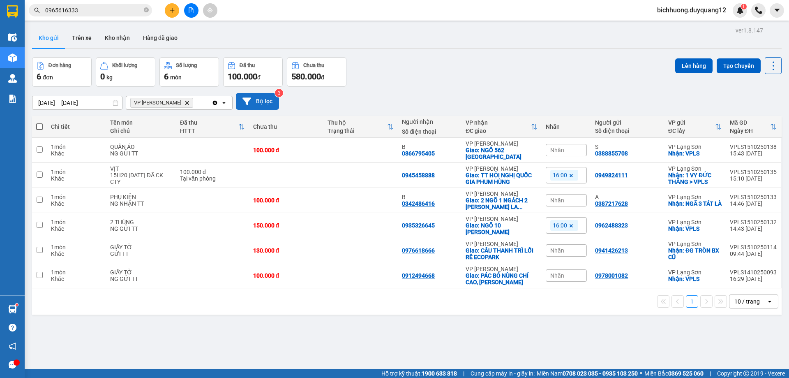
click at [251, 102] on button "Bộ lọc" at bounding box center [257, 101] width 43 height 17
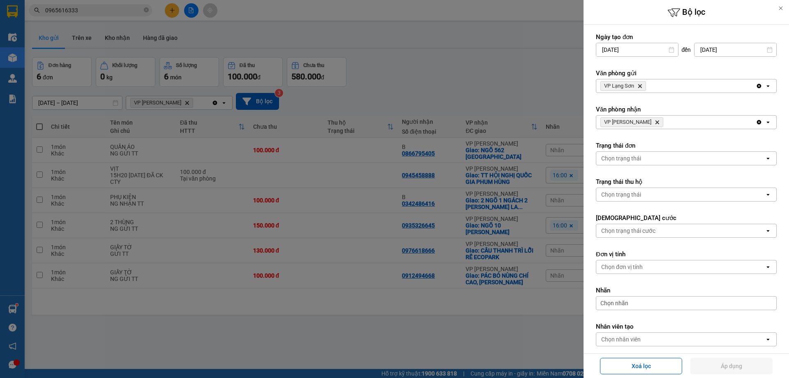
click at [667, 90] on div "VP Lạng Sơn Delete" at bounding box center [675, 85] width 159 height 13
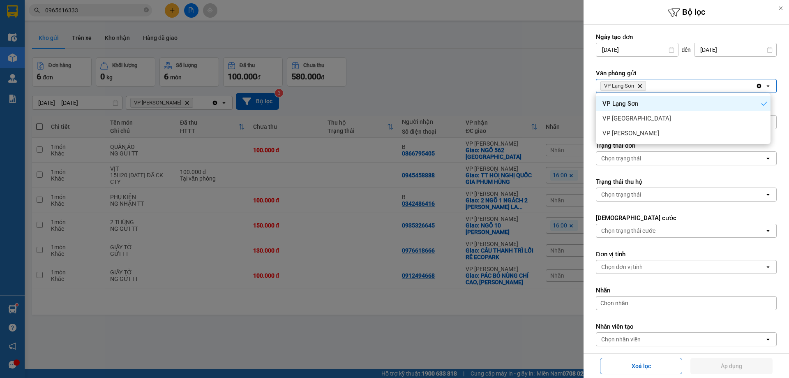
click at [659, 105] on div "VP Lạng Sơn" at bounding box center [683, 103] width 175 height 15
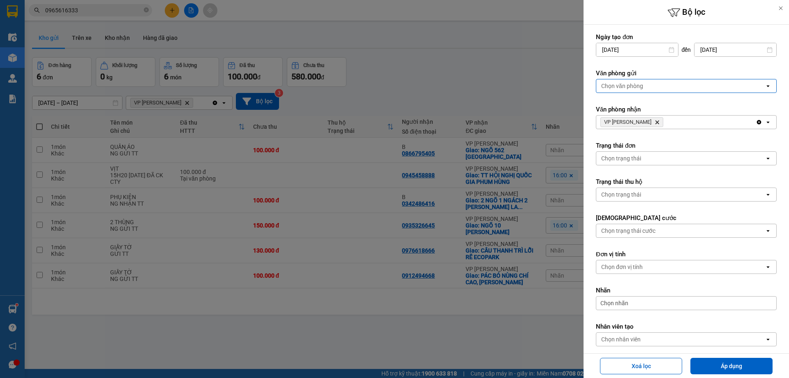
click at [632, 85] on div "Chọn văn phòng" at bounding box center [622, 86] width 42 height 8
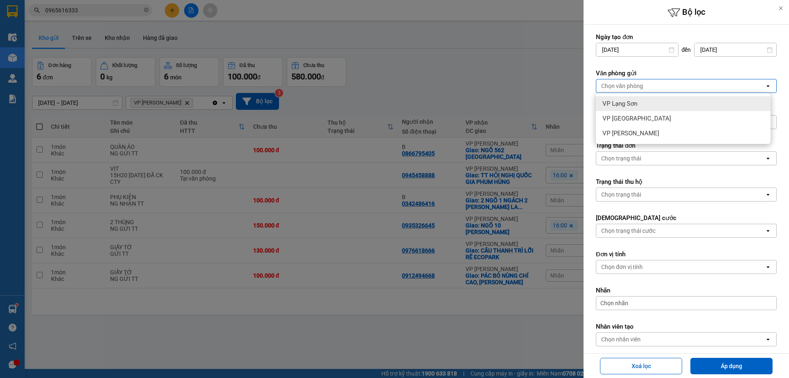
click at [647, 100] on div "VP Lạng Sơn" at bounding box center [683, 103] width 175 height 15
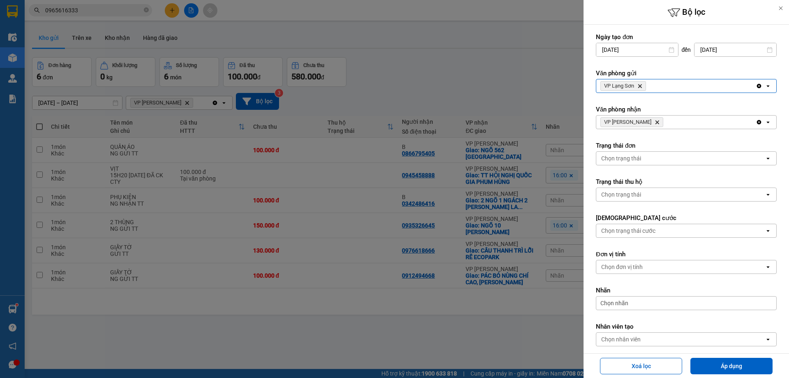
click at [668, 86] on div "VP Lạng Sơn Delete" at bounding box center [675, 85] width 159 height 13
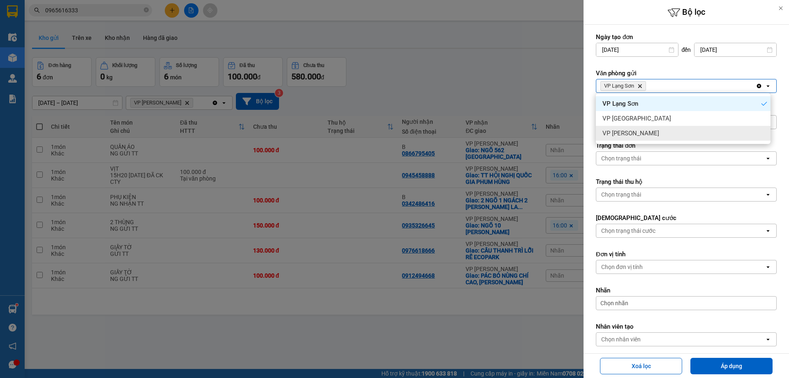
click at [649, 133] on div "VP [PERSON_NAME]" at bounding box center [683, 133] width 175 height 15
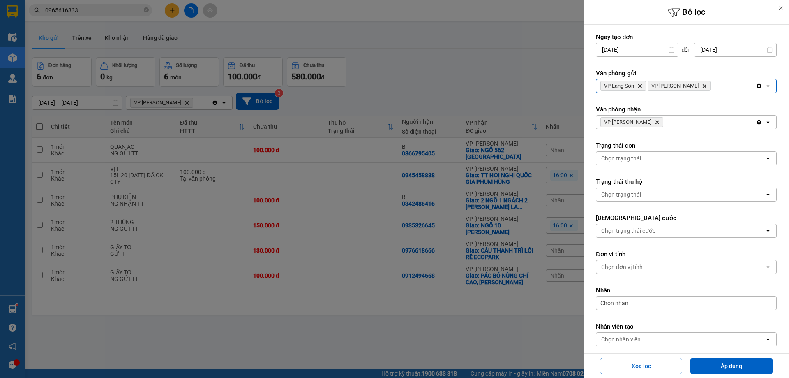
click at [668, 119] on div "VP [PERSON_NAME]" at bounding box center [675, 121] width 159 height 13
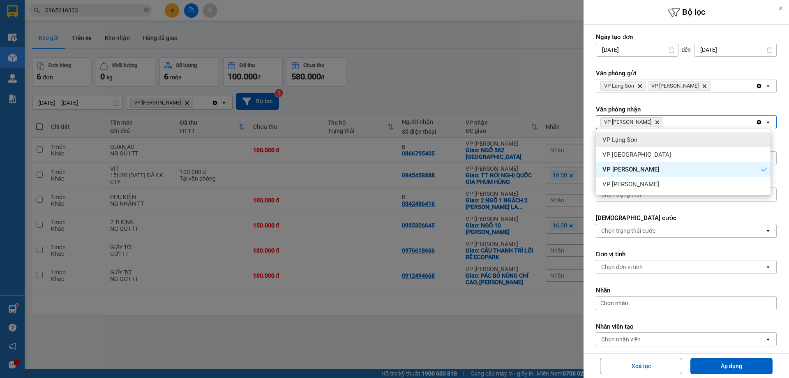
click at [651, 143] on div "VP Lạng Sơn" at bounding box center [683, 139] width 175 height 15
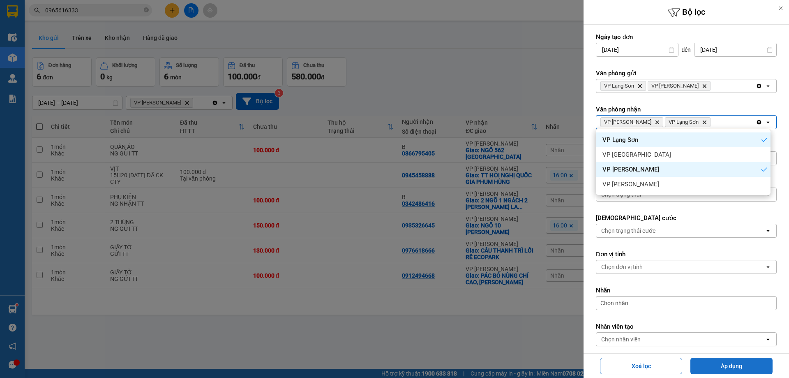
click at [729, 367] on button "Áp dụng" at bounding box center [731, 365] width 82 height 16
